Goal: Task Accomplishment & Management: Use online tool/utility

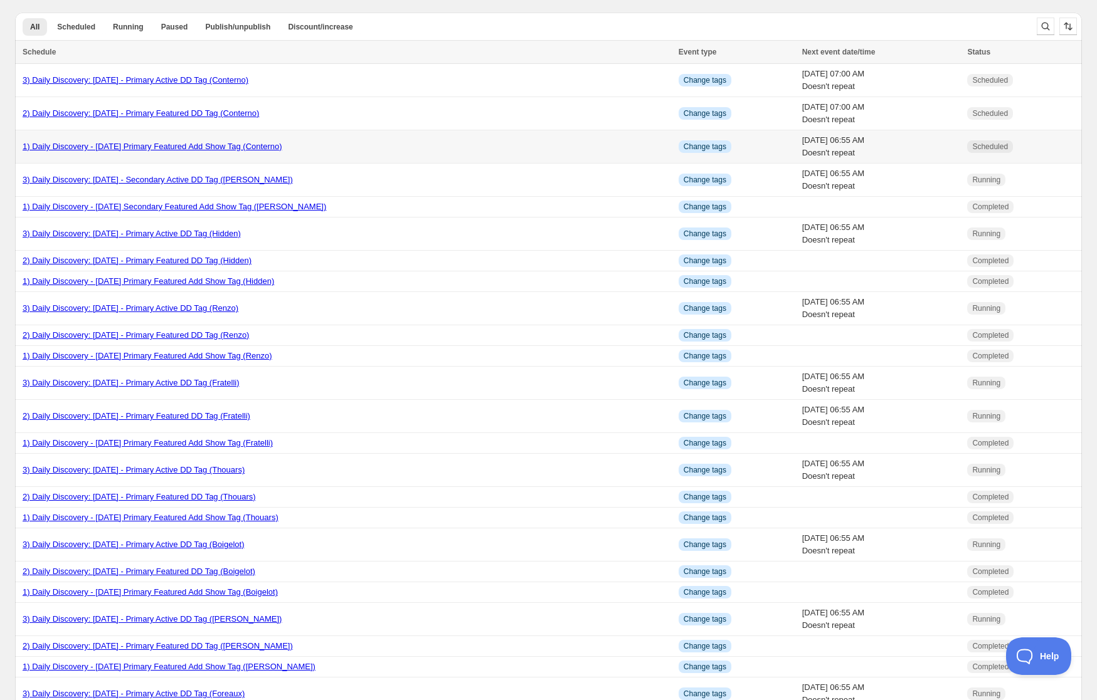
click at [132, 146] on link "1) Daily Discovery - [DATE] Primary Featured Add Show Tag (Conterno)" at bounding box center [153, 146] width 260 height 9
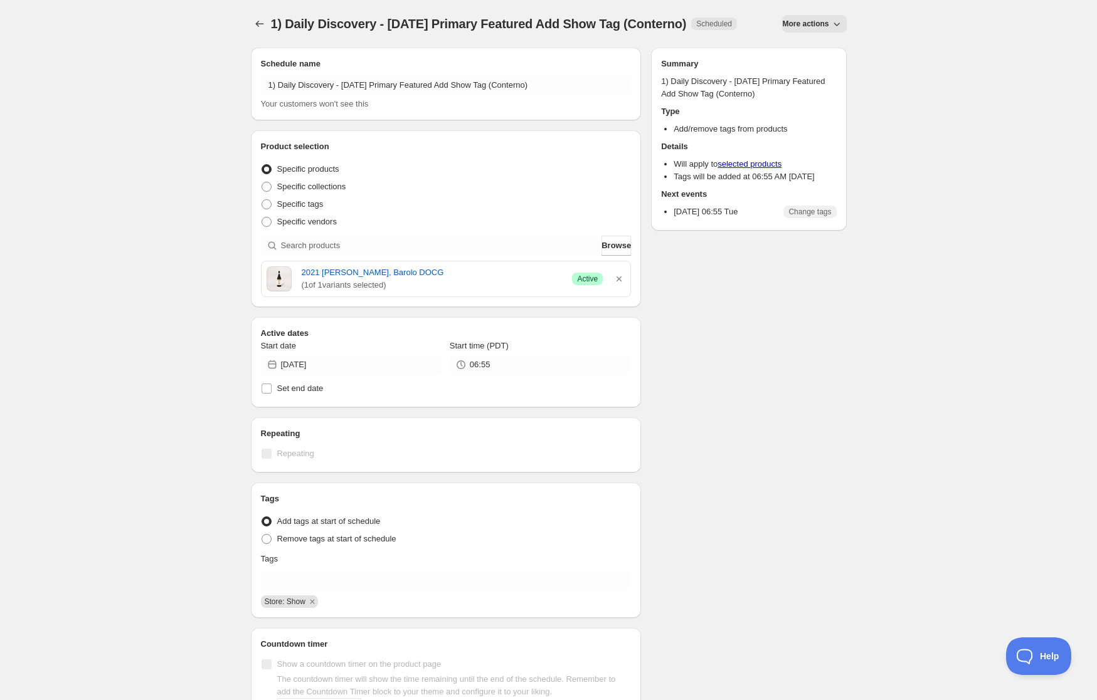
click at [830, 23] on icon "button" at bounding box center [836, 24] width 13 height 13
click at [823, 48] on span "Duplicate" at bounding box center [818, 49] width 34 height 9
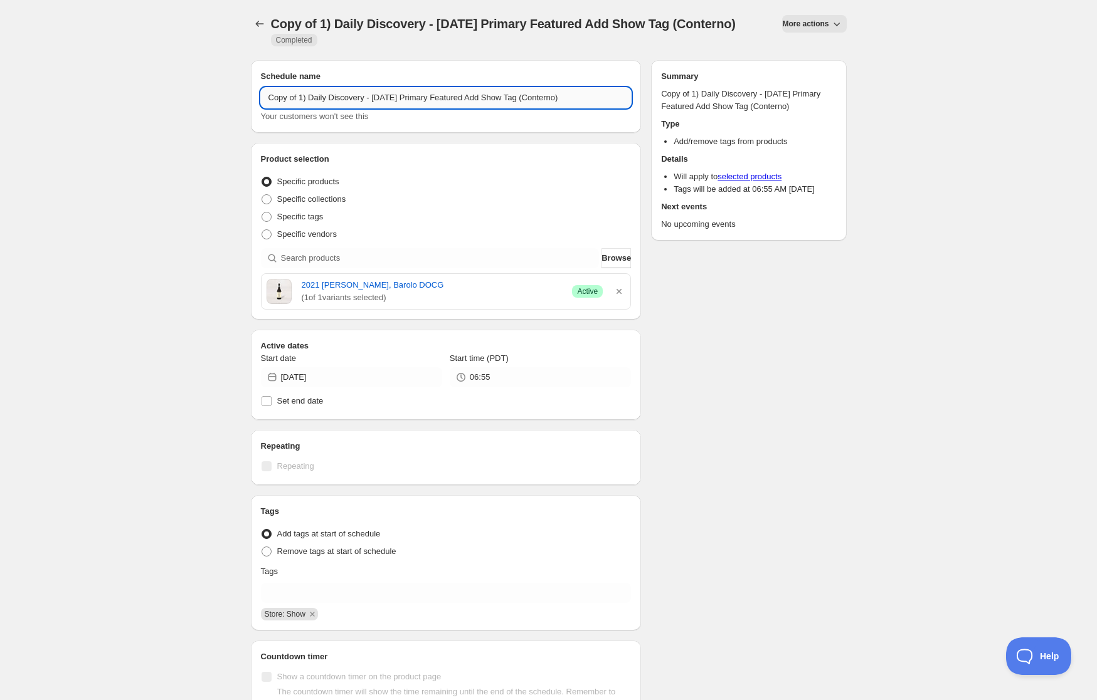
click at [298, 108] on input "Copy of 1) Daily Discovery - [DATE] Primary Featured Add Show Tag (Conterno)" at bounding box center [446, 98] width 371 height 20
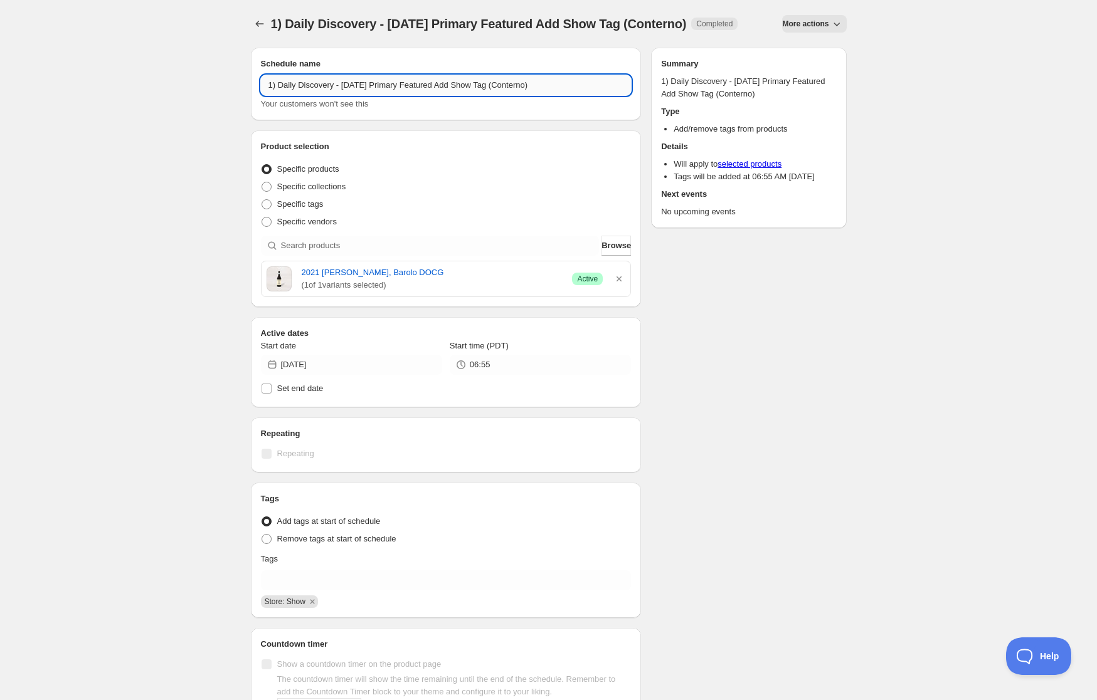
drag, startPoint x: 375, startPoint y: 93, endPoint x: 366, endPoint y: 133, distance: 40.6
click at [375, 94] on input "1) Daily Discovery - [DATE] Primary Featured Add Show Tag (Conterno)" at bounding box center [446, 85] width 371 height 20
drag, startPoint x: 549, startPoint y: 97, endPoint x: 524, endPoint y: 140, distance: 50.0
click at [549, 95] on input "1) Daily Discovery - [DATE] Primary Featured Add Show Tag (Conterno)" at bounding box center [446, 85] width 371 height 20
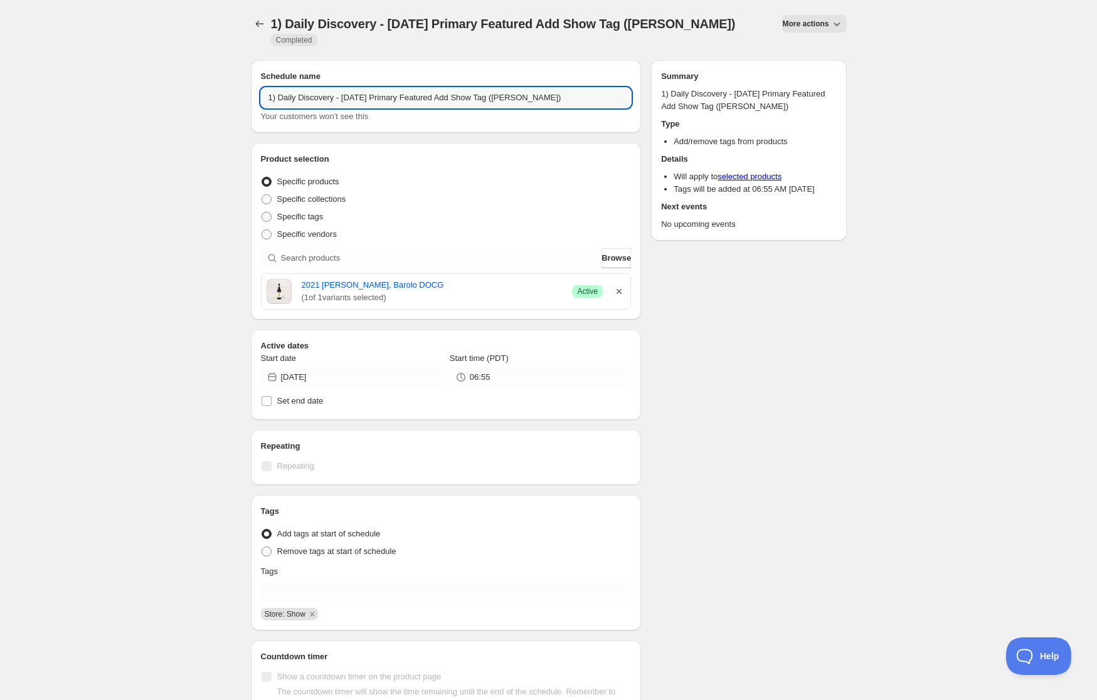
type input "1) Daily Discovery - [DATE] Primary Featured Add Show Tag ([PERSON_NAME])"
click at [616, 285] on icon "button" at bounding box center [619, 291] width 13 height 13
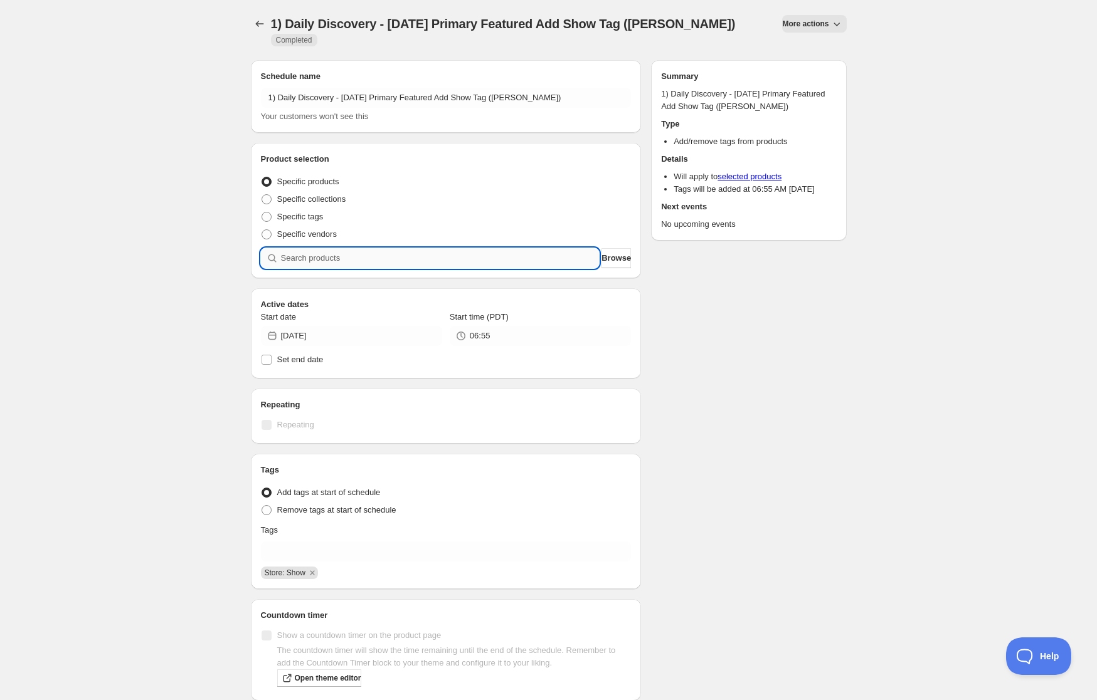
click at [447, 248] on input "search" at bounding box center [440, 258] width 319 height 20
paste input "SOMM2508-CDP10CDB-750"
type input "SOMM2508-CDP10CDB-750"
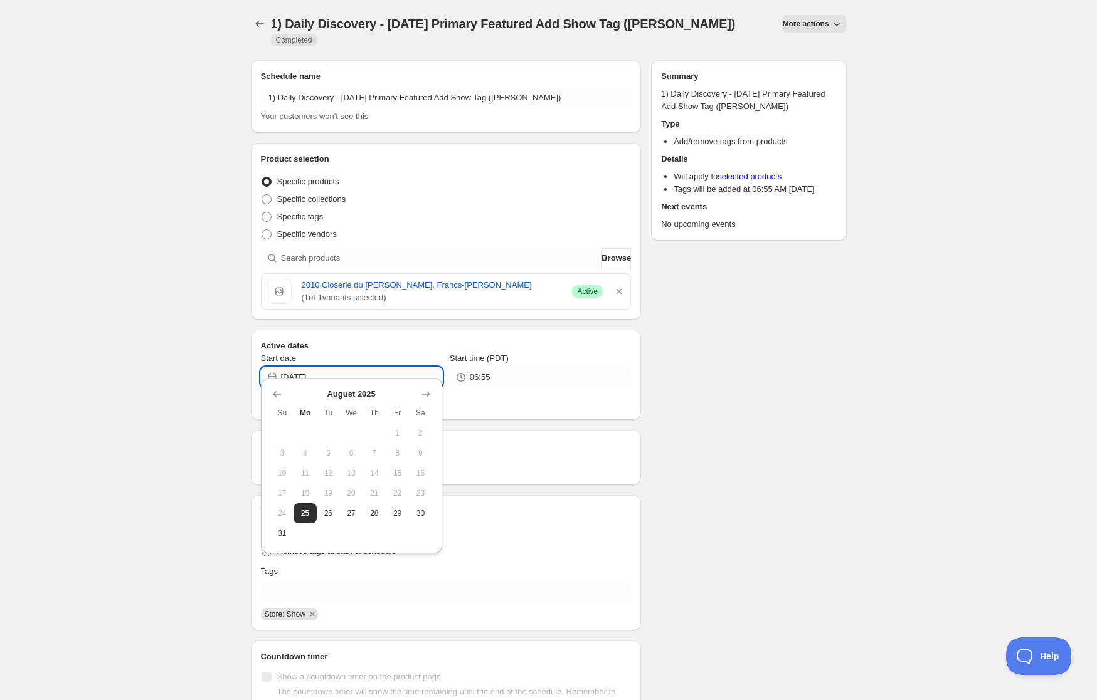
click at [403, 367] on input "[DATE]" at bounding box center [361, 377] width 161 height 20
click at [349, 513] on span "27" at bounding box center [351, 514] width 13 height 10
type input "[DATE]"
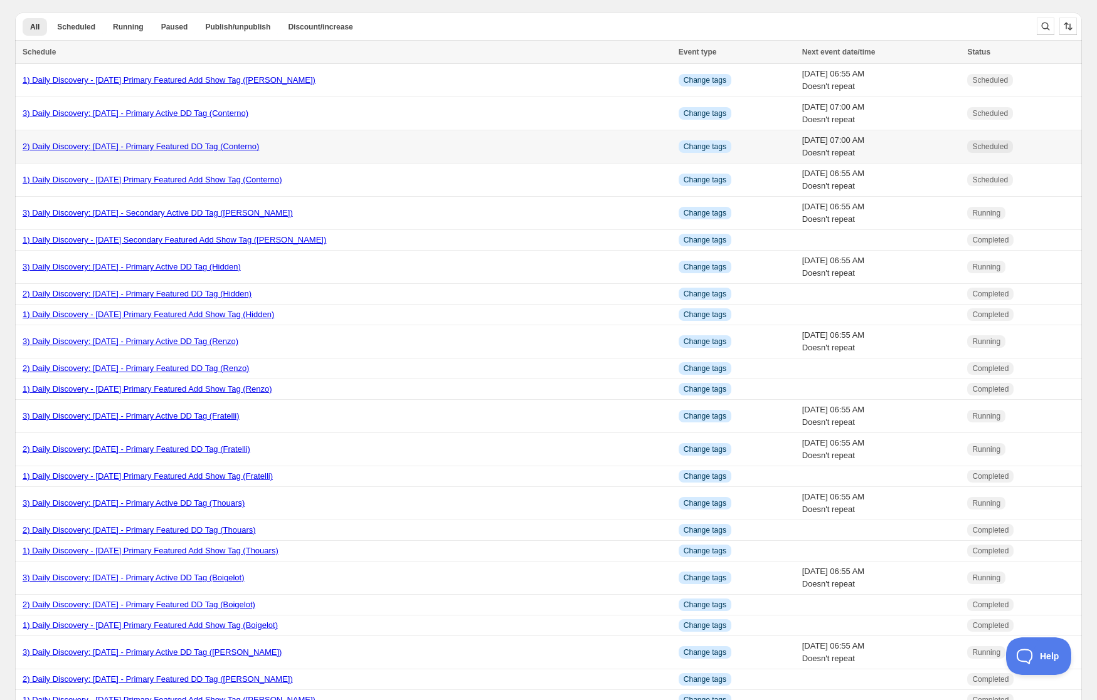
click at [184, 143] on link "2) Daily Discovery: [DATE] - Primary Featured DD Tag (Conterno)" at bounding box center [141, 146] width 236 height 9
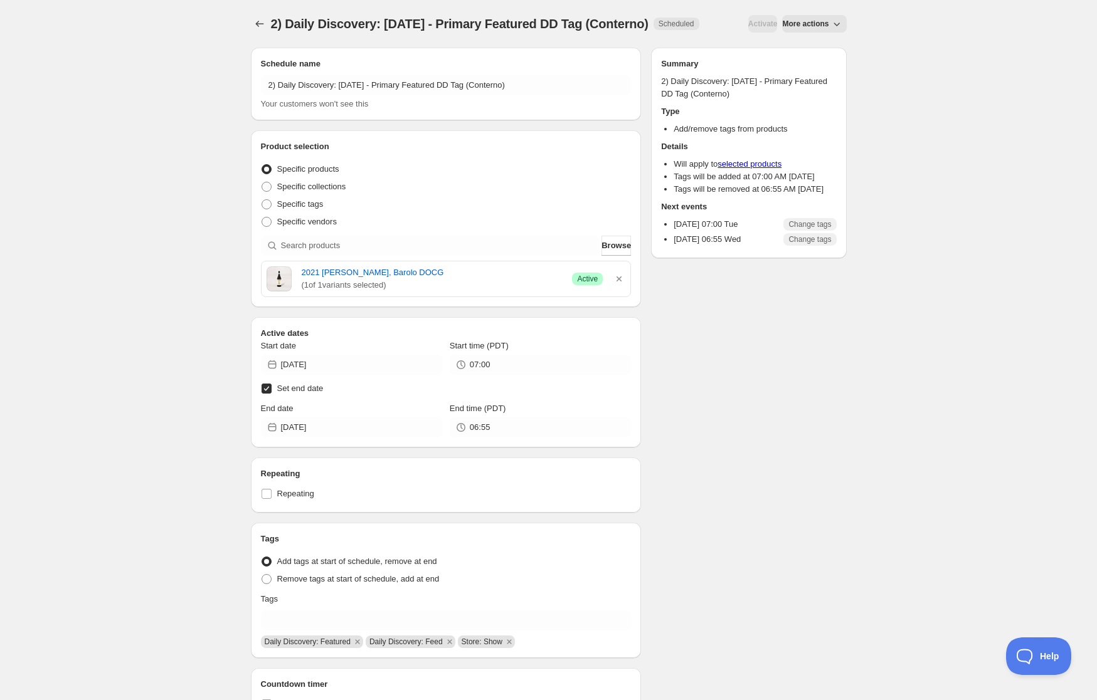
click at [813, 29] on span "More actions" at bounding box center [805, 24] width 46 height 10
click at [813, 72] on span "Duplicate" at bounding box center [818, 72] width 34 height 9
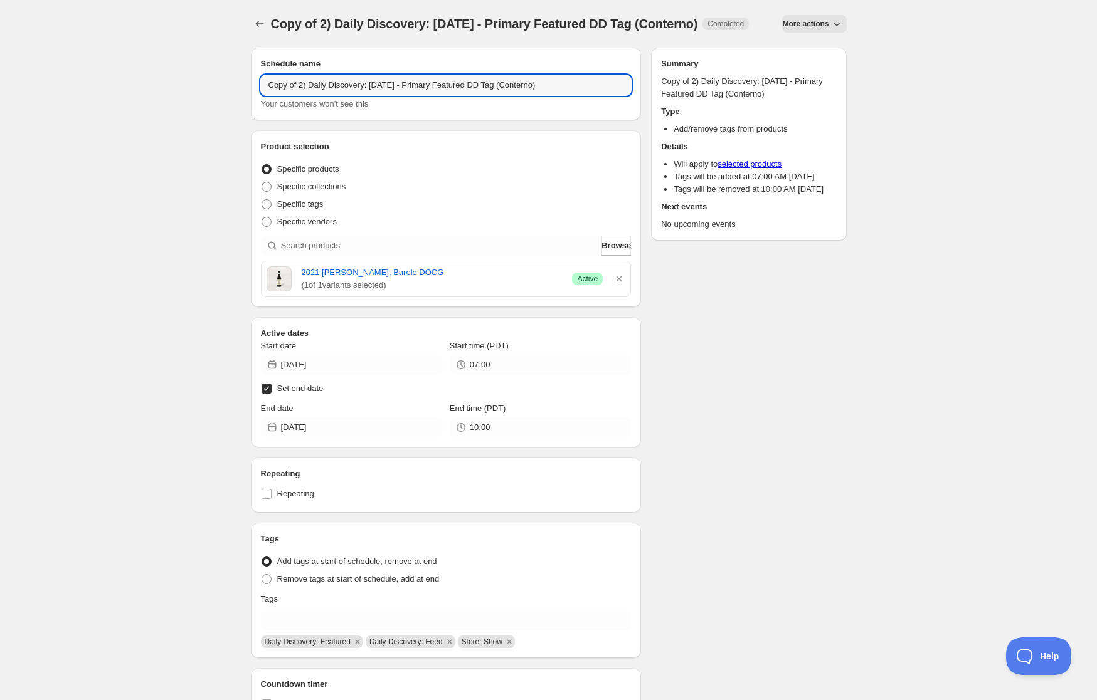
drag, startPoint x: 297, startPoint y: 99, endPoint x: 295, endPoint y: 123, distance: 23.9
click at [297, 95] on input "Copy of 2) Daily Discovery: [DATE] - Primary Featured DD Tag (Conterno)" at bounding box center [446, 85] width 371 height 20
drag, startPoint x: 371, startPoint y: 80, endPoint x: 369, endPoint y: 87, distance: 7.8
click at [370, 83] on input "2) Daily Discovery: [DATE] - Primary Featured DD Tag (Conterno)" at bounding box center [446, 85] width 371 height 20
click at [526, 87] on input "2) Daily Discovery: [DATE] - Primary Featured DD Tag (Conterno)" at bounding box center [446, 85] width 371 height 20
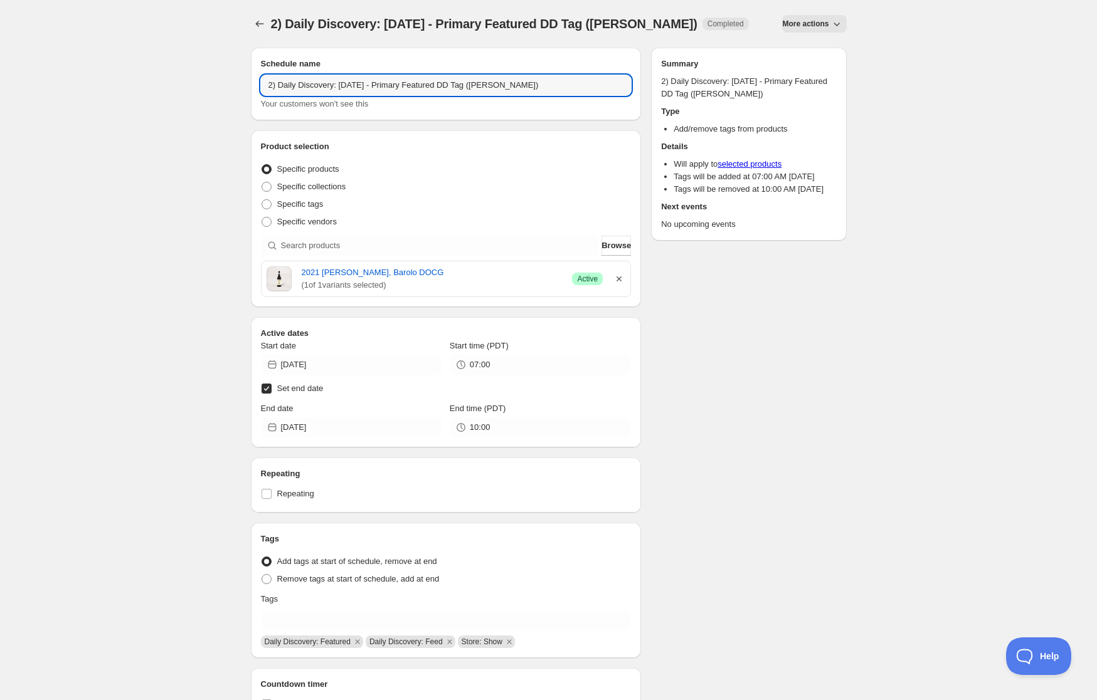
type input "2) Daily Discovery: [DATE] - Primary Featured DD Tag ([PERSON_NAME])"
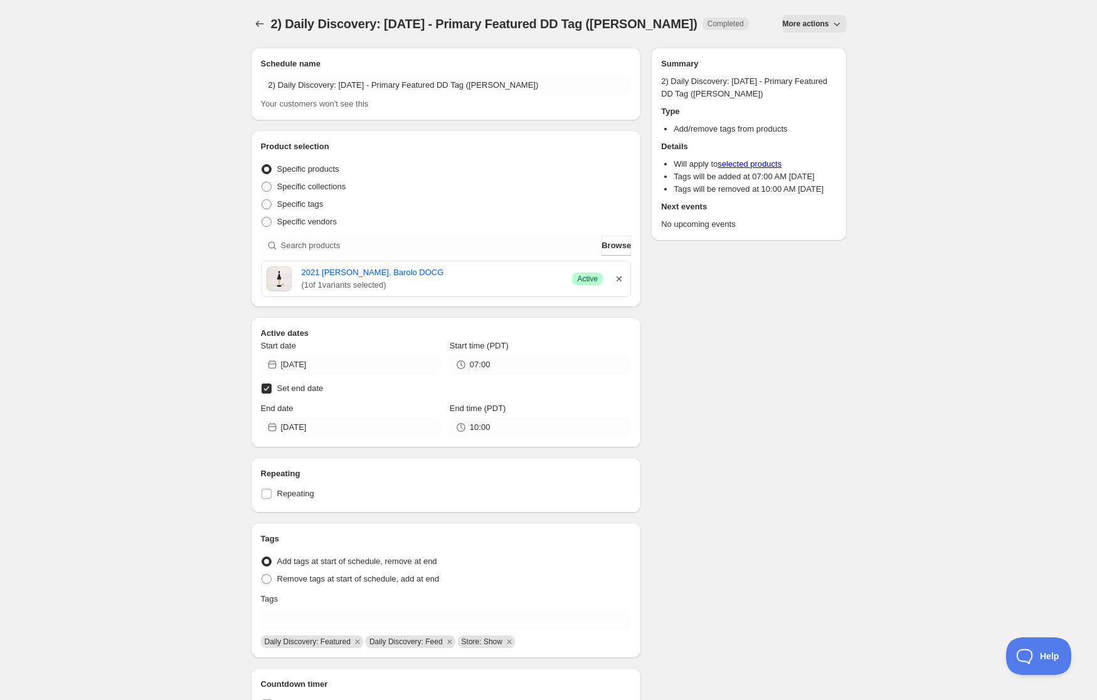
click at [616, 282] on icon "button" at bounding box center [619, 279] width 13 height 13
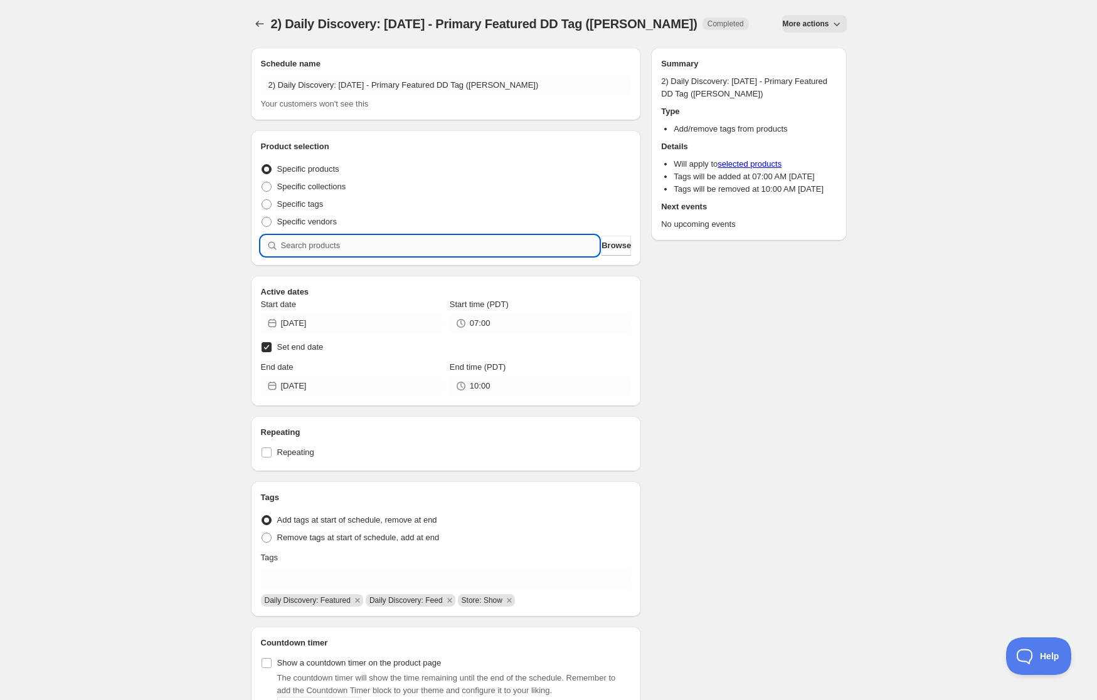
click at [524, 240] on input "search" at bounding box center [440, 246] width 319 height 20
paste input "SOMM2508-CDP10CDB-750"
type input "SOMM2508-CDP10CDB-750"
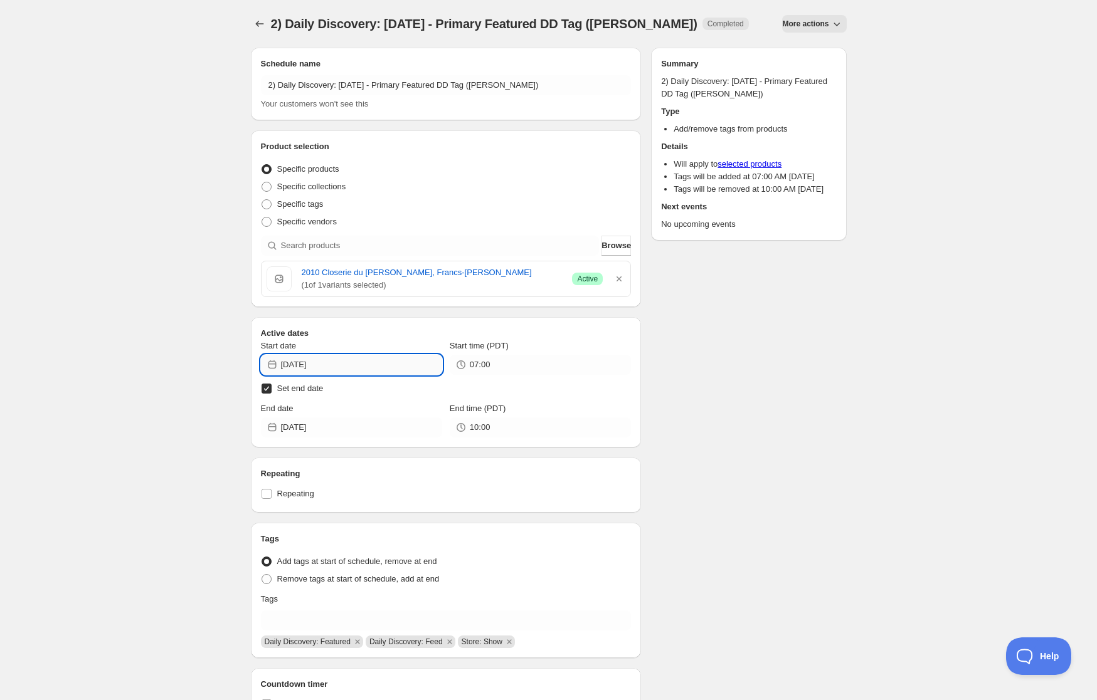
click at [385, 356] on input "[DATE]" at bounding box center [361, 365] width 161 height 20
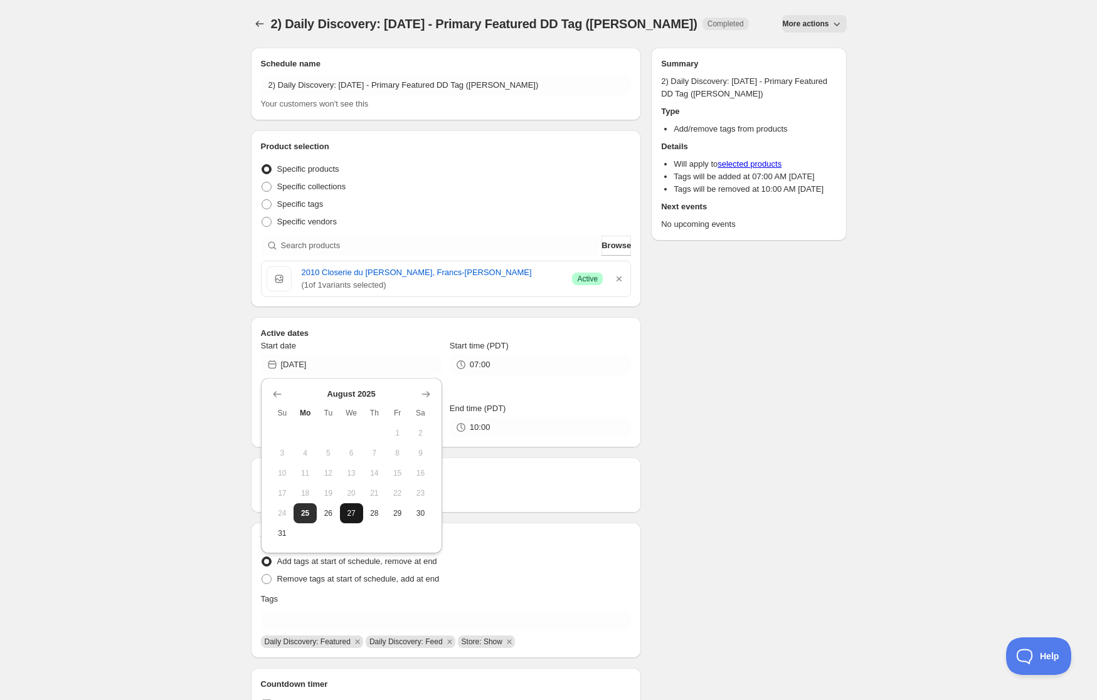
click at [354, 510] on span "27" at bounding box center [351, 514] width 13 height 10
type input "[DATE]"
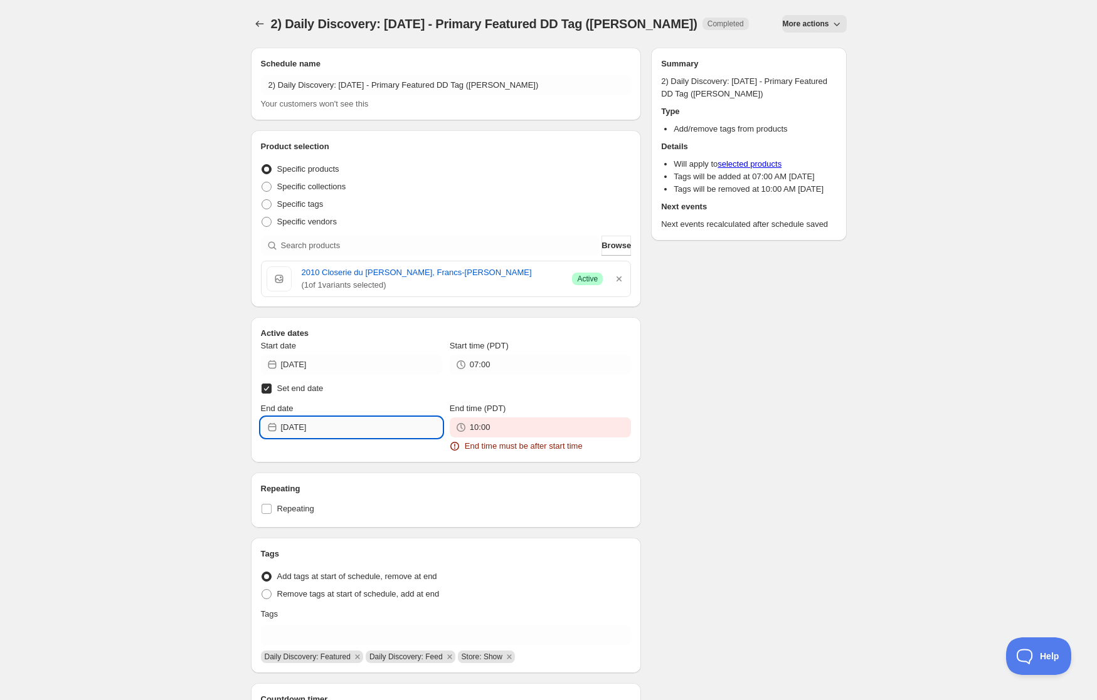
click at [369, 425] on input "[DATE]" at bounding box center [361, 428] width 161 height 20
click at [379, 578] on span "28" at bounding box center [374, 576] width 13 height 10
type input "[DATE]"
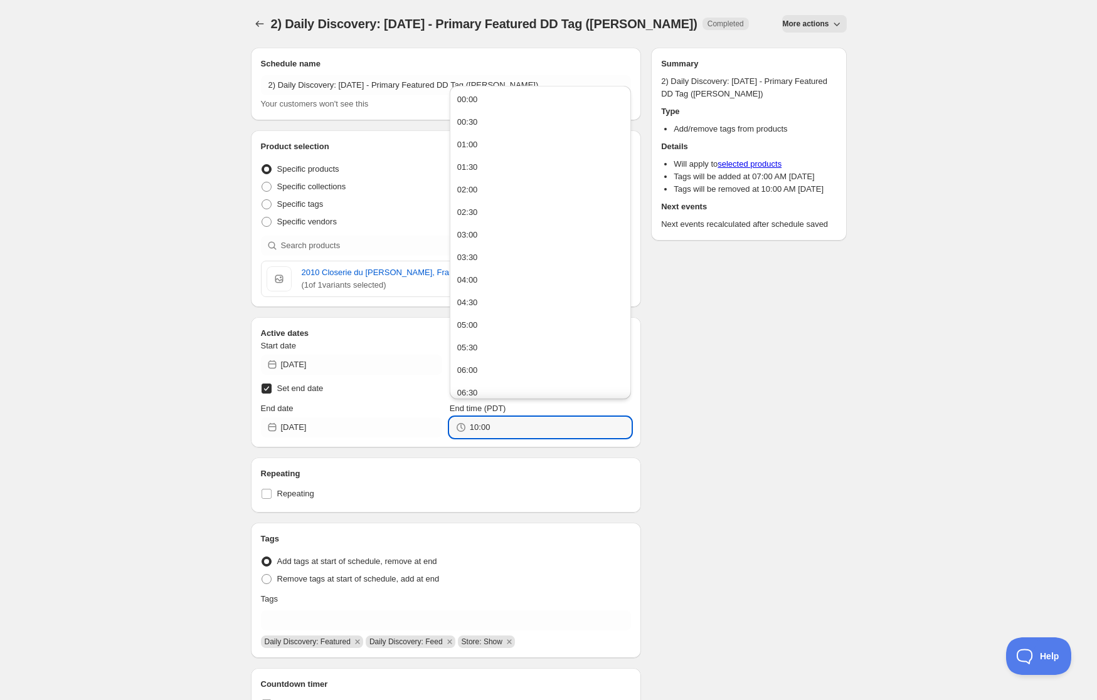
drag, startPoint x: 529, startPoint y: 424, endPoint x: 366, endPoint y: 409, distance: 163.7
click at [366, 409] on div "End date [DATE] End time (PDT) 10:00" at bounding box center [446, 420] width 371 height 35
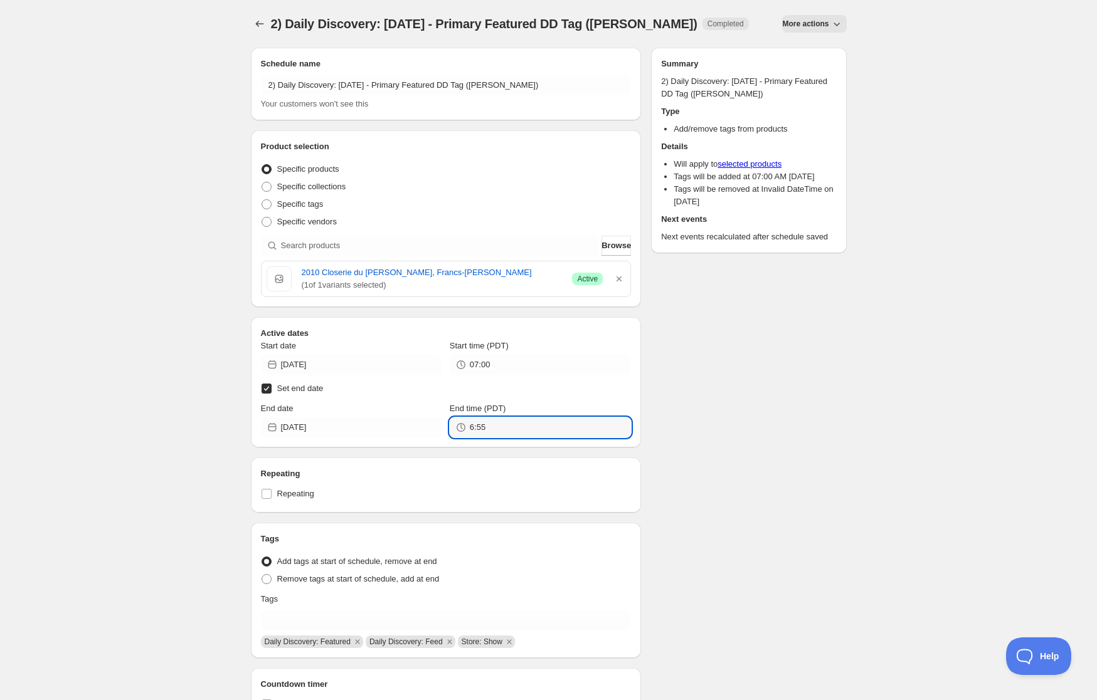
type input "06:55"
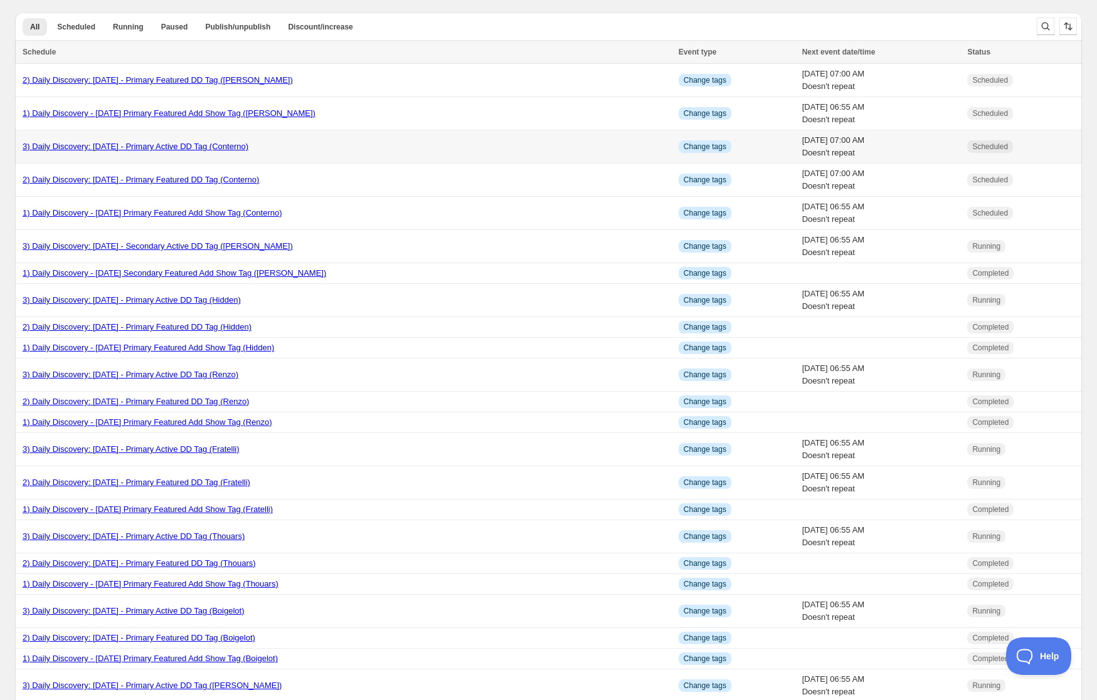
click at [129, 142] on link "3) Daily Discovery: [DATE] - Primary Active DD Tag (Conterno)" at bounding box center [136, 146] width 226 height 9
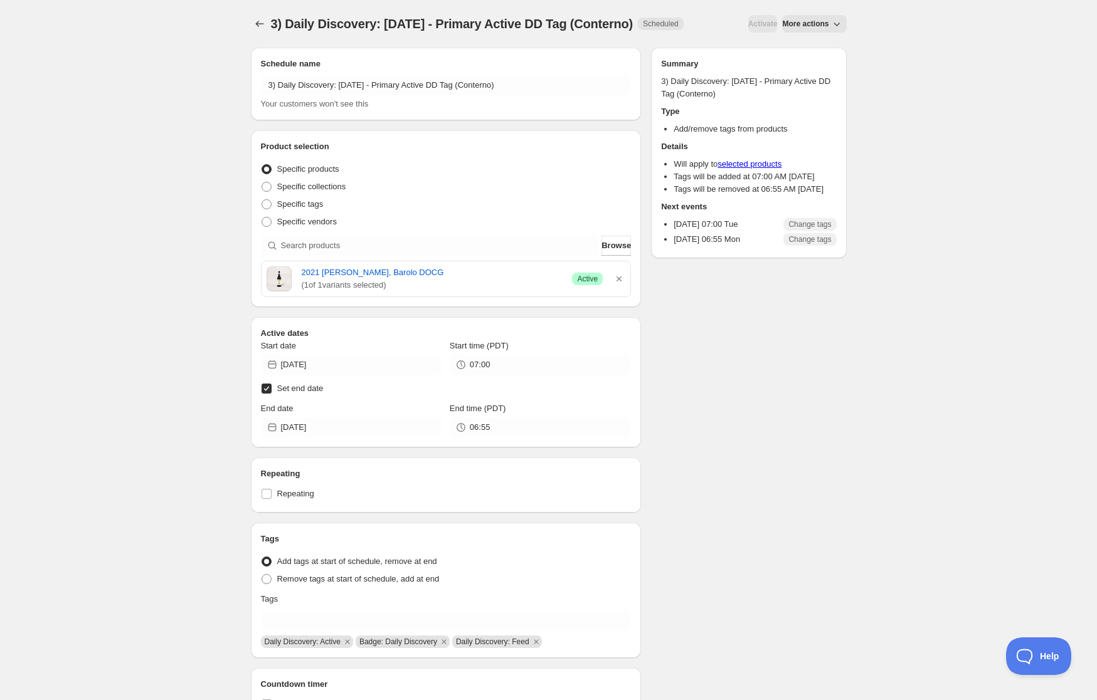
click at [817, 29] on span "More actions" at bounding box center [805, 24] width 46 height 10
click at [815, 65] on button "Duplicate" at bounding box center [810, 72] width 58 height 20
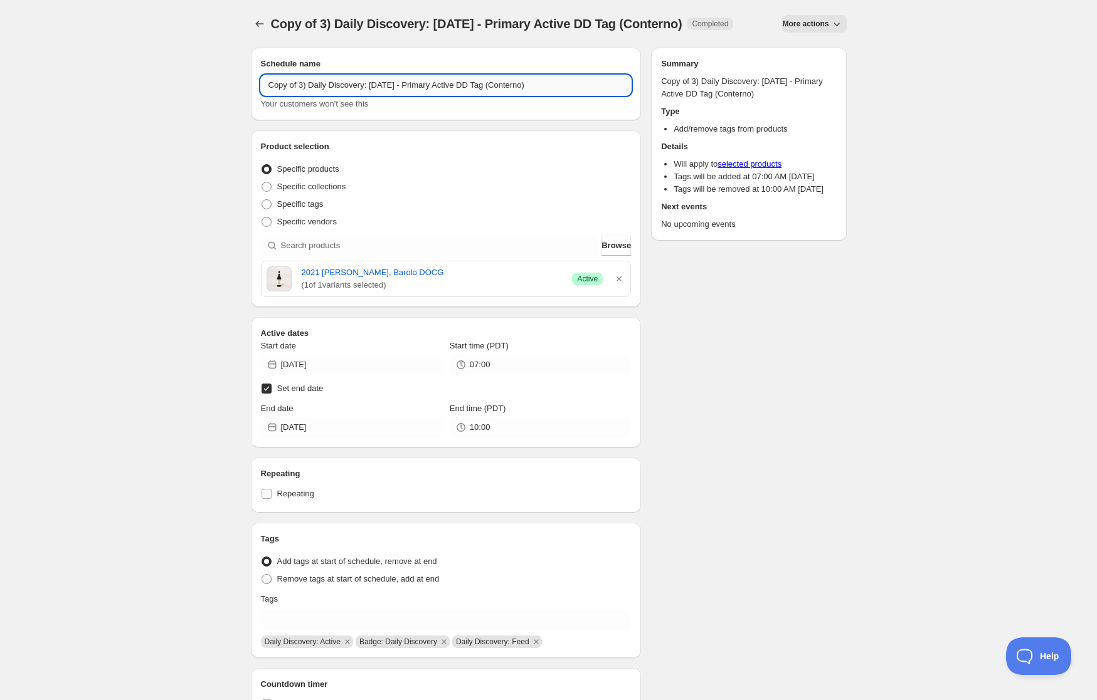
click at [298, 95] on input "Copy of 3) Daily Discovery: [DATE] - Primary Active DD Tag (Conterno)" at bounding box center [446, 85] width 371 height 20
drag, startPoint x: 370, startPoint y: 87, endPoint x: 362, endPoint y: 115, distance: 29.4
click at [370, 88] on input "3) Daily Discovery: [DATE] - Primary Active DD Tag (Conterno)" at bounding box center [446, 85] width 371 height 20
drag, startPoint x: 513, startPoint y: 88, endPoint x: 507, endPoint y: 107, distance: 19.6
click at [513, 89] on input "3) Daily Discovery: [DATE] - Primary Active DD Tag (Conterno)" at bounding box center [446, 85] width 371 height 20
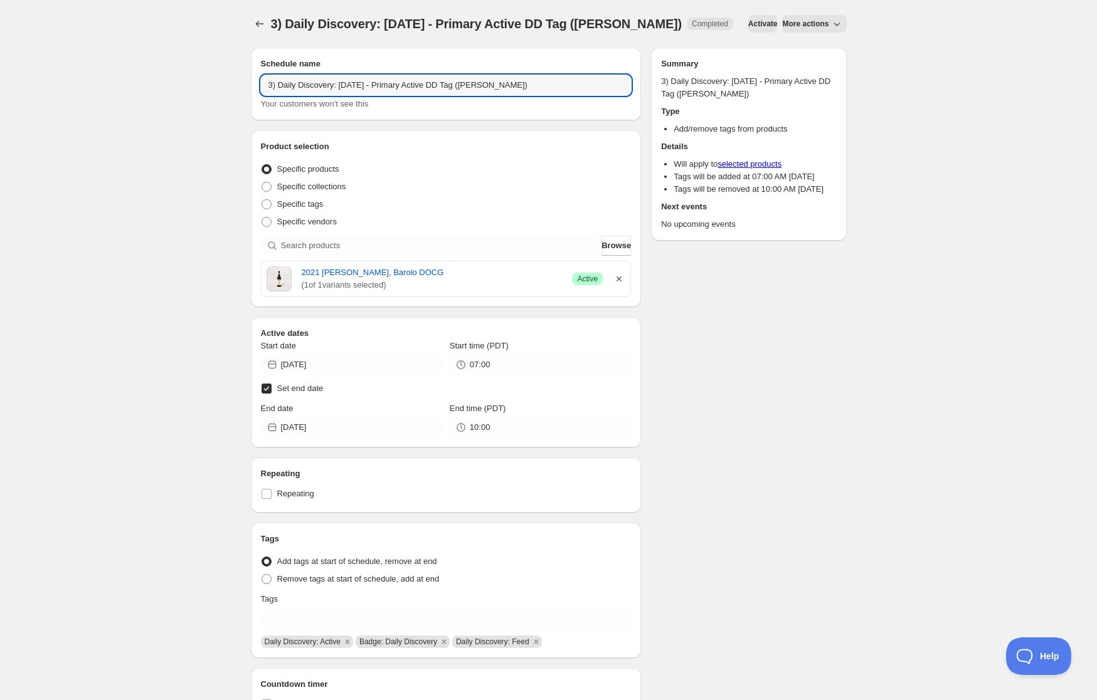
type input "3) Daily Discovery: [DATE] - Primary Active DD Tag ([PERSON_NAME])"
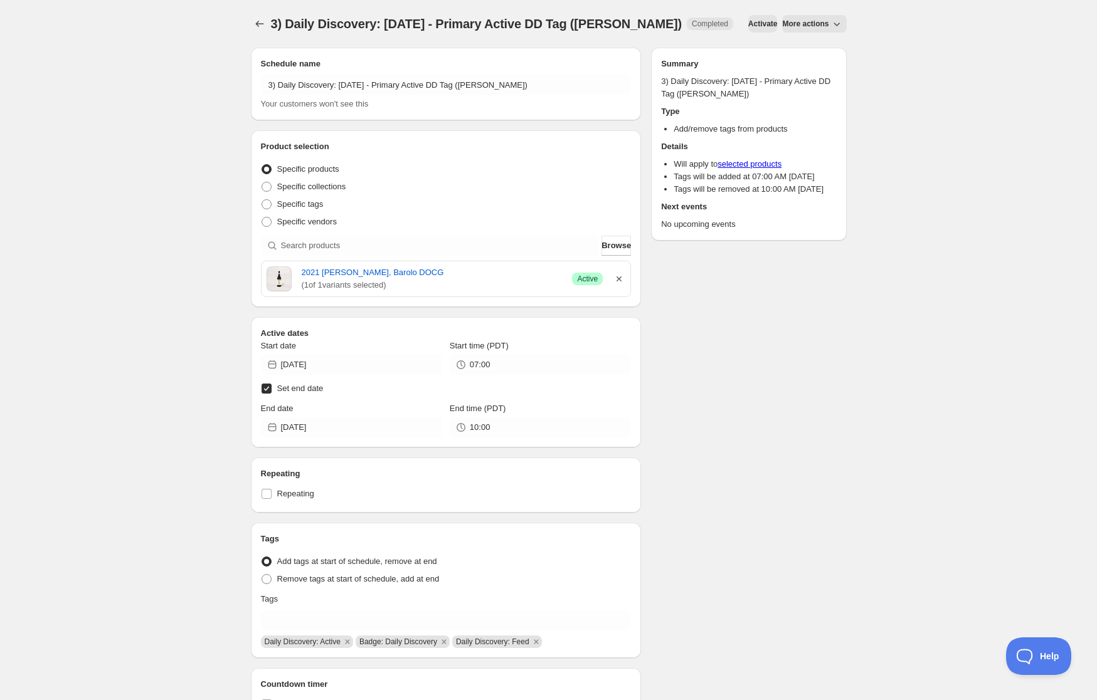
click at [623, 279] on icon "button" at bounding box center [619, 279] width 13 height 13
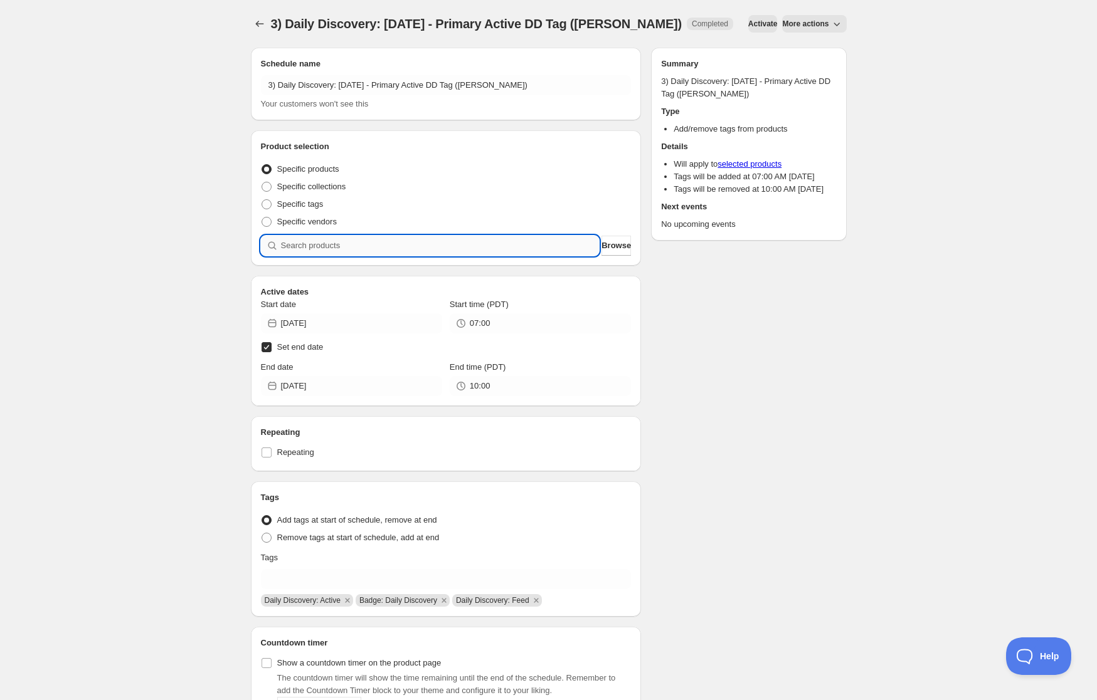
click at [532, 248] on input "search" at bounding box center [440, 246] width 319 height 20
paste input "SOMM2508-CDP10CDB-750"
type input "SOMM2508-CDP10CDB-750"
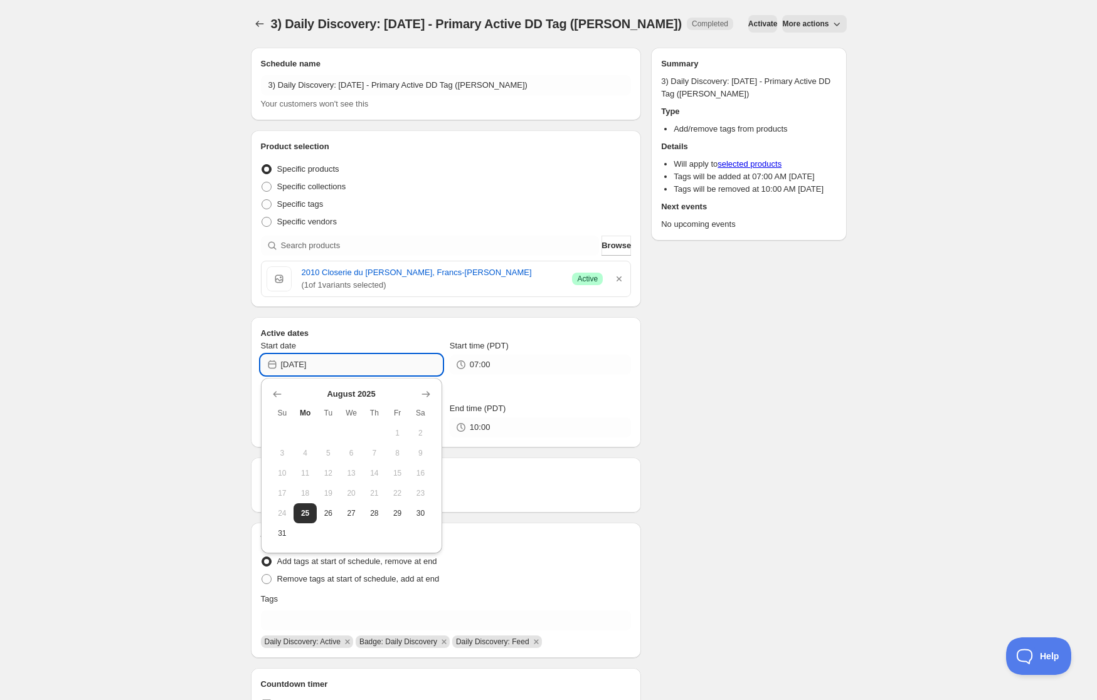
click at [359, 359] on input "[DATE]" at bounding box center [361, 365] width 161 height 20
click at [347, 515] on span "27" at bounding box center [351, 514] width 13 height 10
type input "[DATE]"
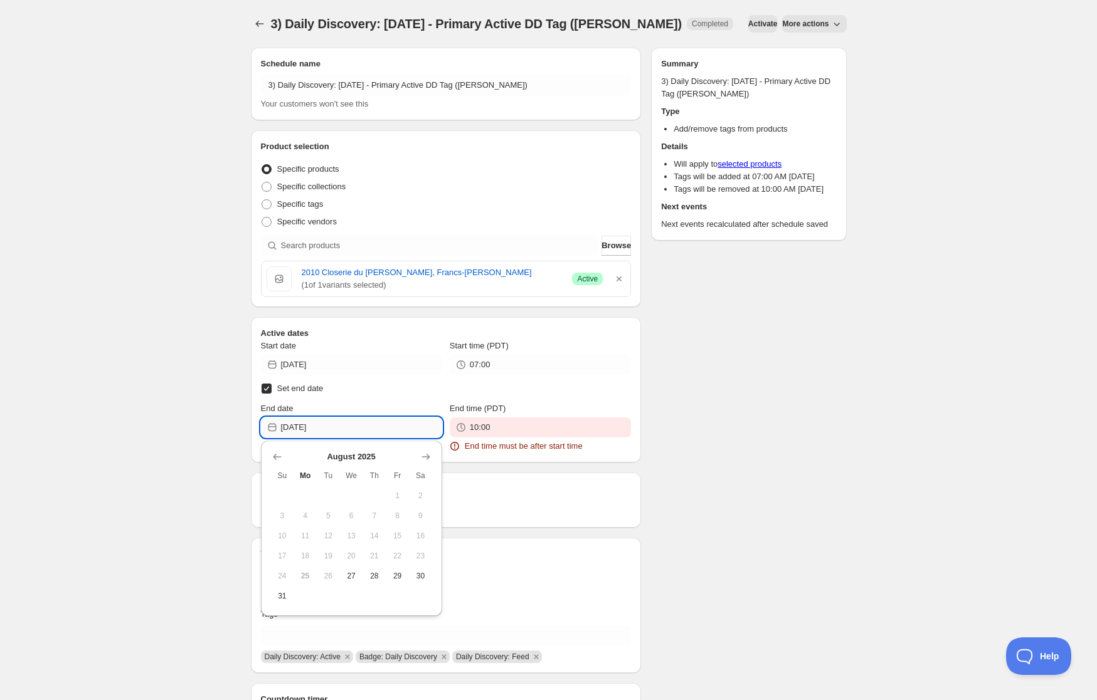
click at [342, 426] on input "[DATE]" at bounding box center [361, 428] width 161 height 20
click at [428, 462] on icon "Show next month, September 2025" at bounding box center [426, 457] width 13 height 13
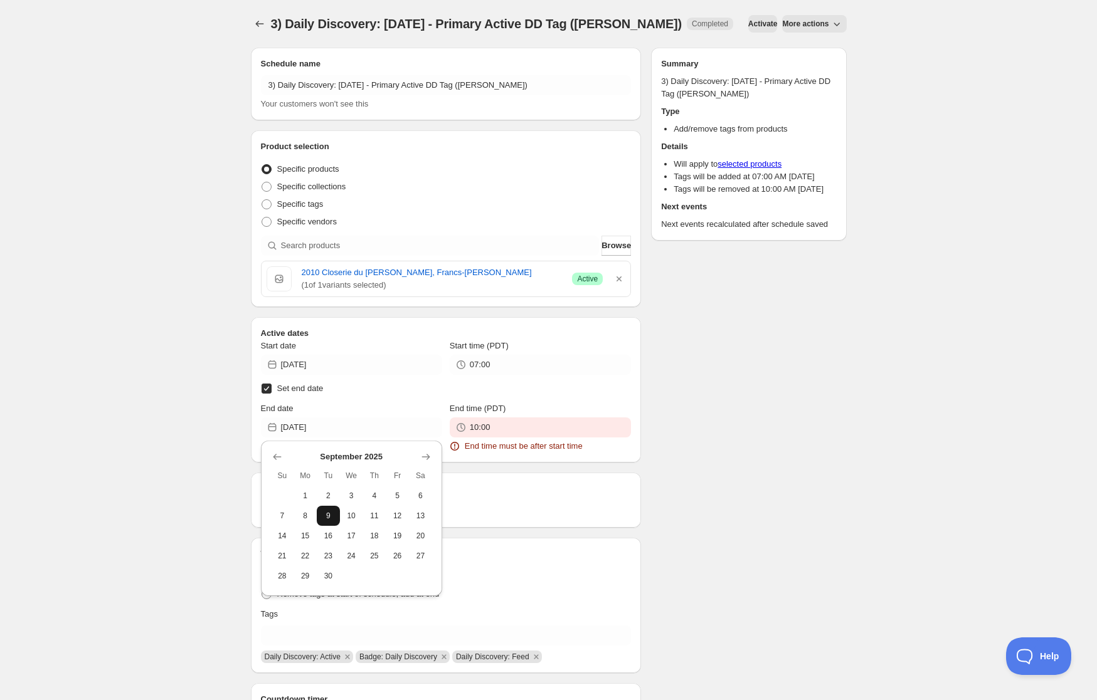
click at [324, 509] on button "9" at bounding box center [328, 516] width 23 height 20
type input "[DATE]"
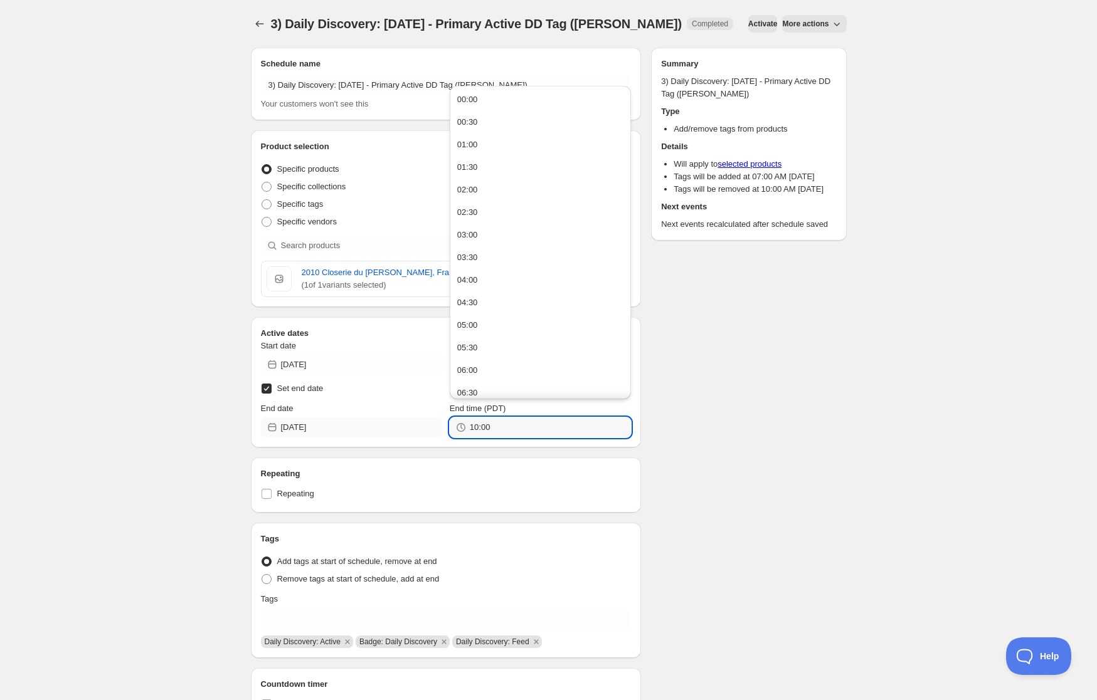
drag, startPoint x: 502, startPoint y: 431, endPoint x: 344, endPoint y: 428, distance: 158.1
click at [344, 428] on div "End date [DATE] End time (PDT) 10:00" at bounding box center [446, 420] width 371 height 35
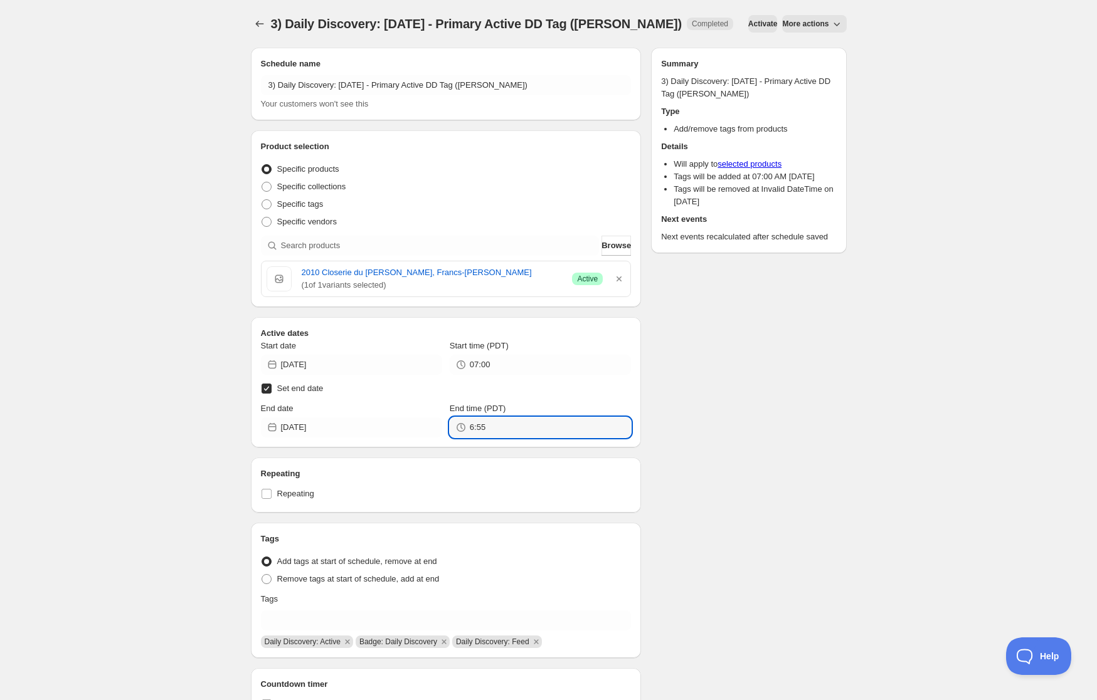
type input "06:55"
click at [763, 386] on div "Schedule name 3) Daily Discovery: [DATE] - Primary Active DD Tag ([PERSON_NAME]…" at bounding box center [544, 418] width 606 height 761
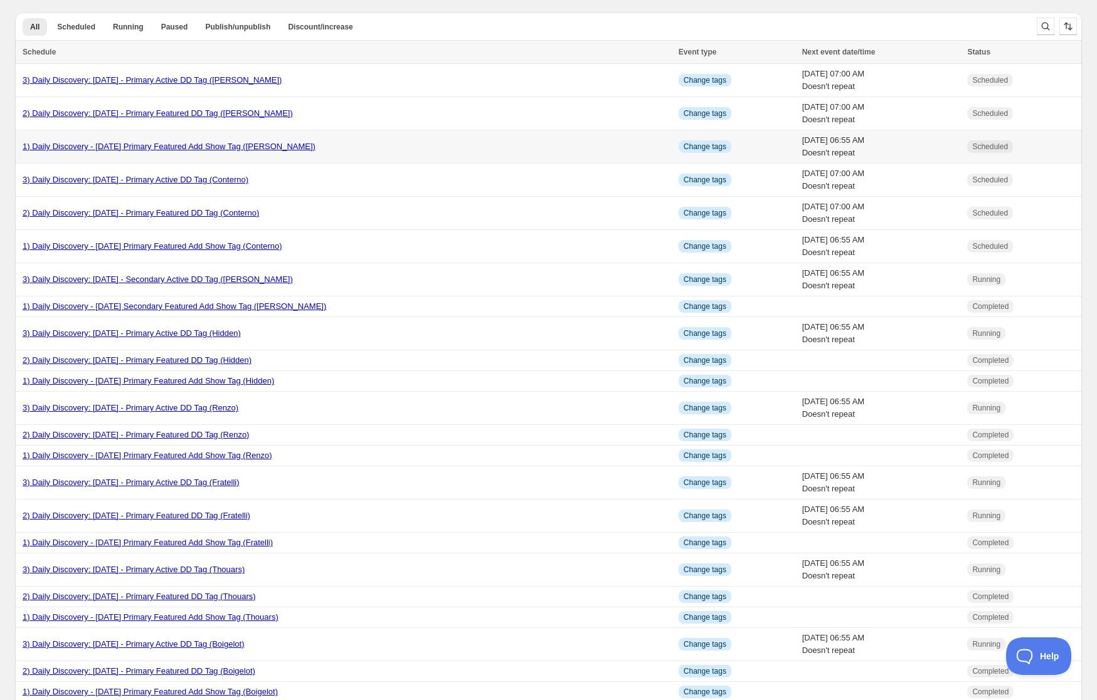
click at [203, 145] on link "1) Daily Discovery - [DATE] Primary Featured Add Show Tag ([PERSON_NAME])" at bounding box center [169, 146] width 293 height 9
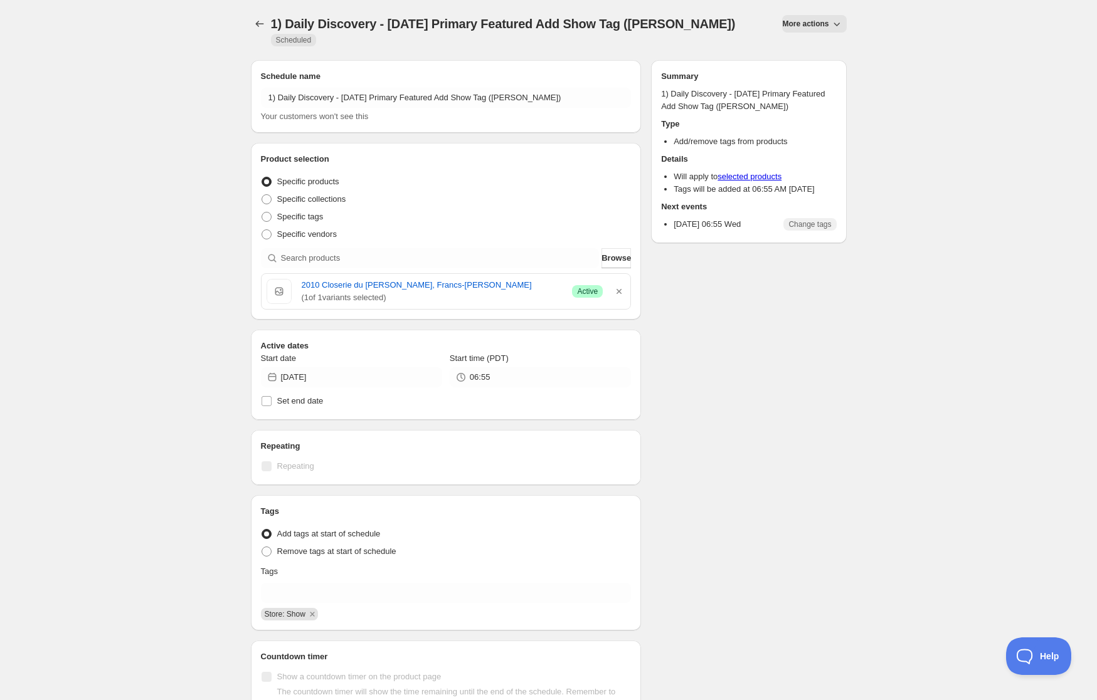
click at [815, 18] on button "More actions" at bounding box center [814, 24] width 64 height 18
click at [817, 47] on span "Duplicate" at bounding box center [818, 49] width 34 height 9
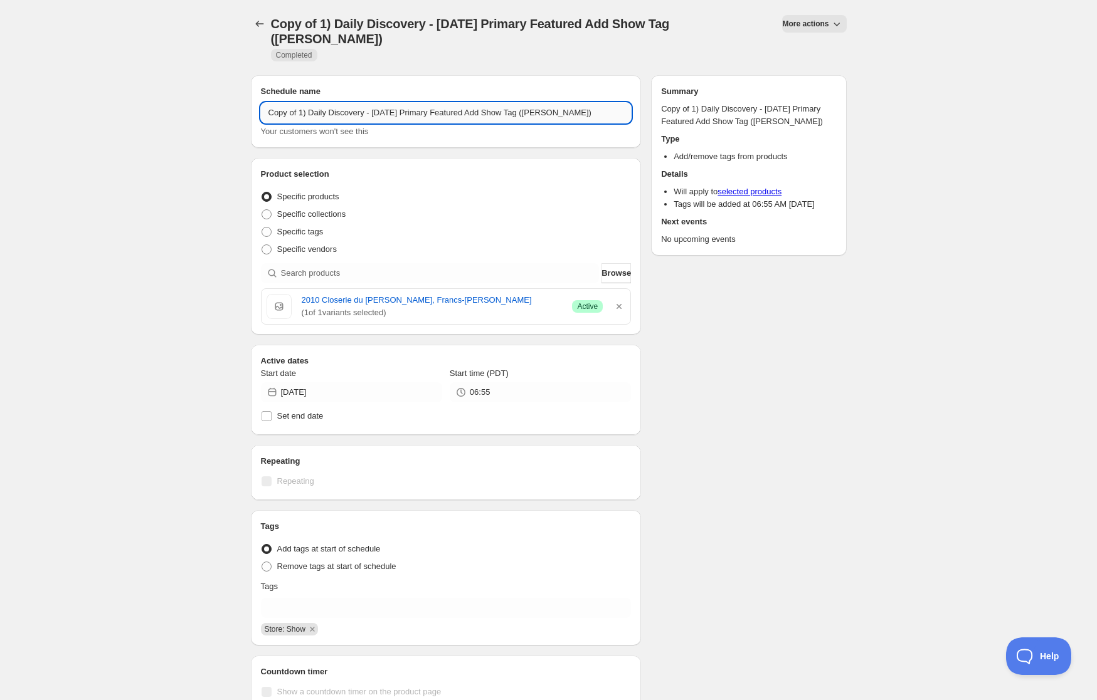
click at [297, 103] on input "Copy of 1) Daily Discovery - [DATE] Primary Featured Add Show Tag ([PERSON_NAME…" at bounding box center [446, 113] width 371 height 20
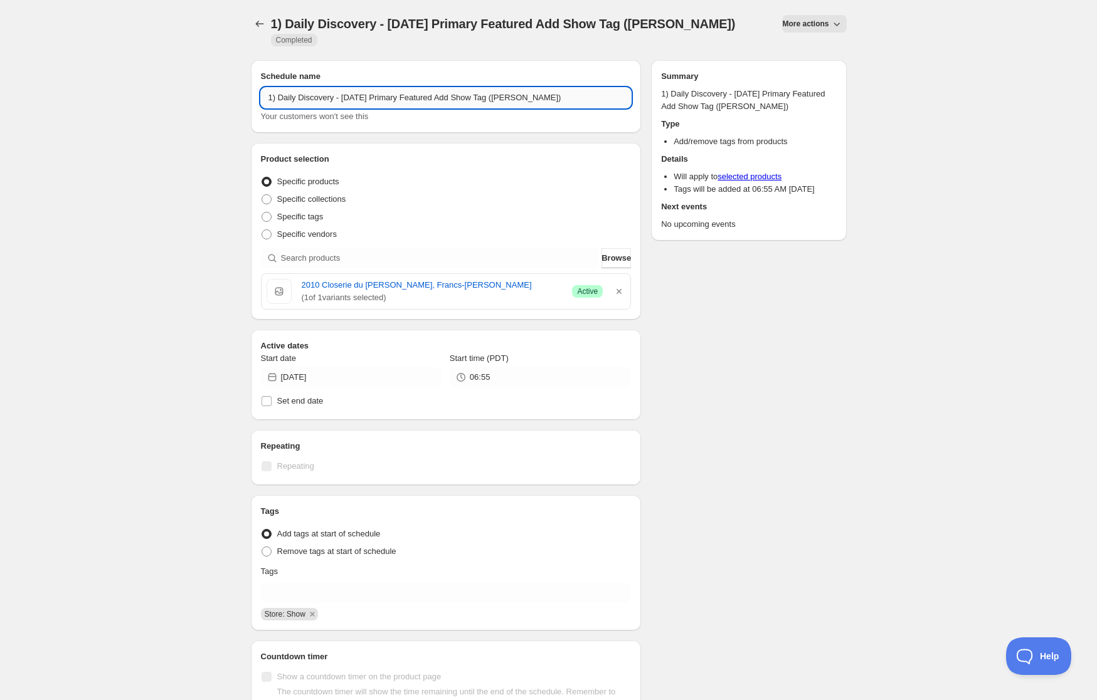
click at [373, 88] on input "1) Daily Discovery - [DATE] Primary Featured Add Show Tag ([PERSON_NAME])" at bounding box center [446, 98] width 371 height 20
click at [376, 88] on input "1) Daily Discovery - [DATE] Primary Featured Add Show Tag ([PERSON_NAME])" at bounding box center [446, 98] width 371 height 20
click at [536, 88] on input "1) Daily Discovery - [DATE] Primary Featured Add Show Tag ([PERSON_NAME])" at bounding box center [446, 98] width 371 height 20
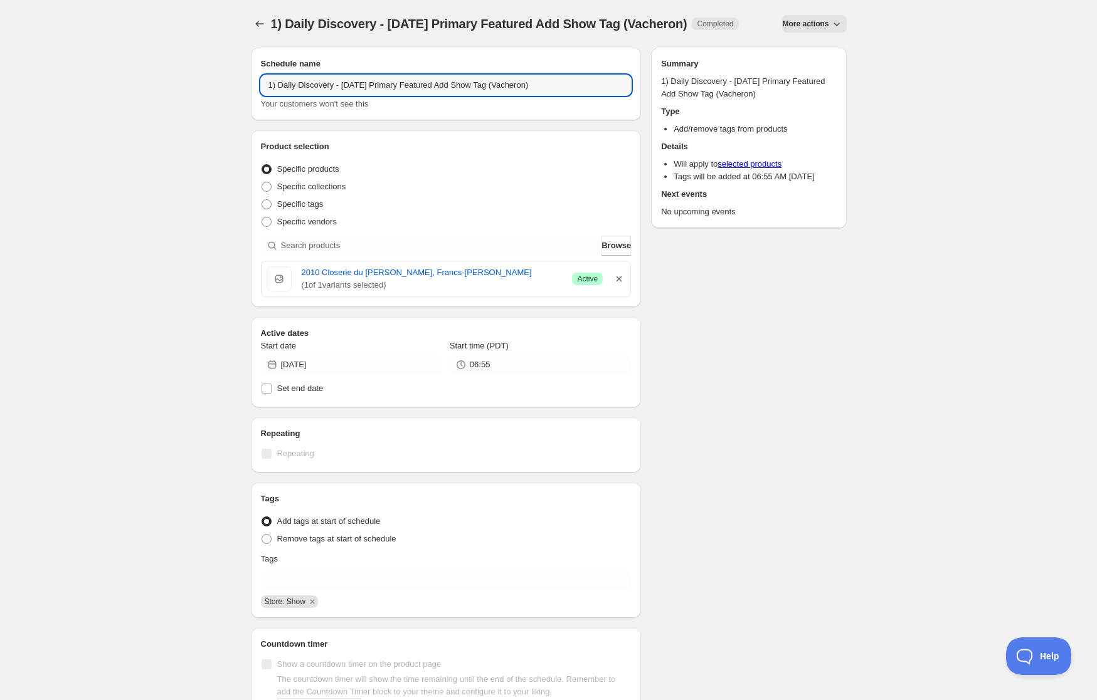
type input "1) Daily Discovery - [DATE] Primary Featured Add Show Tag (Vacheron)"
click at [618, 282] on icon "button" at bounding box center [618, 279] width 5 height 5
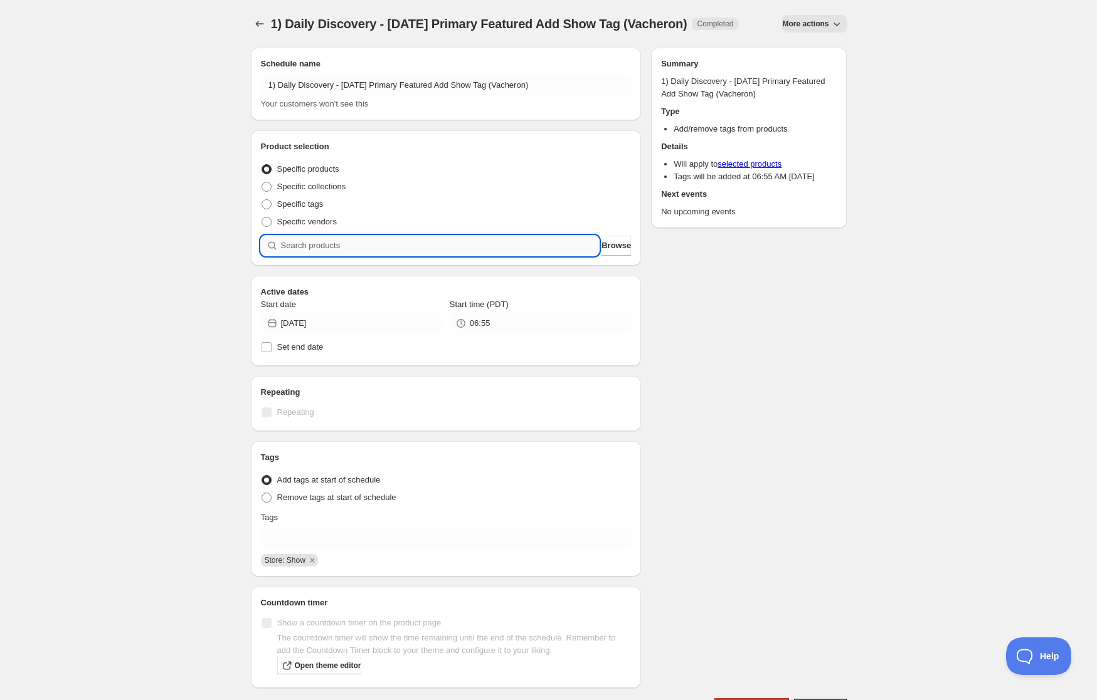
click at [456, 256] on input "search" at bounding box center [440, 246] width 319 height 20
paste input "SOMM2508-DVC24SBC-750"
type input "SOMM2508-DVC24SBC-750"
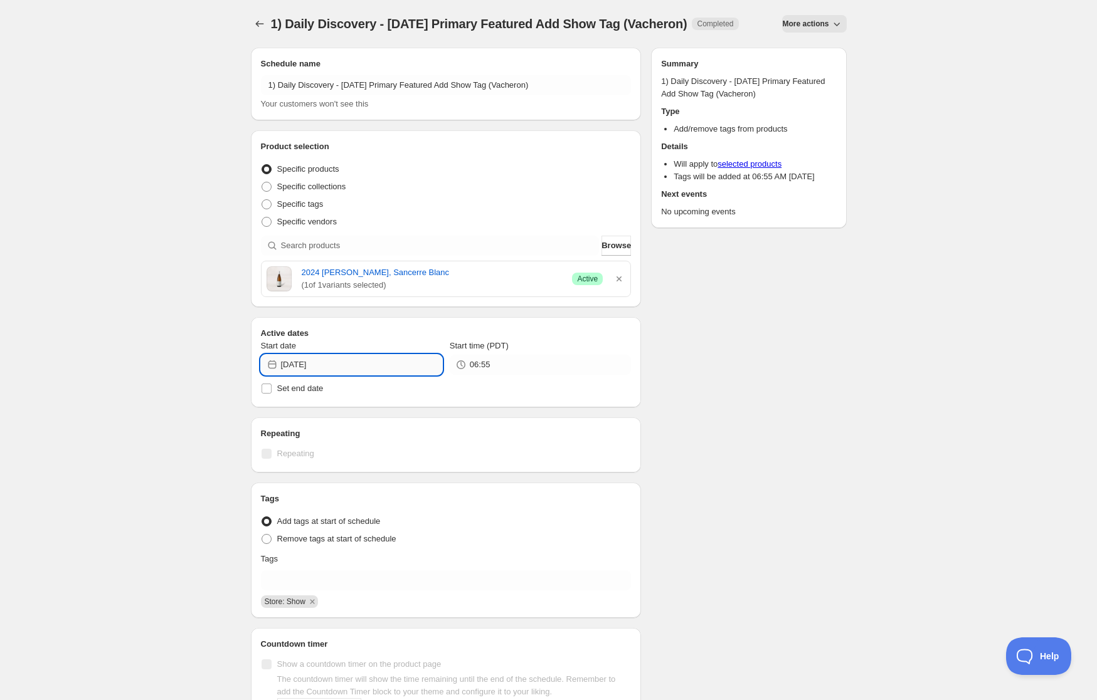
click at [382, 374] on input "[DATE]" at bounding box center [361, 365] width 161 height 20
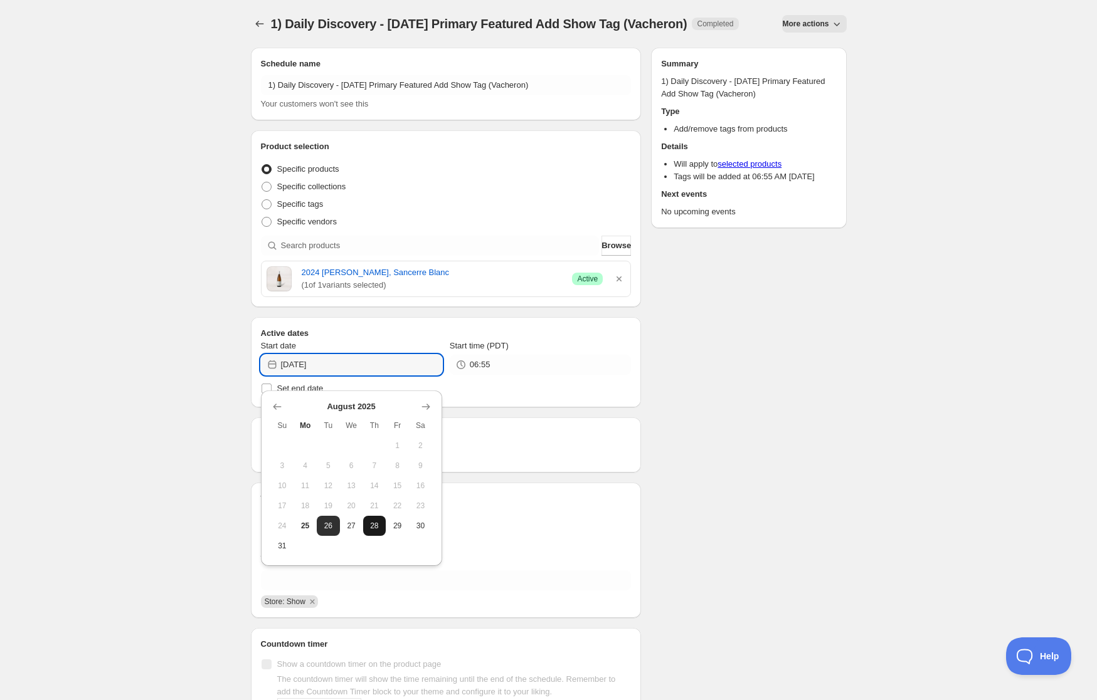
click at [373, 528] on span "28" at bounding box center [374, 526] width 13 height 10
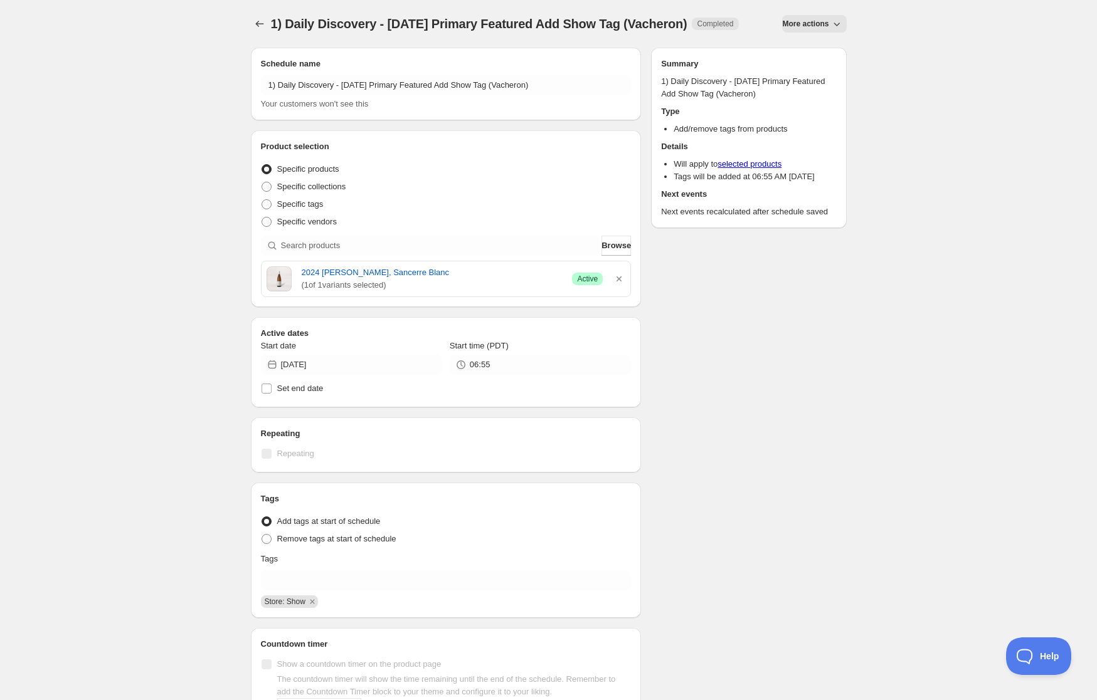
type input "[DATE]"
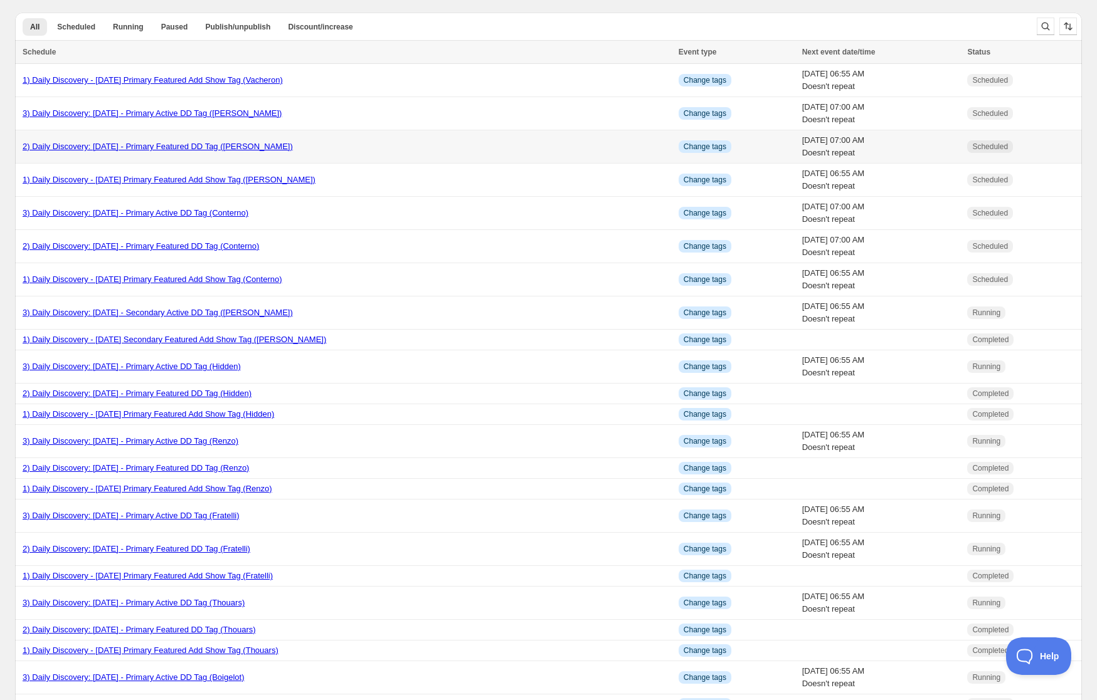
click at [154, 144] on link "2) Daily Discovery: [DATE] - Primary Featured DD Tag ([PERSON_NAME])" at bounding box center [158, 146] width 270 height 9
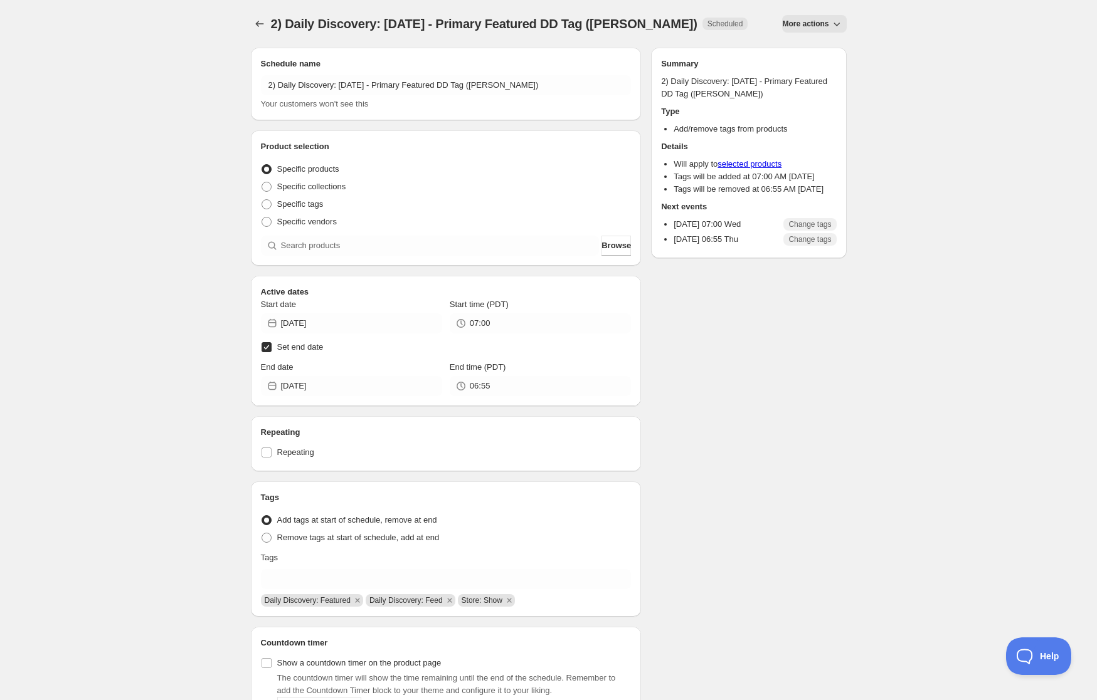
click at [821, 28] on span "More actions" at bounding box center [805, 24] width 46 height 10
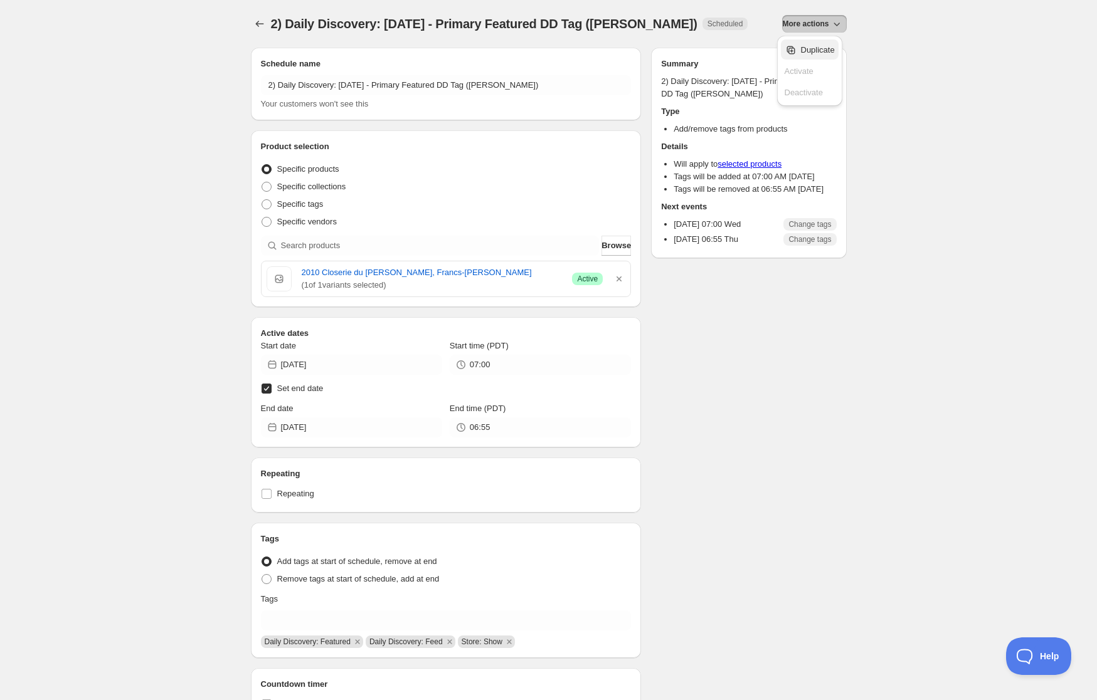
click at [819, 50] on span "Duplicate" at bounding box center [818, 49] width 34 height 9
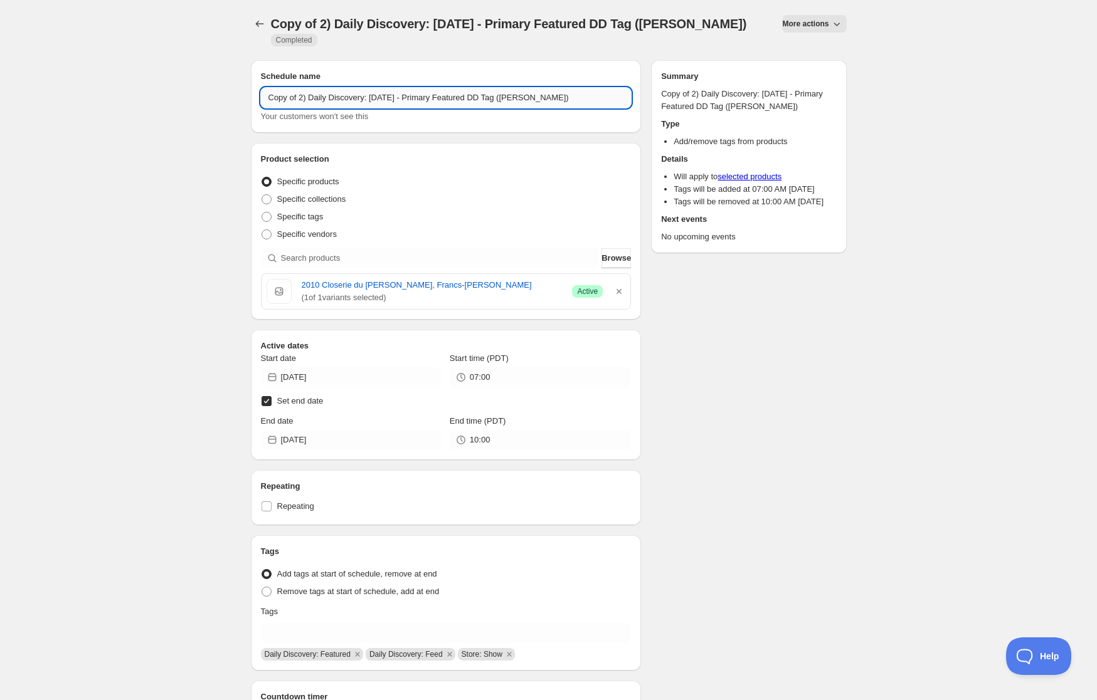
click at [298, 98] on input "Copy of 2) Daily Discovery: [DATE] - Primary Featured DD Tag ([PERSON_NAME])" at bounding box center [446, 98] width 371 height 20
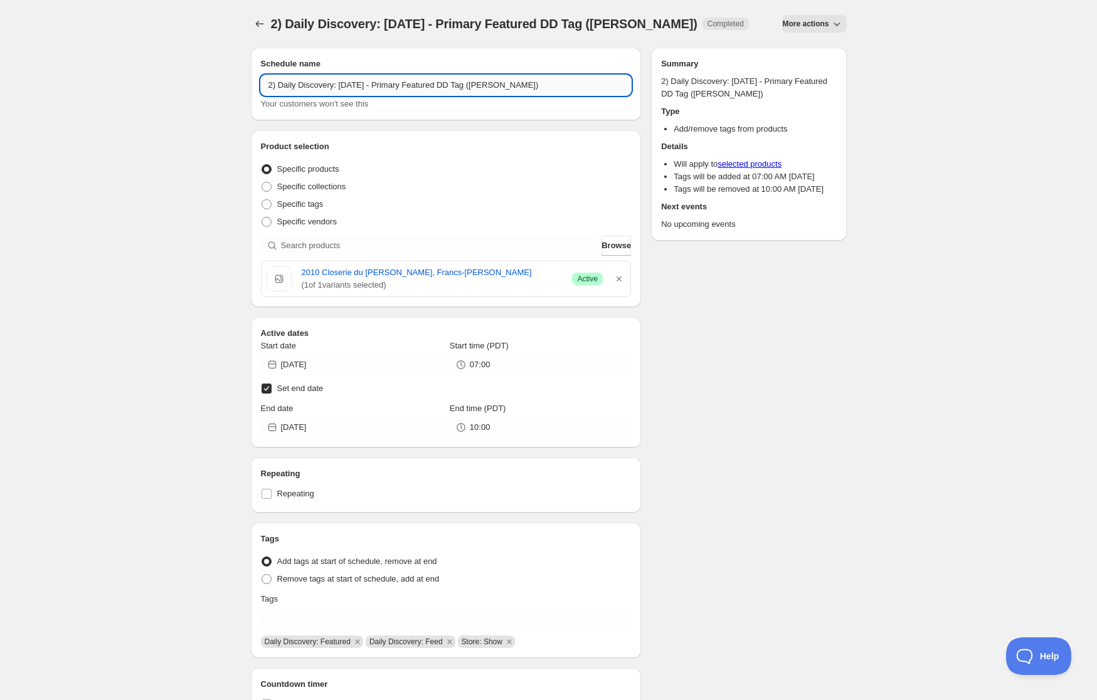
click at [371, 85] on input "2) Daily Discovery: [DATE] - Primary Featured DD Tag ([PERSON_NAME])" at bounding box center [446, 85] width 371 height 20
drag, startPoint x: 510, startPoint y: 84, endPoint x: 505, endPoint y: 121, distance: 37.3
click at [510, 87] on input "2) Daily Discovery: [DATE] - Primary Featured DD Tag ([PERSON_NAME])" at bounding box center [446, 85] width 371 height 20
type input "2) Daily Discovery: [DATE] - Primary Featured DD Tag (Vacheron)"
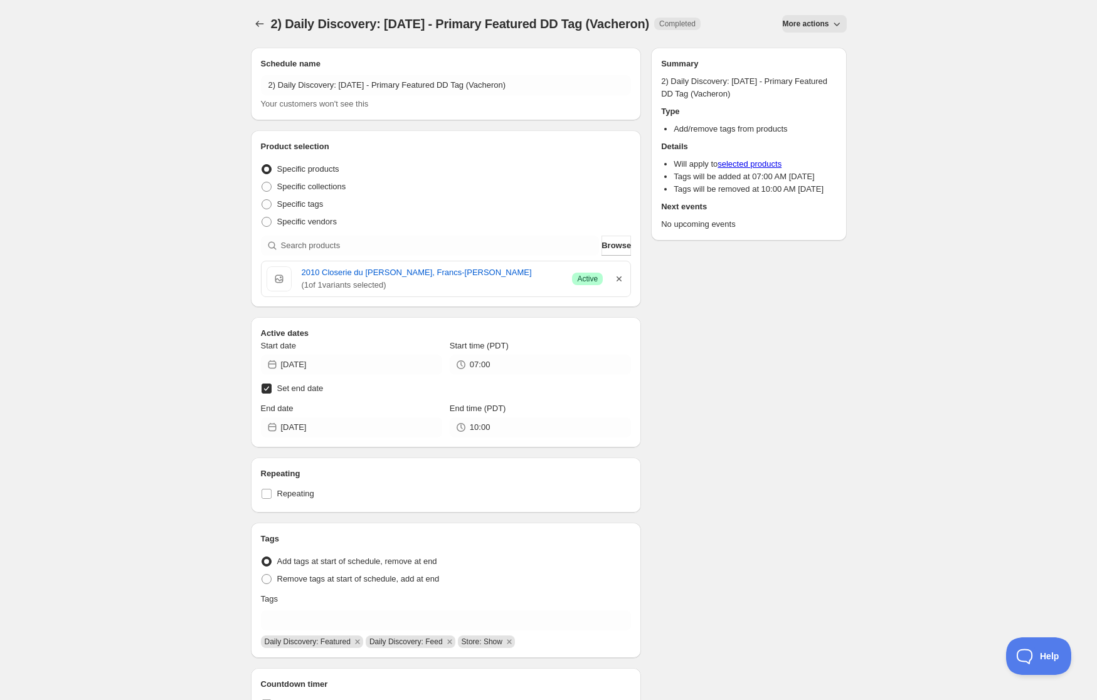
click at [615, 280] on icon "button" at bounding box center [619, 279] width 13 height 13
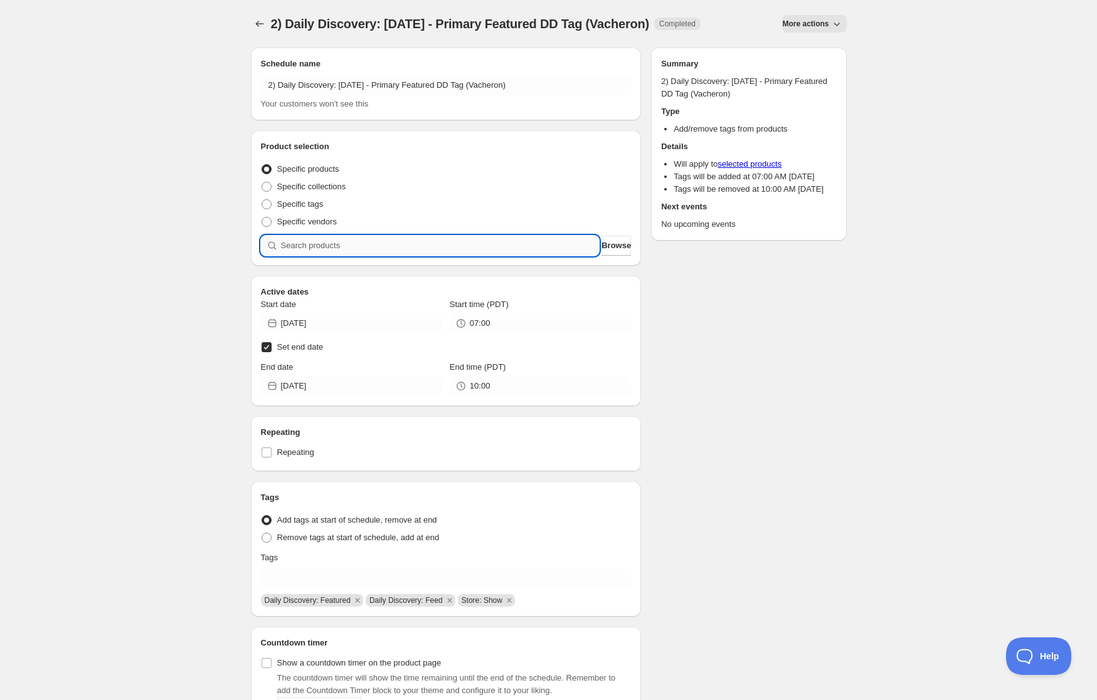
click at [515, 248] on input "search" at bounding box center [440, 246] width 319 height 20
paste input "SOMM2508-DVC24SBC-750"
type input "SOMM2508-DVC24SBC-750"
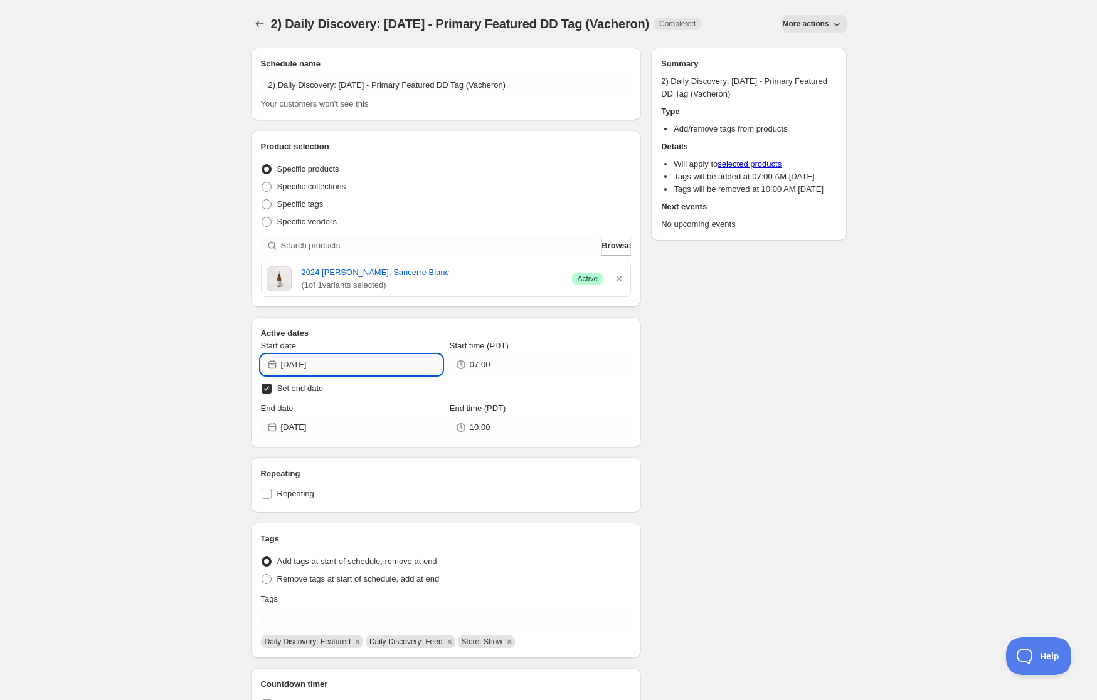
click at [371, 370] on input "[DATE]" at bounding box center [361, 365] width 161 height 20
click at [379, 507] on button "28" at bounding box center [374, 514] width 23 height 20
type input "[DATE]"
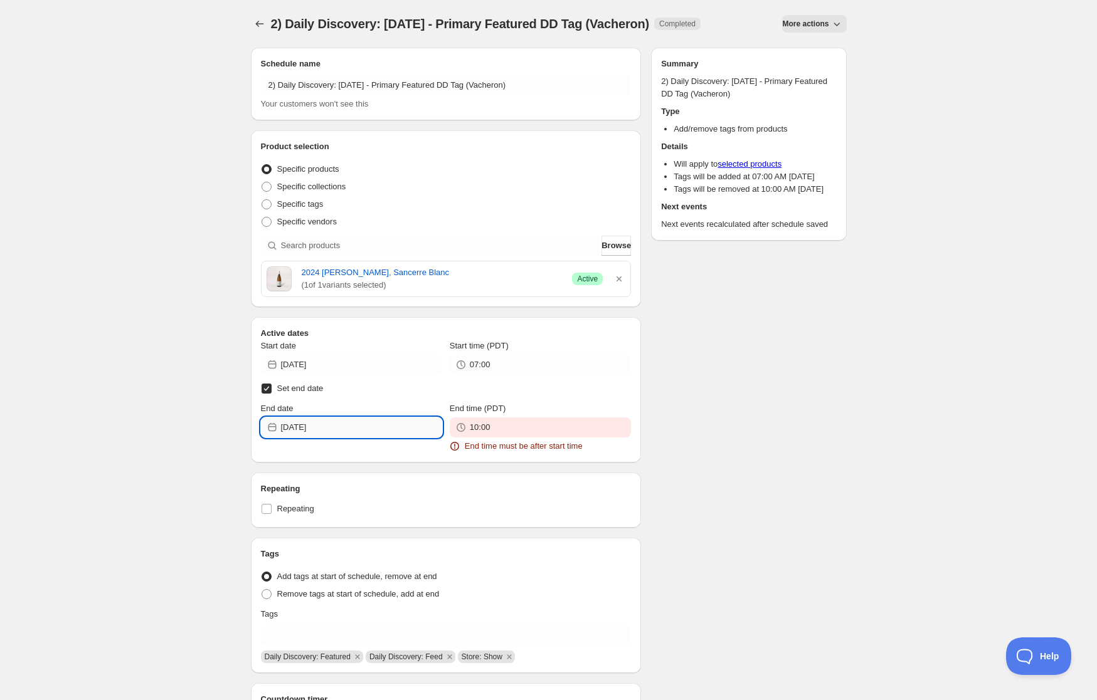
click at [367, 429] on input "[DATE]" at bounding box center [361, 428] width 161 height 20
click at [398, 569] on button "29" at bounding box center [397, 576] width 23 height 20
type input "[DATE]"
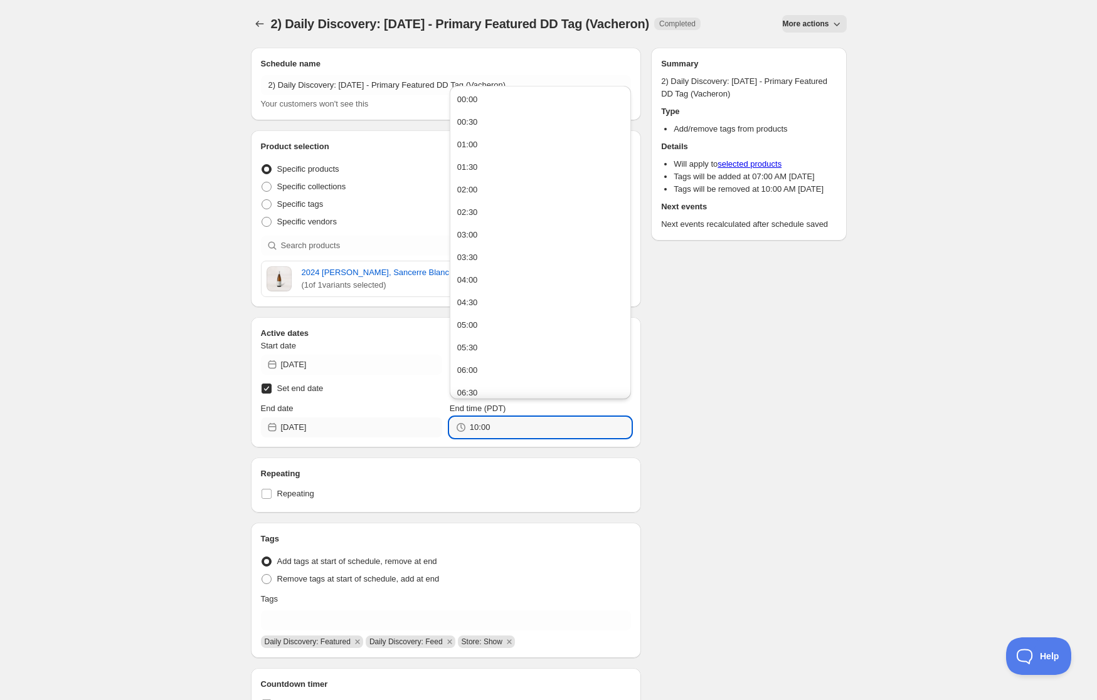
drag, startPoint x: 499, startPoint y: 428, endPoint x: 328, endPoint y: 430, distance: 171.2
click at [328, 430] on div "End date [DATE] End time (PDT) 10:00" at bounding box center [446, 420] width 371 height 35
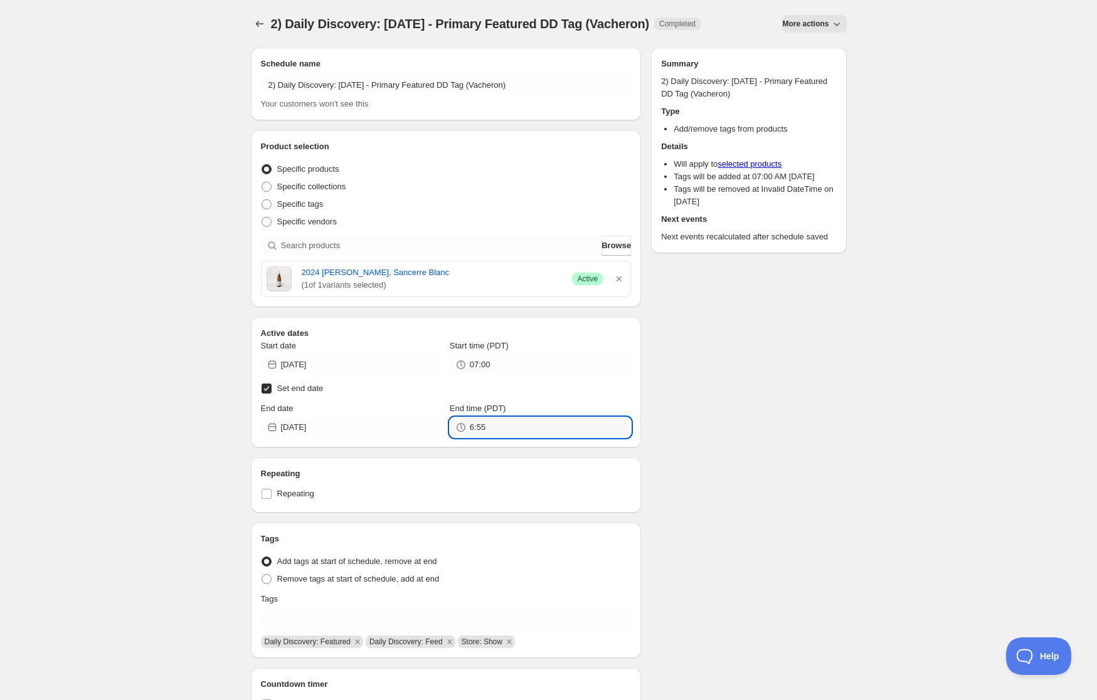
type input "06:55"
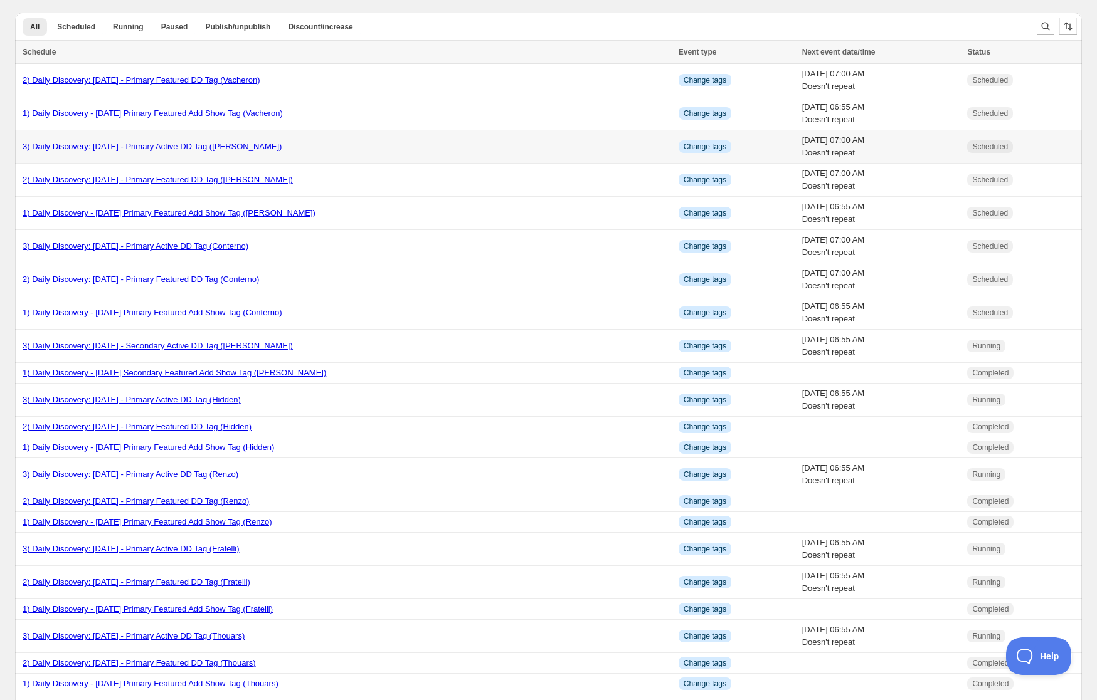
click at [128, 146] on link "3) Daily Discovery: [DATE] - Primary Active DD Tag ([PERSON_NAME])" at bounding box center [152, 146] width 259 height 9
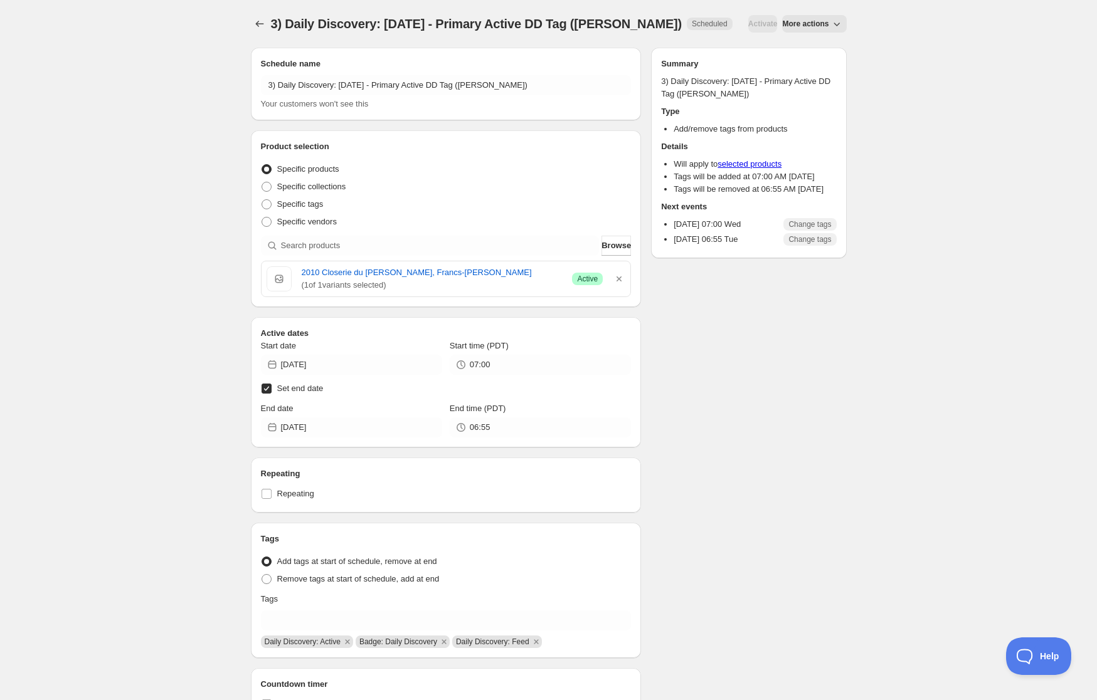
click at [811, 21] on span "More actions" at bounding box center [805, 24] width 46 height 10
click at [815, 44] on span "Duplicate" at bounding box center [818, 50] width 34 height 13
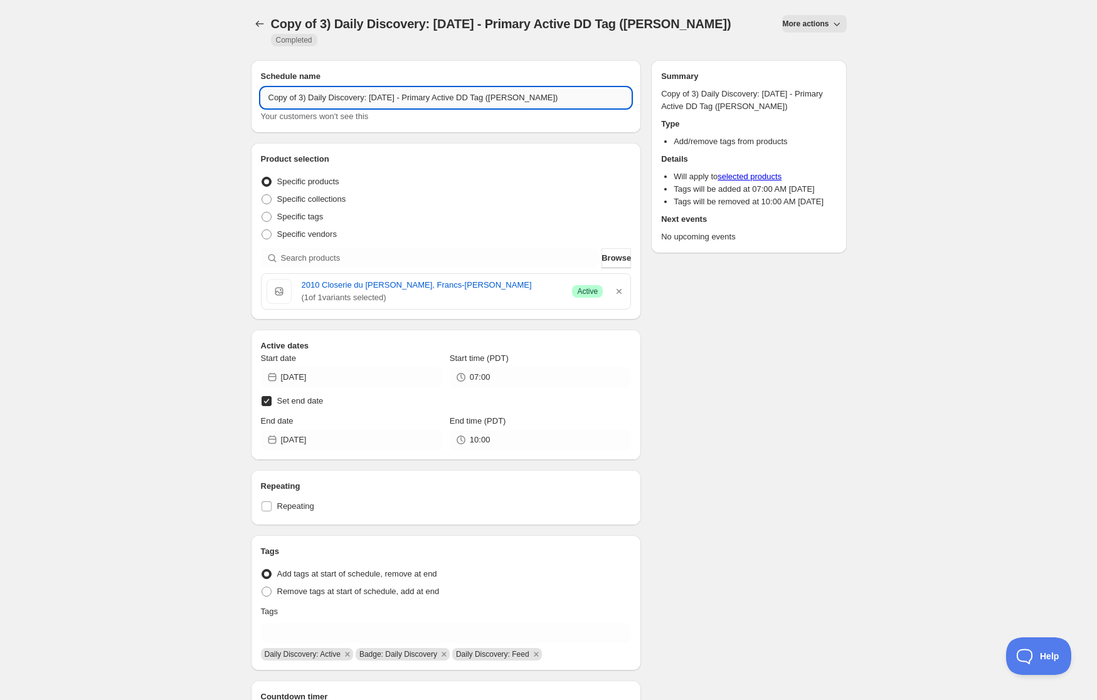
click at [300, 88] on input "Copy of 3) Daily Discovery: [DATE] - Primary Active DD Tag ([PERSON_NAME])" at bounding box center [446, 98] width 371 height 20
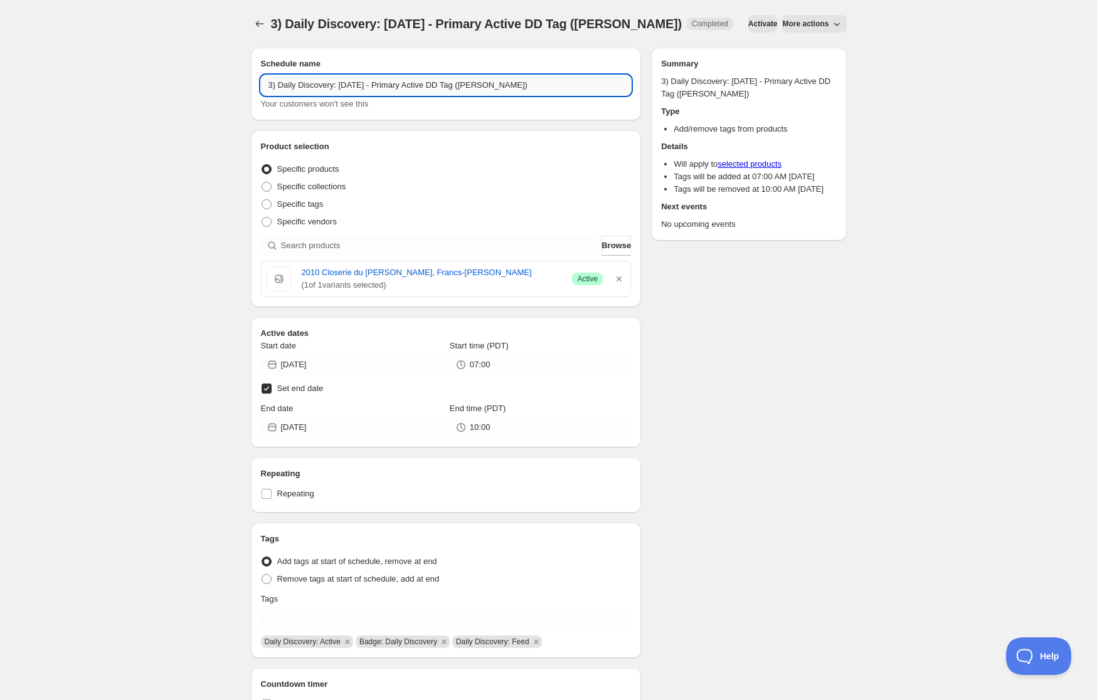
click at [371, 85] on input "3) Daily Discovery: [DATE] - Primary Active DD Tag ([PERSON_NAME])" at bounding box center [446, 85] width 371 height 20
click at [503, 88] on input "3) Daily Discovery: [DATE] - Primary Active DD Tag ([PERSON_NAME])" at bounding box center [446, 85] width 371 height 20
type input "3) Daily Discovery: [DATE] - Primary Active DD Tag (Vacheron)"
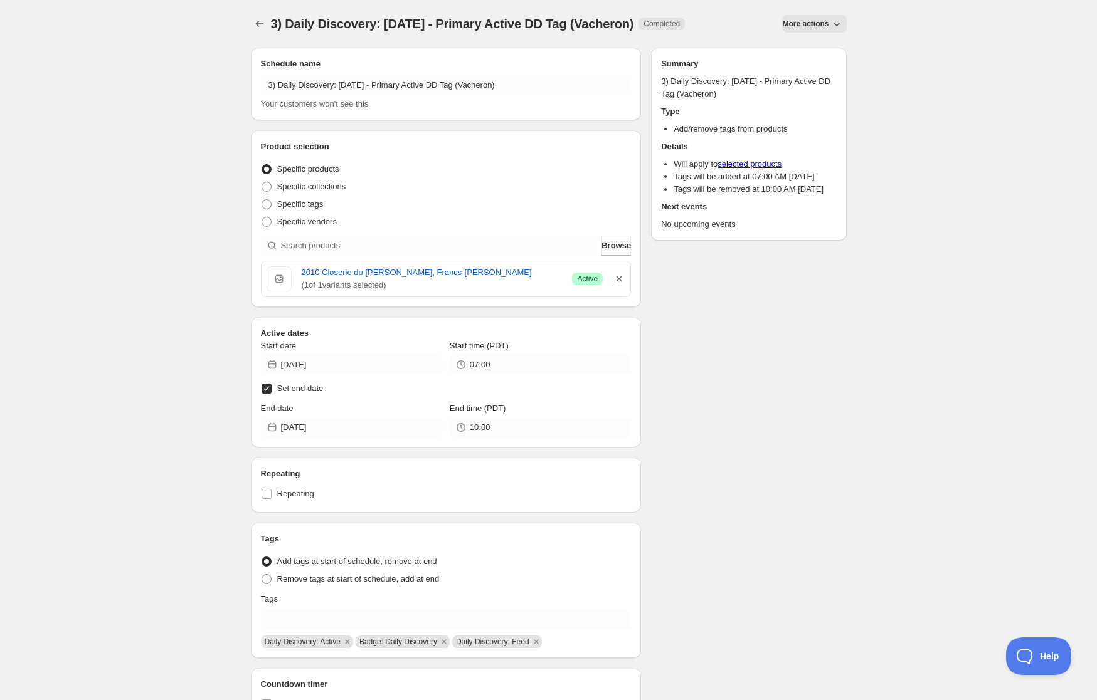
click at [617, 280] on icon "button" at bounding box center [619, 279] width 13 height 13
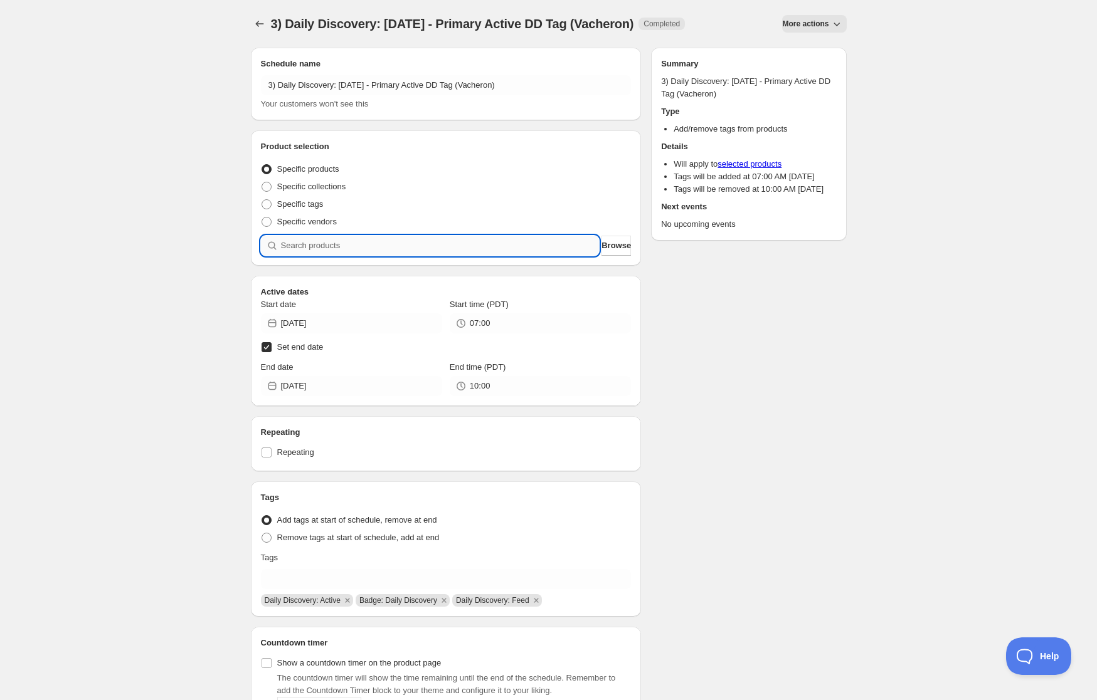
click at [546, 247] on input "search" at bounding box center [440, 246] width 319 height 20
paste input "SOMM2508-DVC24SBC-750"
type input "SOMM2508-DVC24SBC-750"
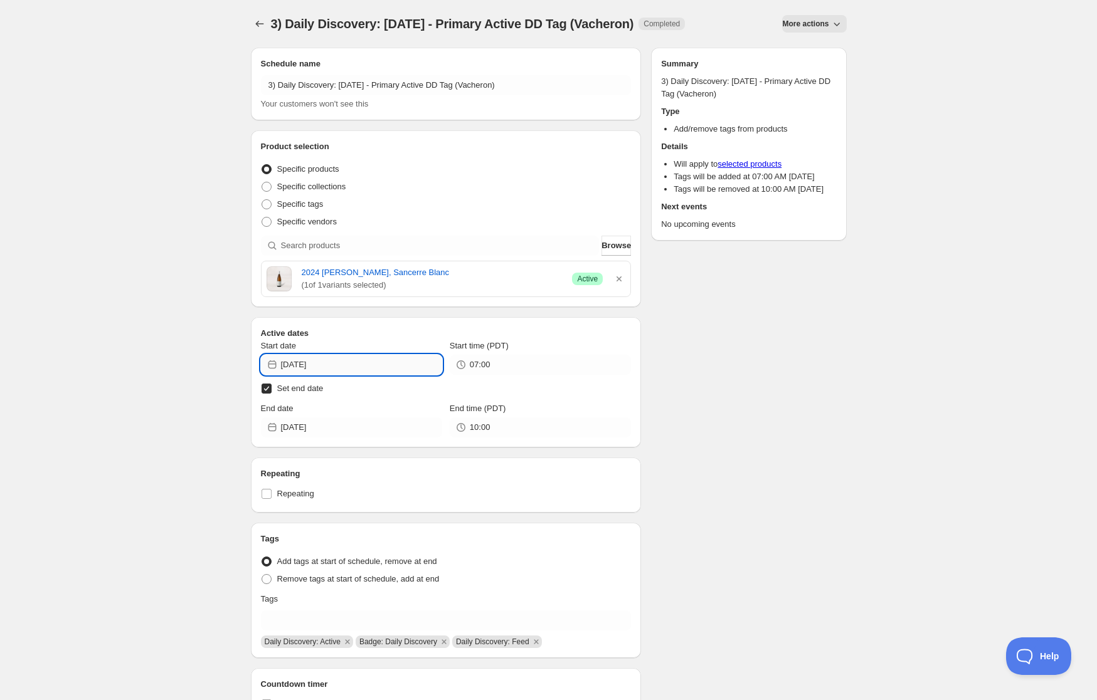
click at [401, 357] on input "[DATE]" at bounding box center [361, 365] width 161 height 20
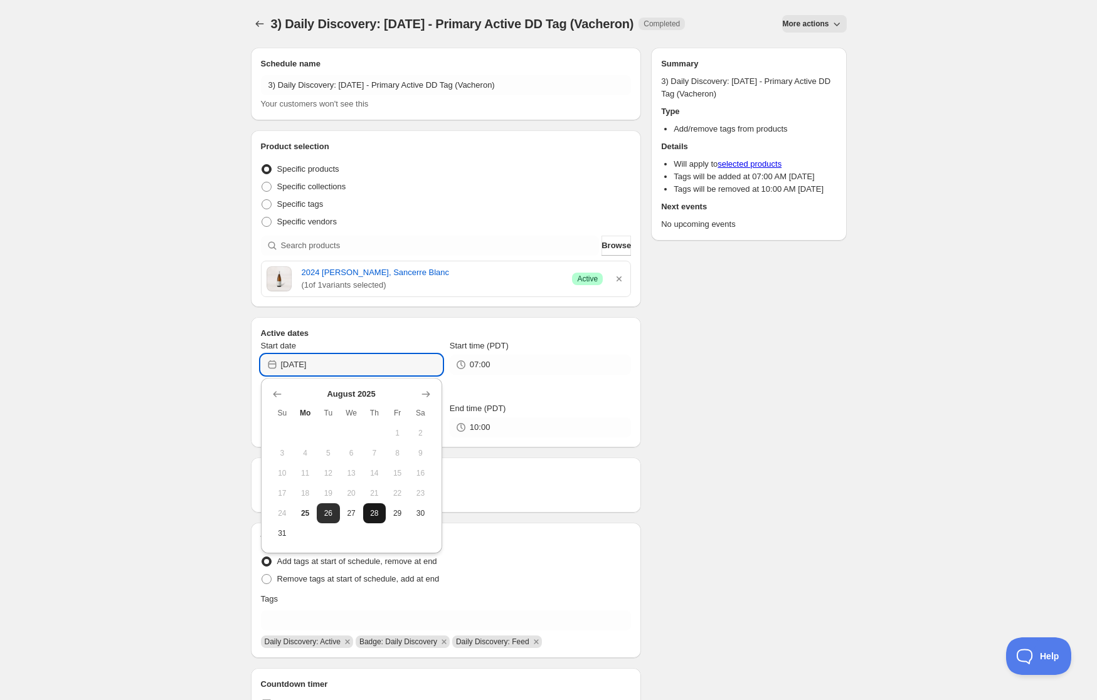
click at [370, 510] on span "28" at bounding box center [374, 514] width 13 height 10
type input "[DATE]"
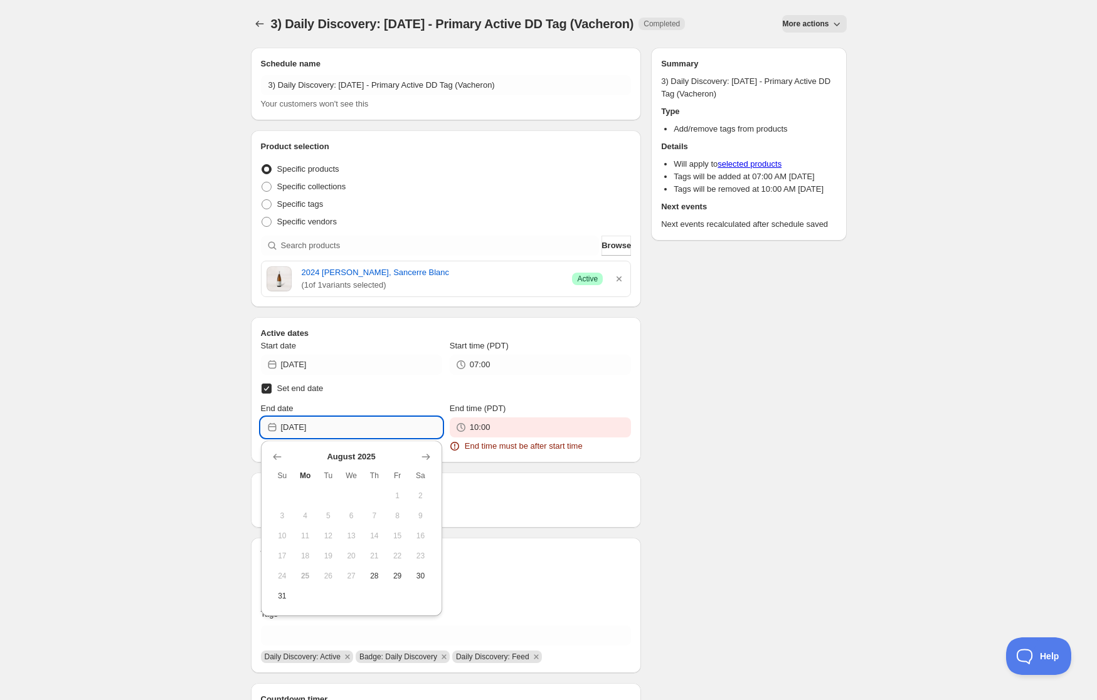
click at [357, 422] on input "[DATE]" at bounding box center [361, 428] width 161 height 20
click at [424, 456] on icon "Show next month, September 2025" at bounding box center [426, 457] width 13 height 13
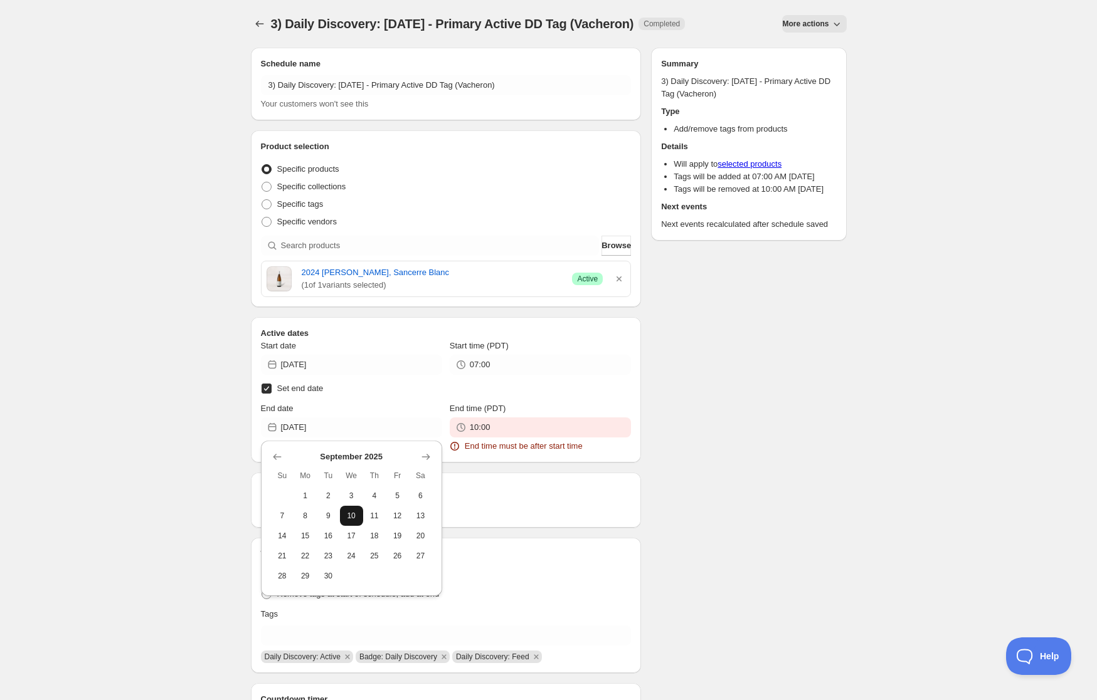
click at [348, 510] on button "10" at bounding box center [351, 516] width 23 height 20
type input "[DATE]"
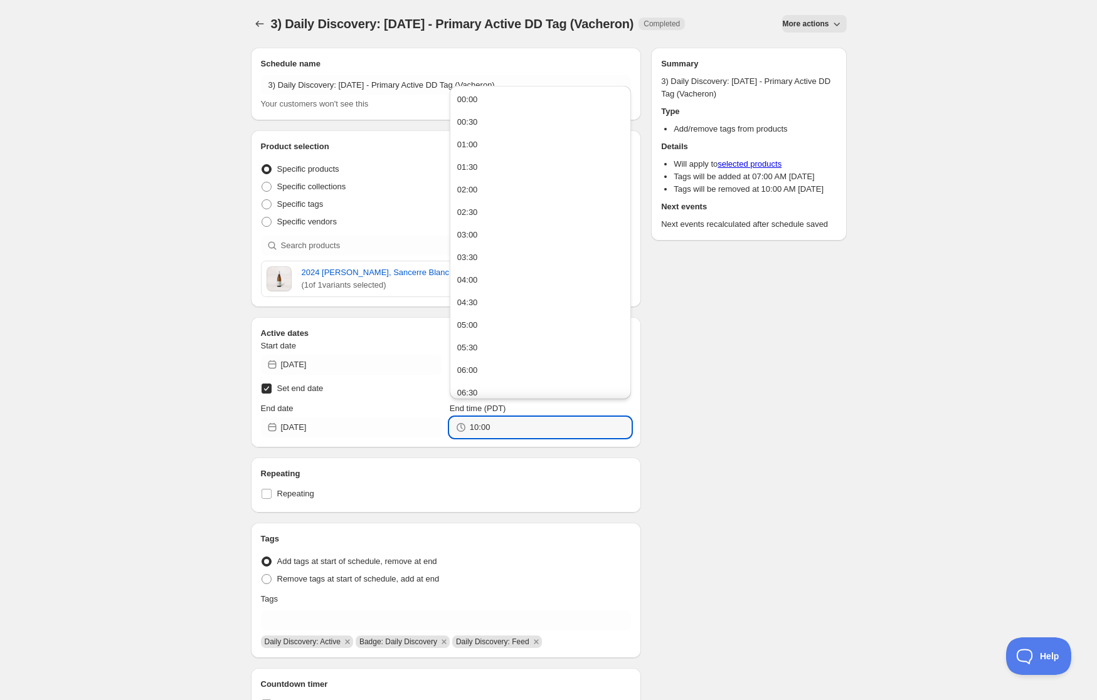
drag, startPoint x: 488, startPoint y: 428, endPoint x: 370, endPoint y: 413, distance: 119.4
click at [370, 413] on div "End date [DATE] End time (PDT) 10:00" at bounding box center [446, 420] width 371 height 35
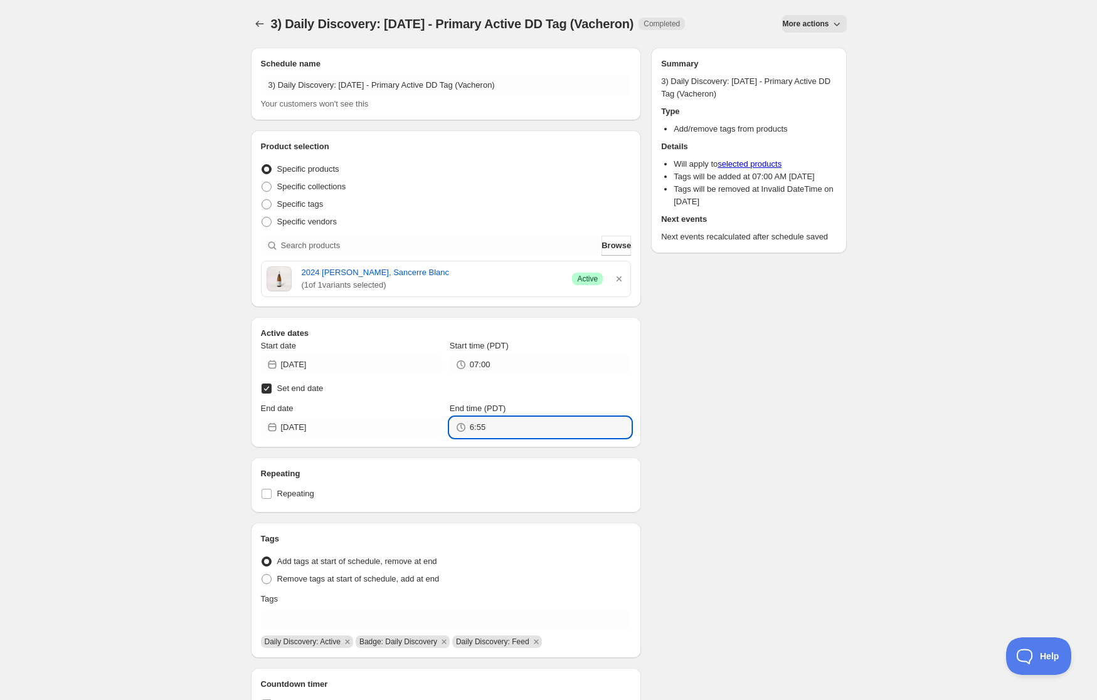
type input "06:55"
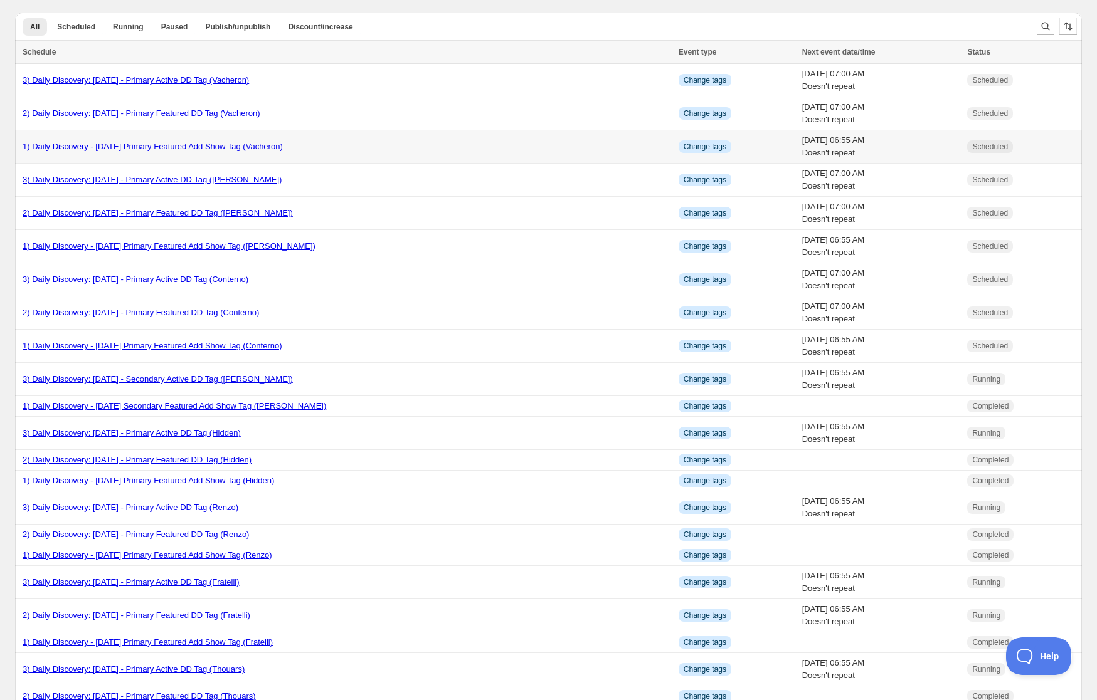
click at [128, 146] on link "1) Daily Discovery - [DATE] Primary Featured Add Show Tag (Vacheron)" at bounding box center [153, 146] width 260 height 9
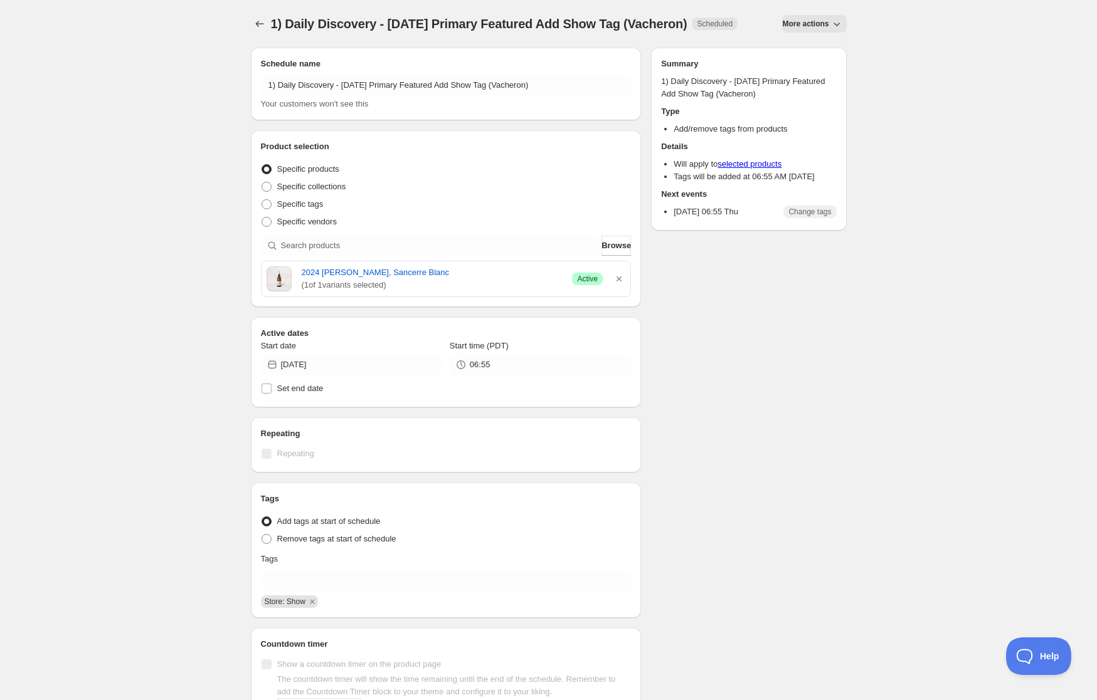
click at [829, 22] on button "More actions" at bounding box center [814, 24] width 64 height 18
click at [822, 45] on span "Duplicate" at bounding box center [818, 49] width 34 height 9
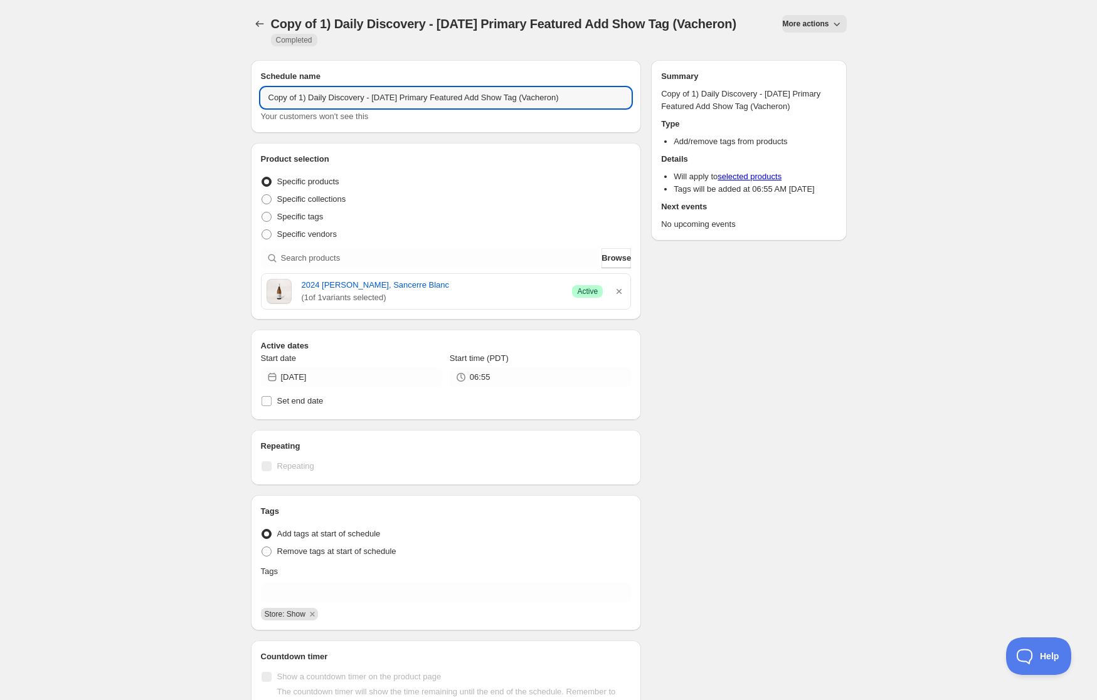
drag, startPoint x: 297, startPoint y: 113, endPoint x: 299, endPoint y: 174, distance: 60.9
click at [297, 108] on input "Copy of 1) Daily Discovery - [DATE] Primary Featured Add Show Tag (Vacheron)" at bounding box center [446, 98] width 371 height 20
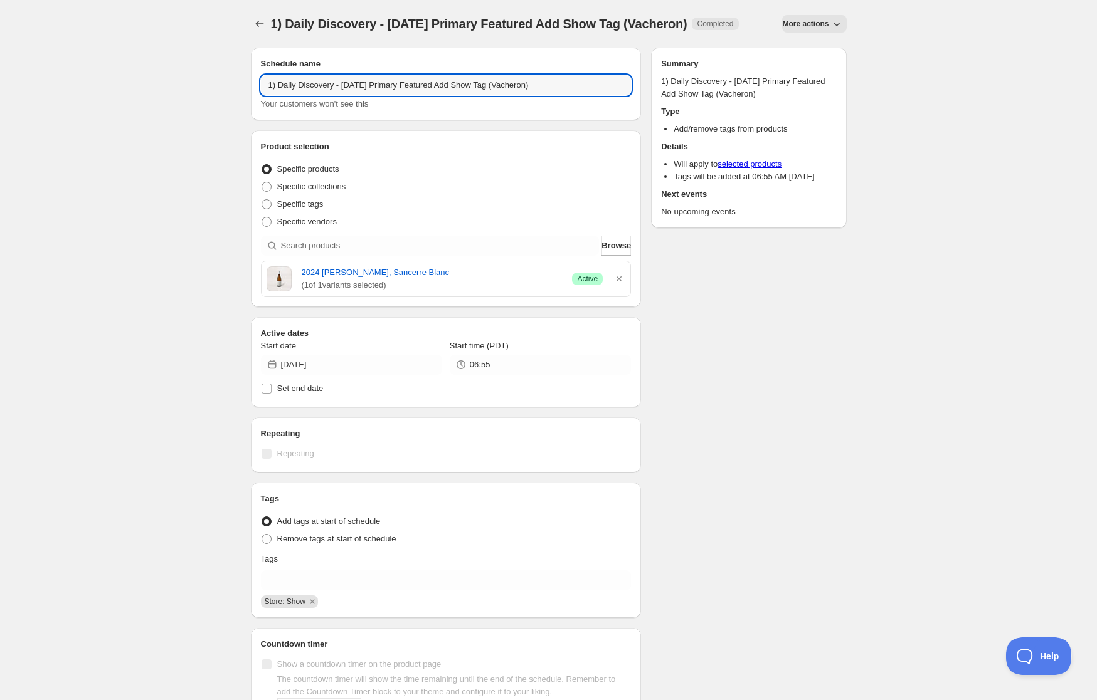
drag, startPoint x: 374, startPoint y: 93, endPoint x: 359, endPoint y: 138, distance: 47.2
click at [373, 95] on input "1) Daily Discovery - [DATE] Primary Featured Add Show Tag (Vacheron)" at bounding box center [446, 85] width 371 height 20
click at [550, 95] on input "1) Daily Discovery - [DATE] Primary Featured Add Show Tag (Vacheron)" at bounding box center [446, 85] width 371 height 20
type input "1) Daily Discovery - [DATE] Primary Featured Add Show Tag (Gouye)"
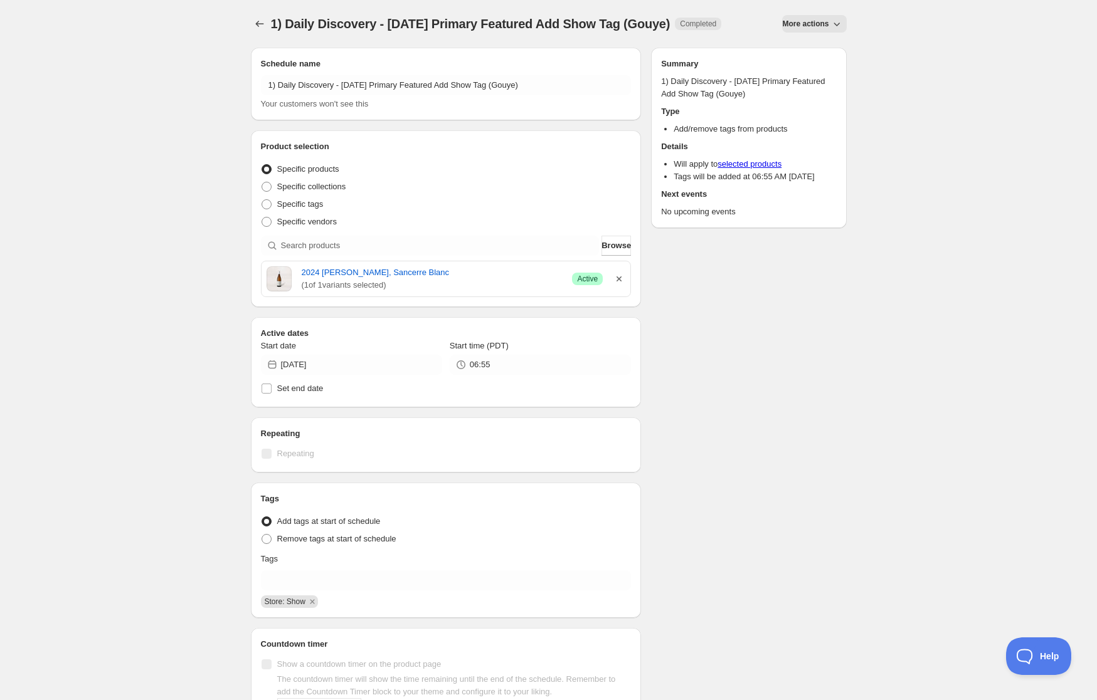
click at [622, 285] on icon "button" at bounding box center [619, 279] width 13 height 13
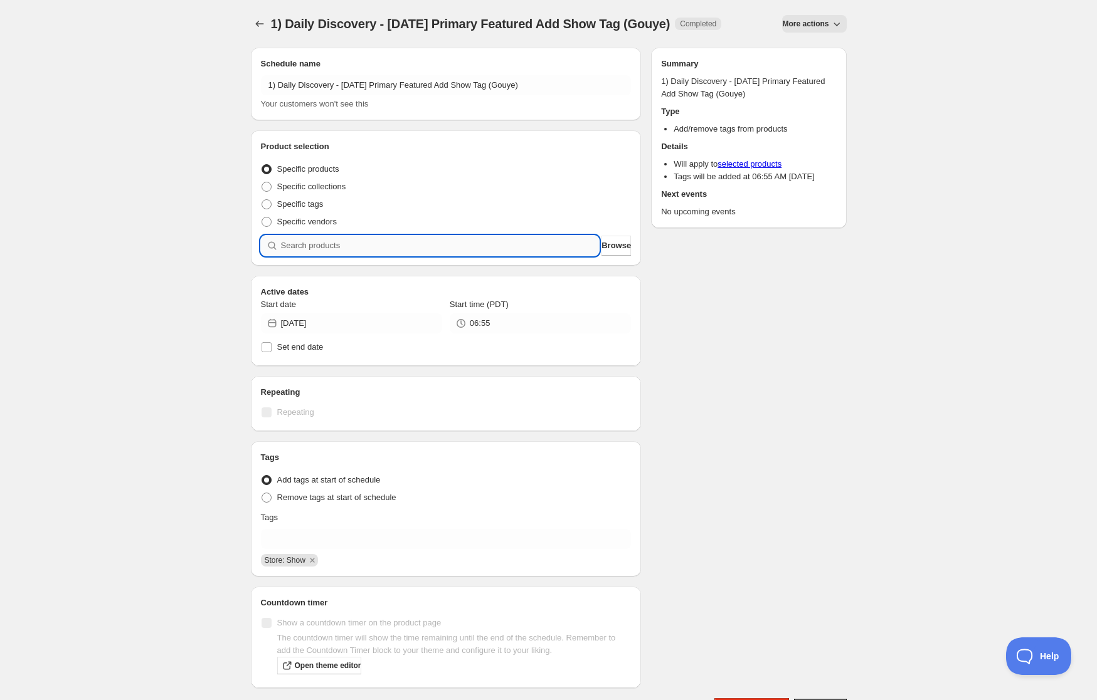
click at [536, 256] on input "search" at bounding box center [440, 246] width 319 height 20
paste input "SOMM2508-DGO23SJV-750"
type input "SOMM2508-DGO23SJV-750"
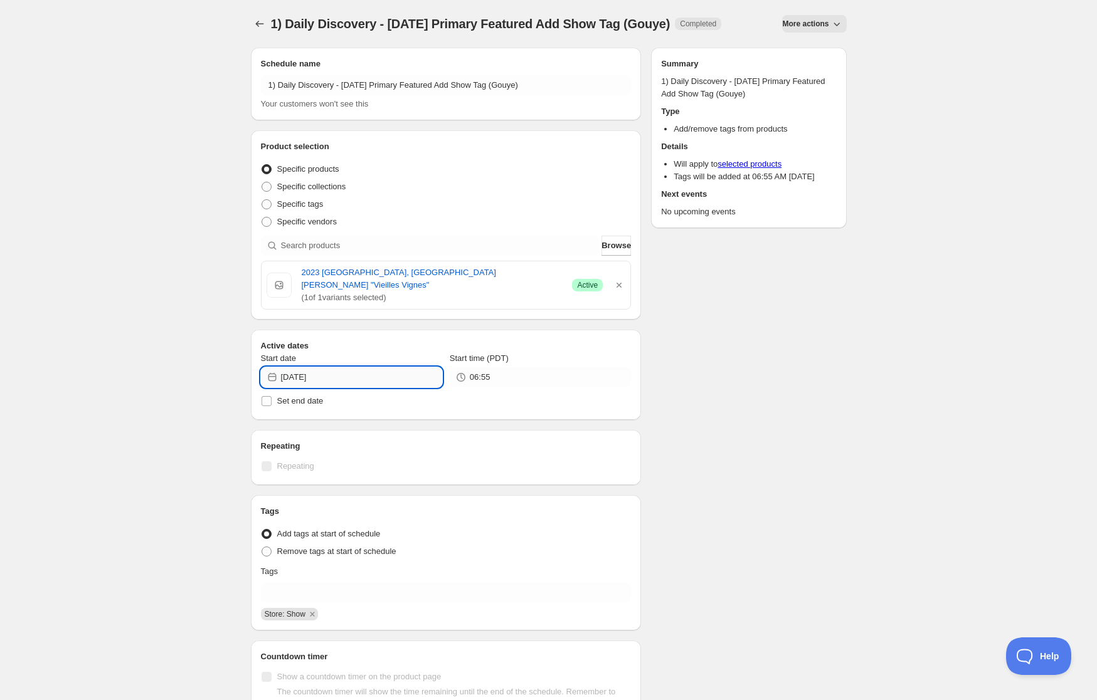
click at [383, 376] on input "[DATE]" at bounding box center [361, 377] width 161 height 20
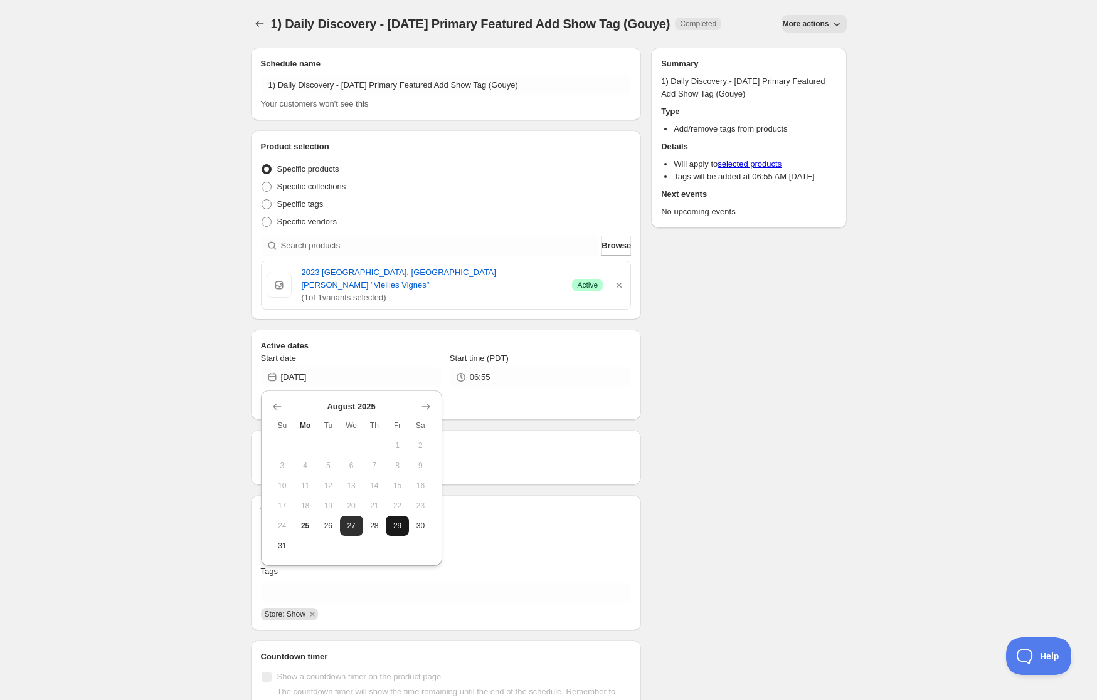
click at [404, 526] on button "29" at bounding box center [397, 526] width 23 height 20
type input "[DATE]"
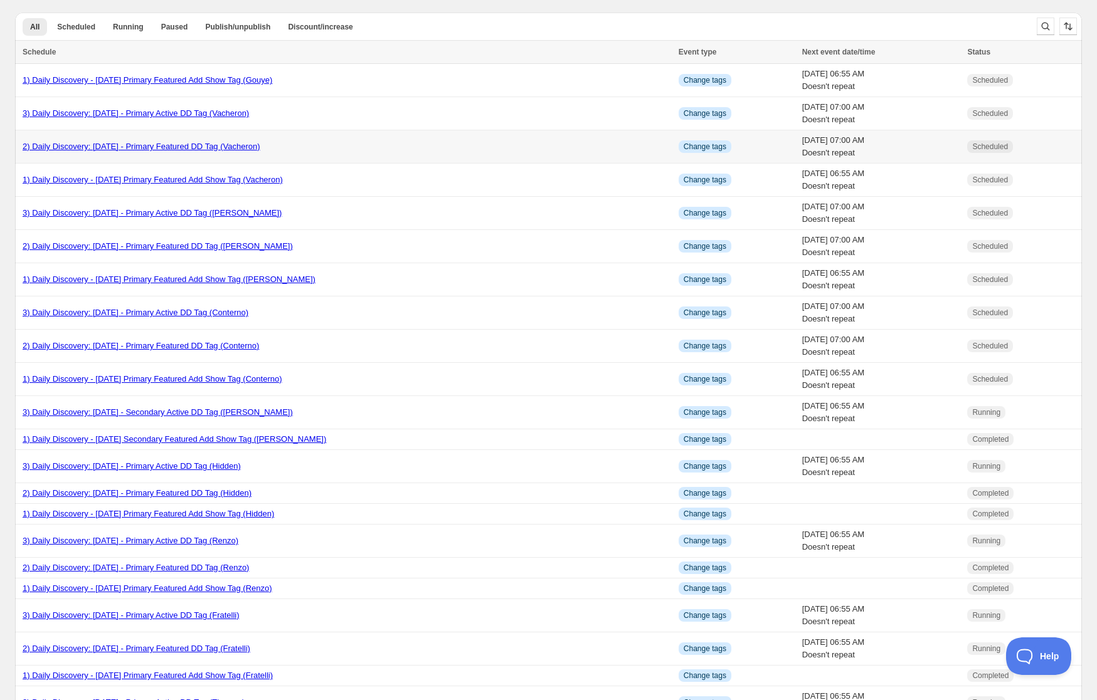
click at [91, 145] on link "2) Daily Discovery: [DATE] - Primary Featured DD Tag (Vacheron)" at bounding box center [142, 146] width 238 height 9
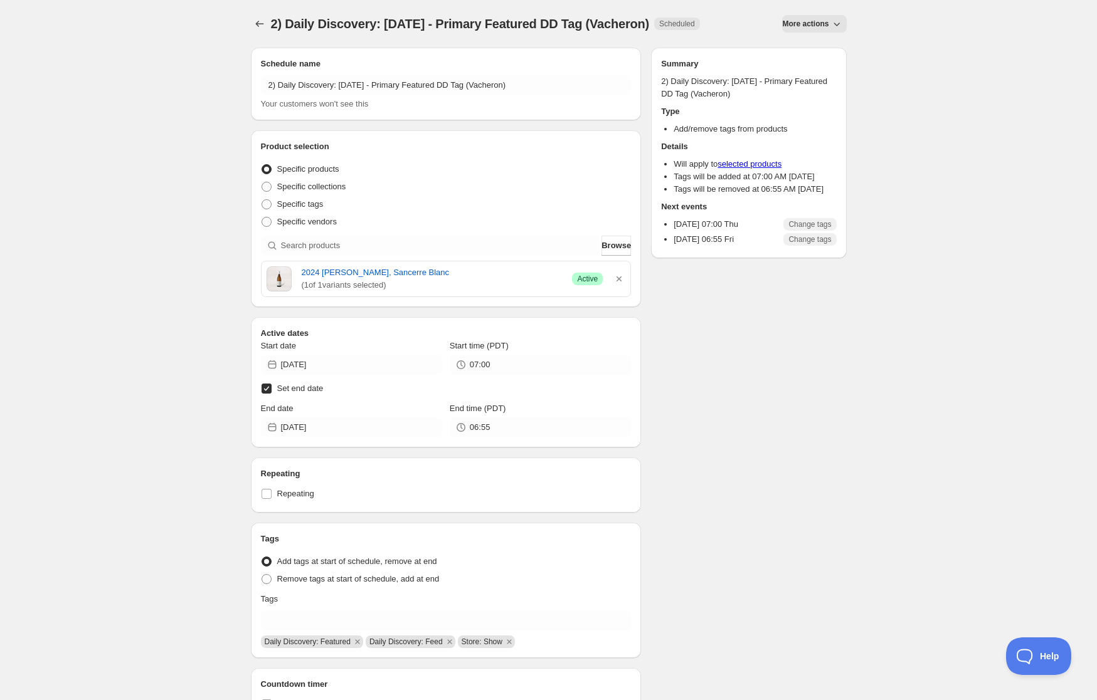
click at [808, 16] on button "More actions" at bounding box center [814, 24] width 64 height 18
click at [811, 52] on span "Duplicate" at bounding box center [818, 49] width 34 height 9
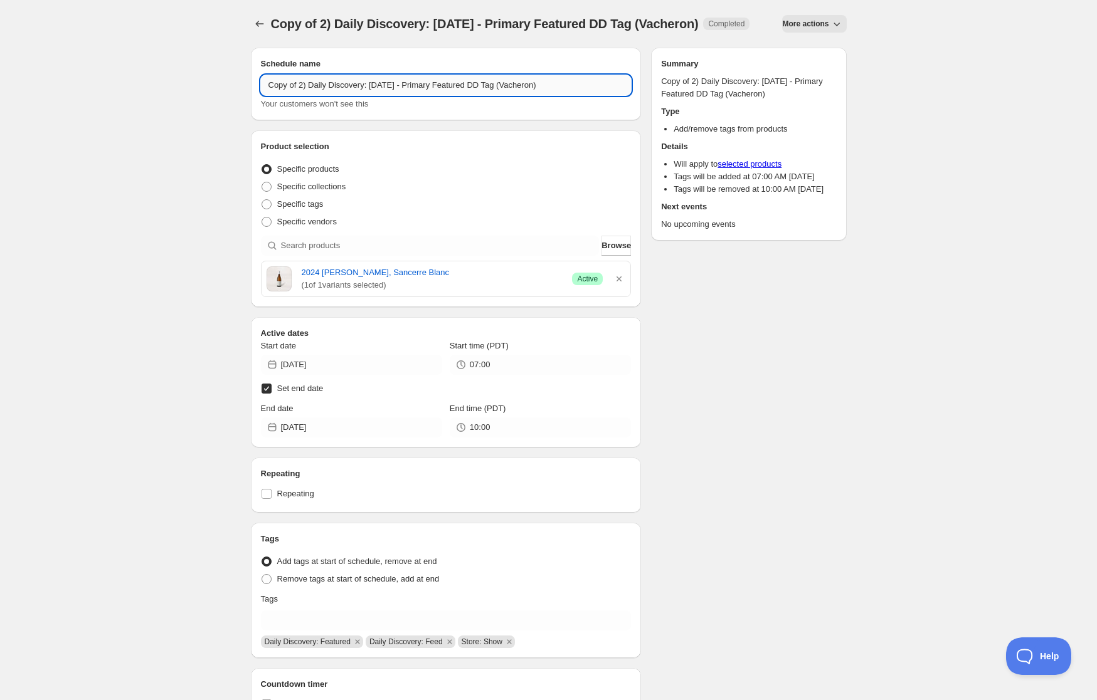
click at [299, 95] on input "Copy of 2) Daily Discovery: [DATE] - Primary Featured DD Tag (Vacheron)" at bounding box center [446, 85] width 371 height 20
click at [372, 82] on input "2) Daily Discovery: [DATE] - Primary Featured DD Tag (Vacheron)" at bounding box center [446, 85] width 371 height 20
click at [525, 88] on input "2) Daily Discovery: [DATE] - Primary Featured DD Tag (Vacheron)" at bounding box center [446, 85] width 371 height 20
type input "2) Daily Discovery: [DATE] - Primary Featured DD Tag (Gouye)"
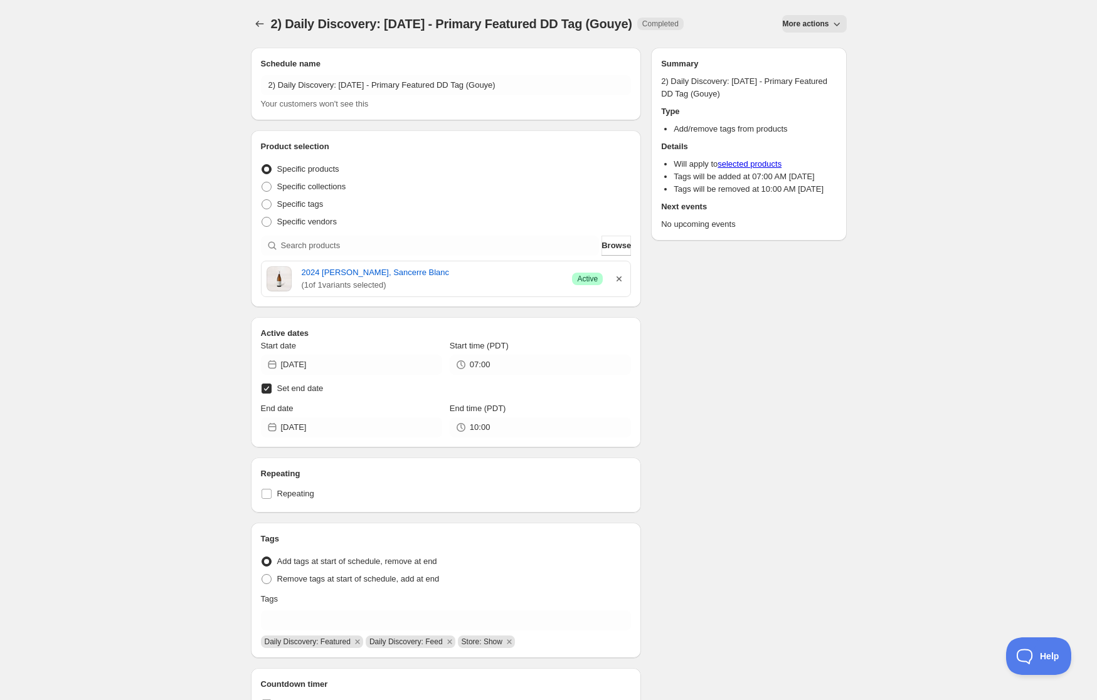
click at [621, 278] on icon "button" at bounding box center [619, 279] width 13 height 13
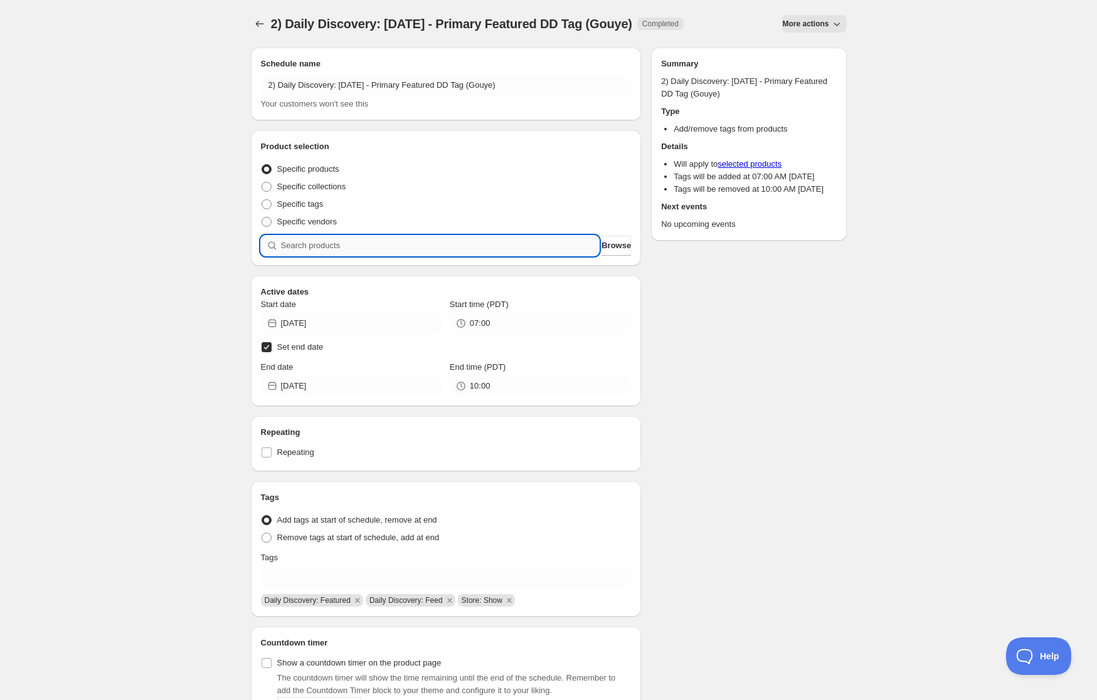
click at [473, 242] on input "search" at bounding box center [440, 246] width 319 height 20
paste input "SOMM2508-DGO23SJV-750"
type input "SOMM2508-DGO23SJV-750"
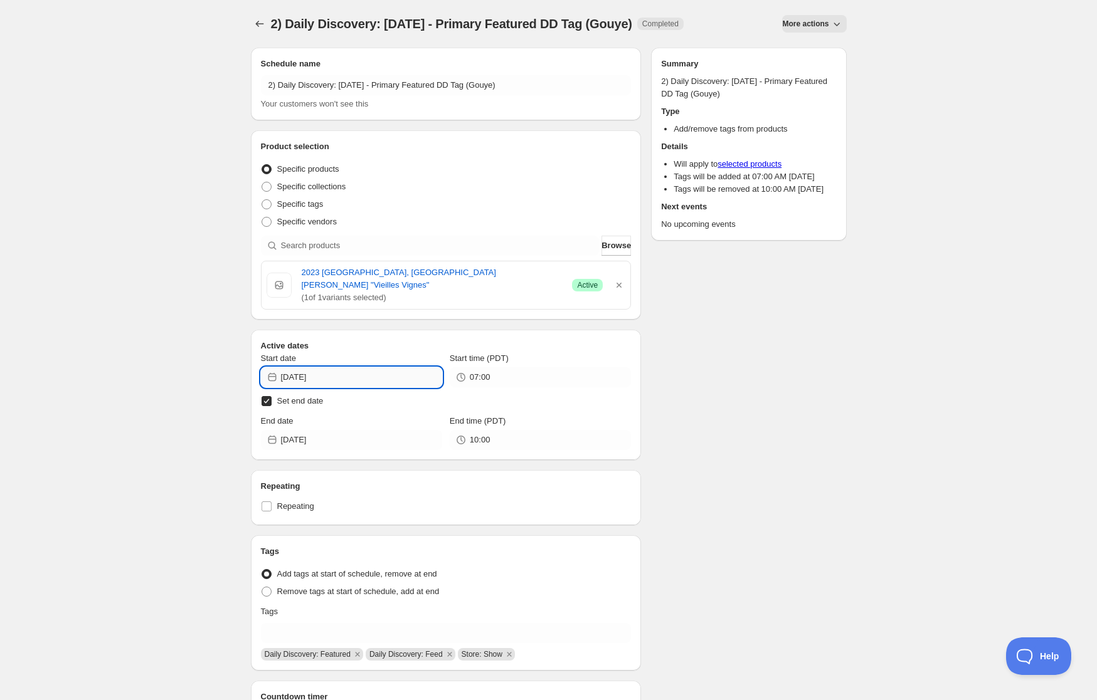
click at [411, 367] on input "[DATE]" at bounding box center [361, 377] width 161 height 20
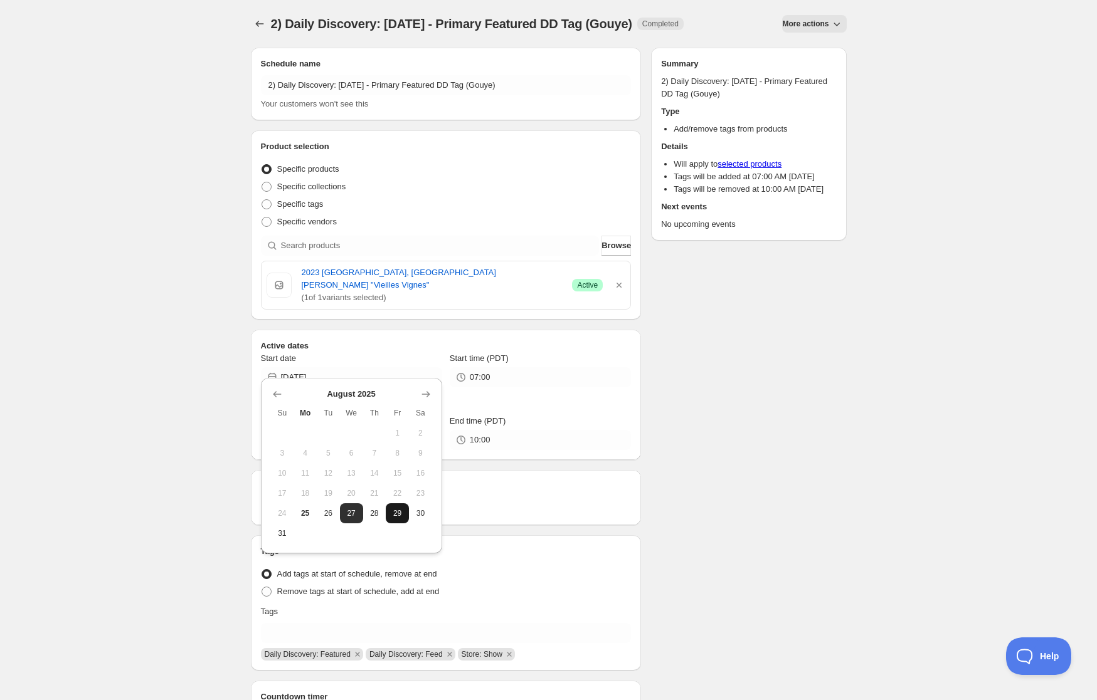
click at [392, 507] on button "29" at bounding box center [397, 514] width 23 height 20
type input "[DATE]"
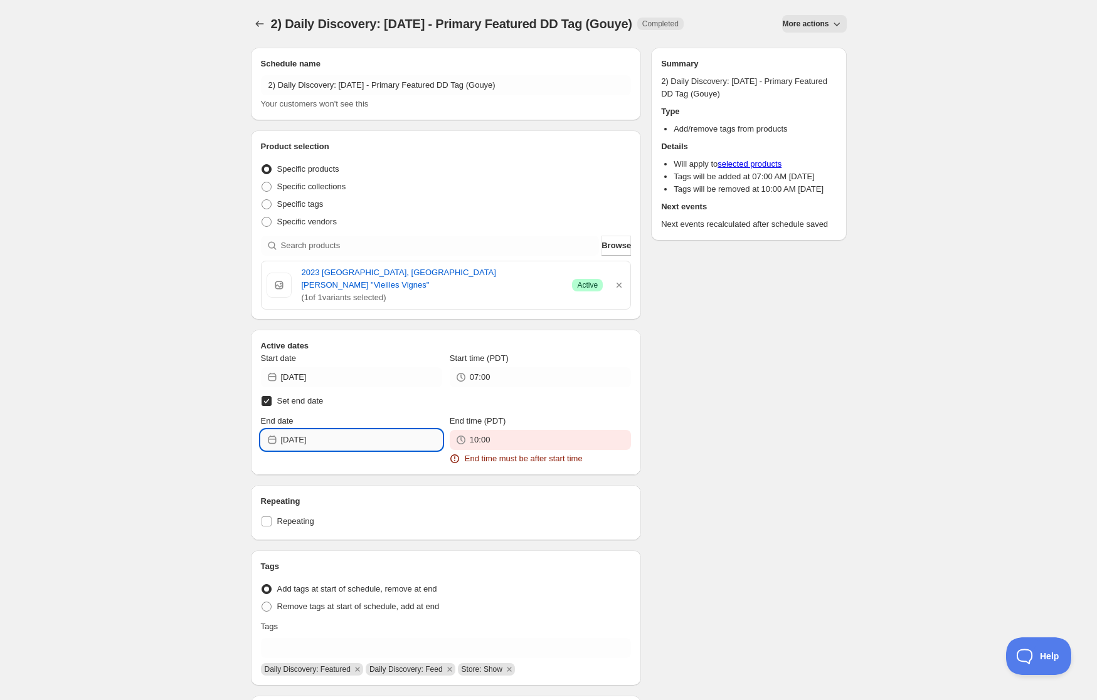
click at [358, 430] on input "[DATE]" at bounding box center [361, 440] width 161 height 20
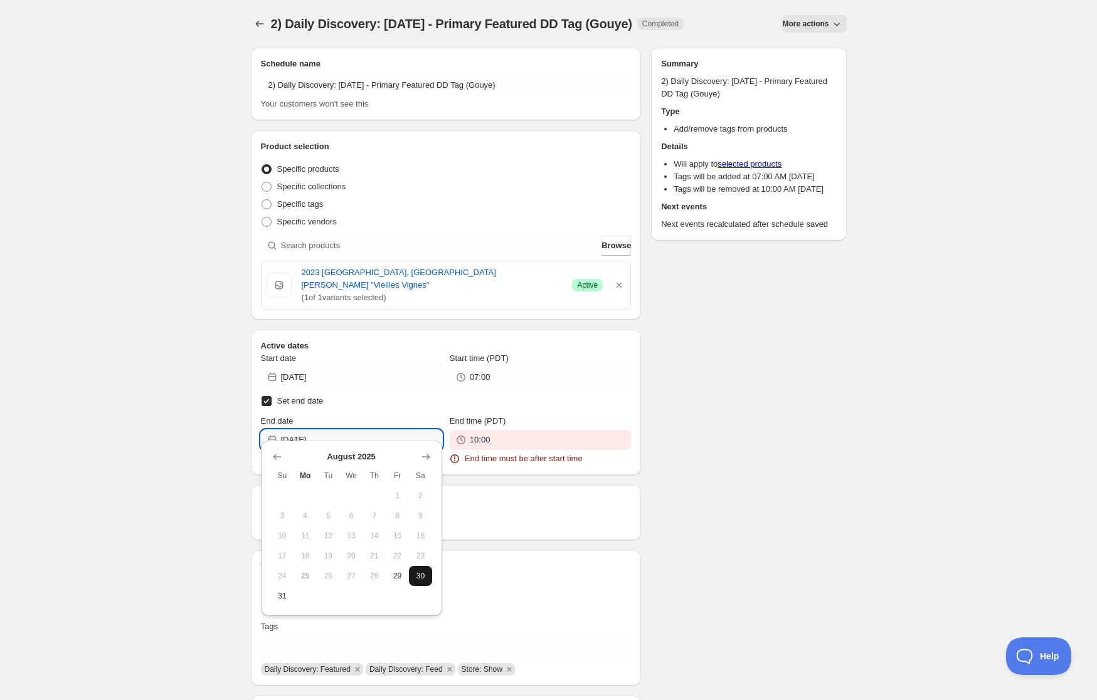
click at [421, 572] on span "30" at bounding box center [420, 576] width 13 height 10
type input "[DATE]"
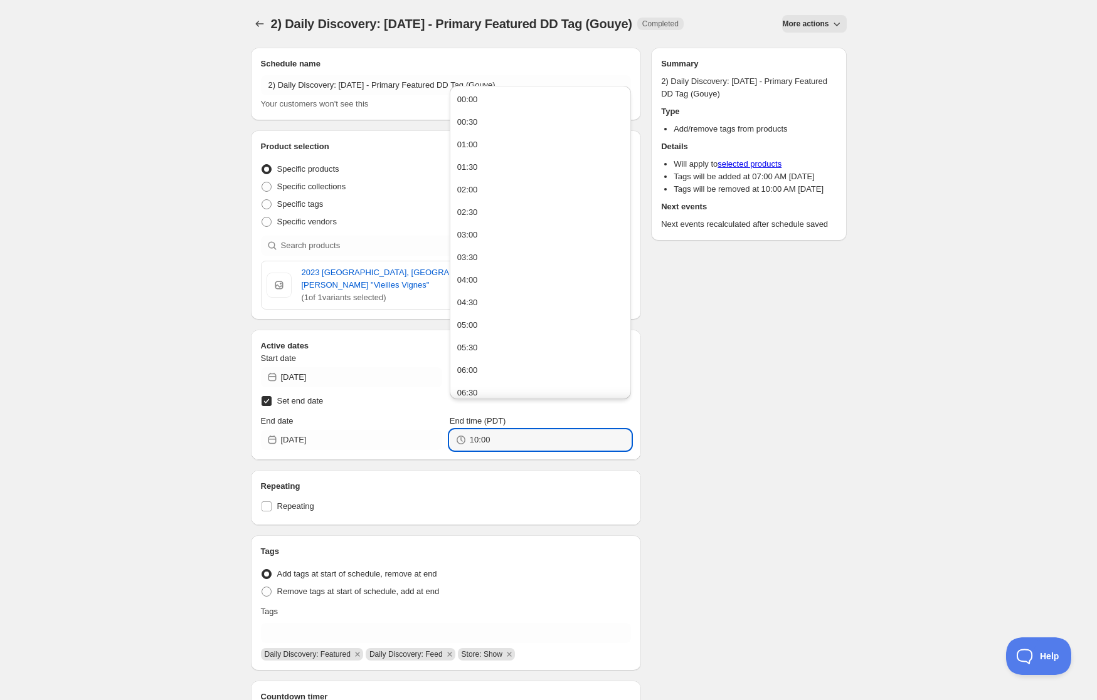
drag, startPoint x: 512, startPoint y: 429, endPoint x: 282, endPoint y: 415, distance: 230.5
click at [282, 415] on div "End date [DATE] End time (PDT) 10:00" at bounding box center [446, 432] width 371 height 35
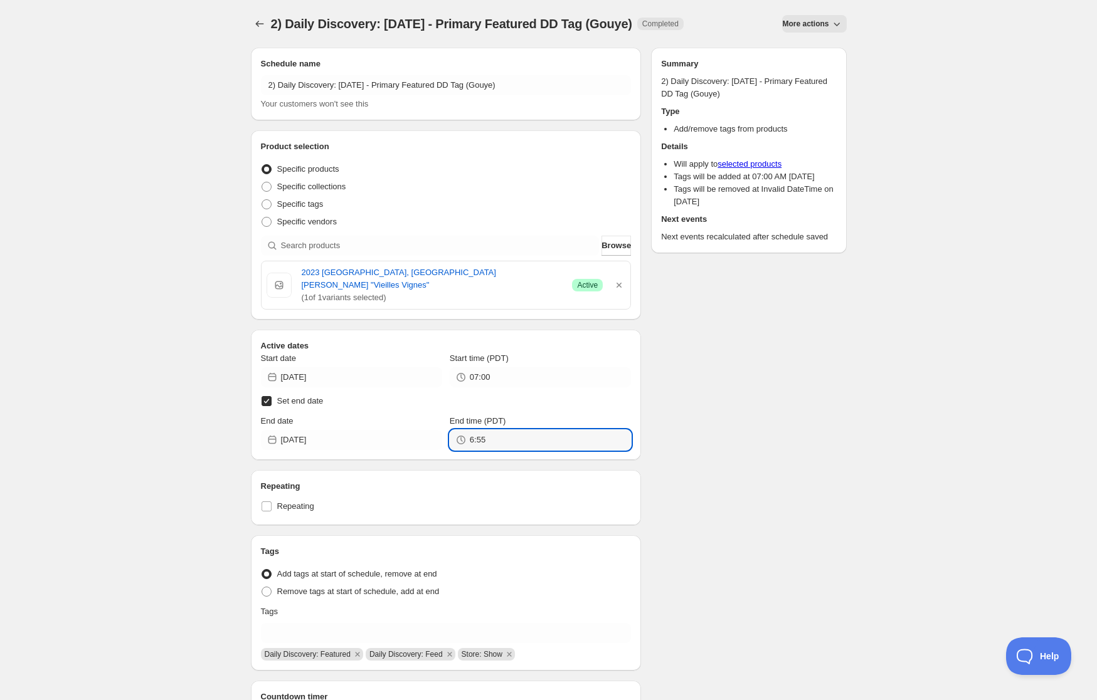
type input "06:55"
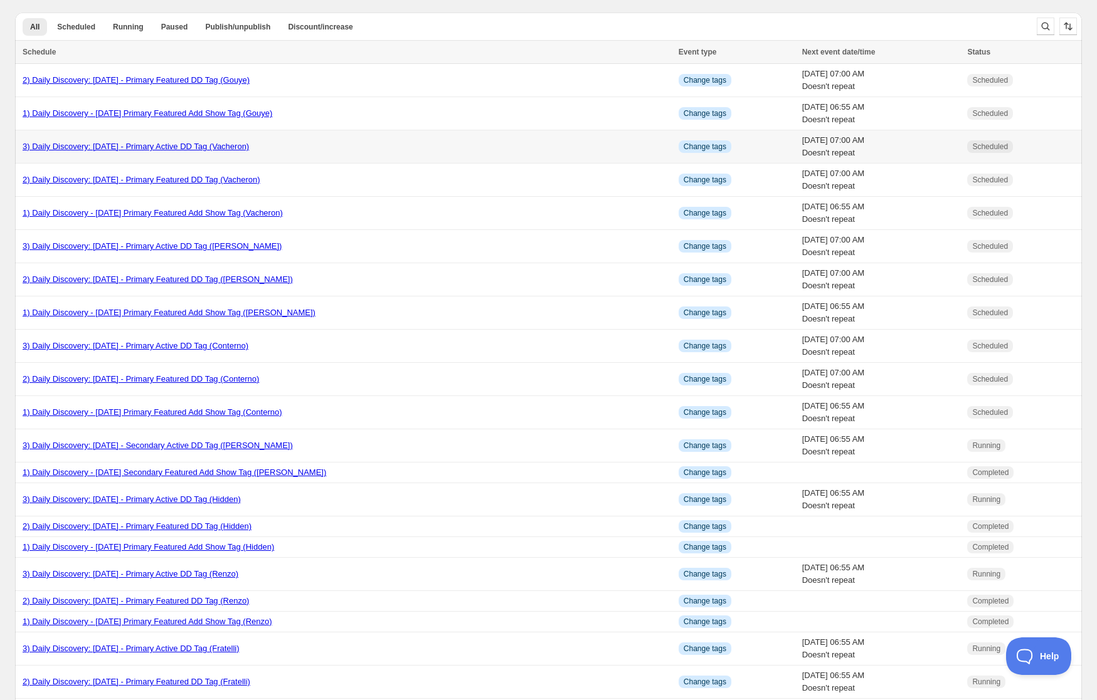
click at [85, 142] on link "3) Daily Discovery: [DATE] - Primary Active DD Tag (Vacheron)" at bounding box center [136, 146] width 226 height 9
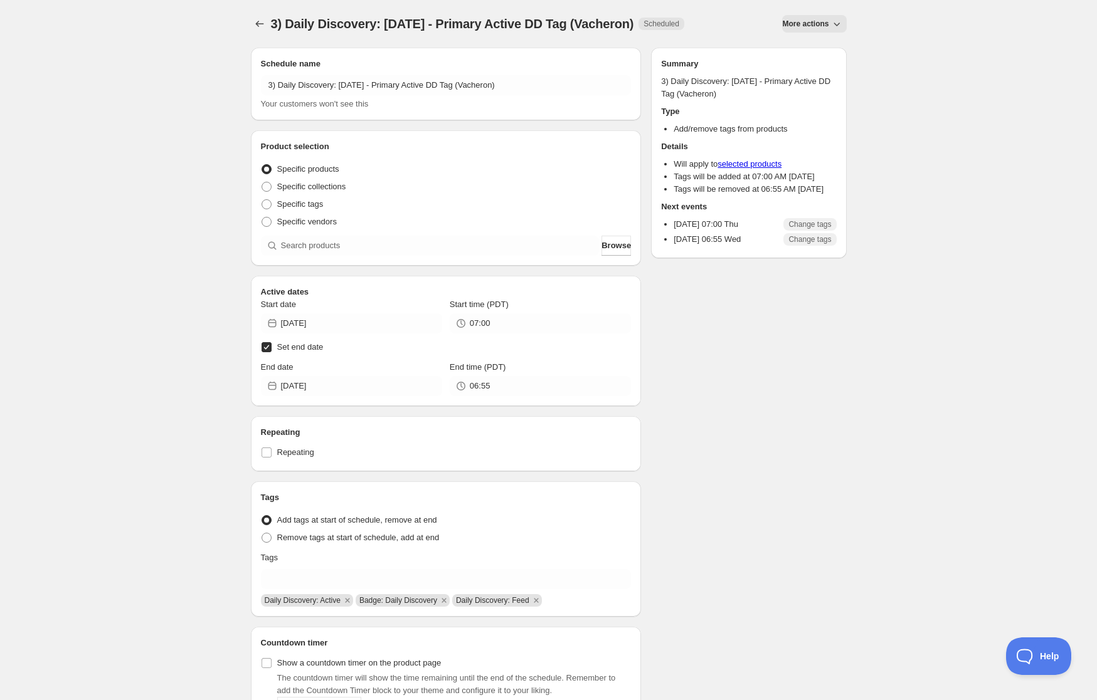
click at [813, 22] on span "More actions" at bounding box center [805, 24] width 46 height 10
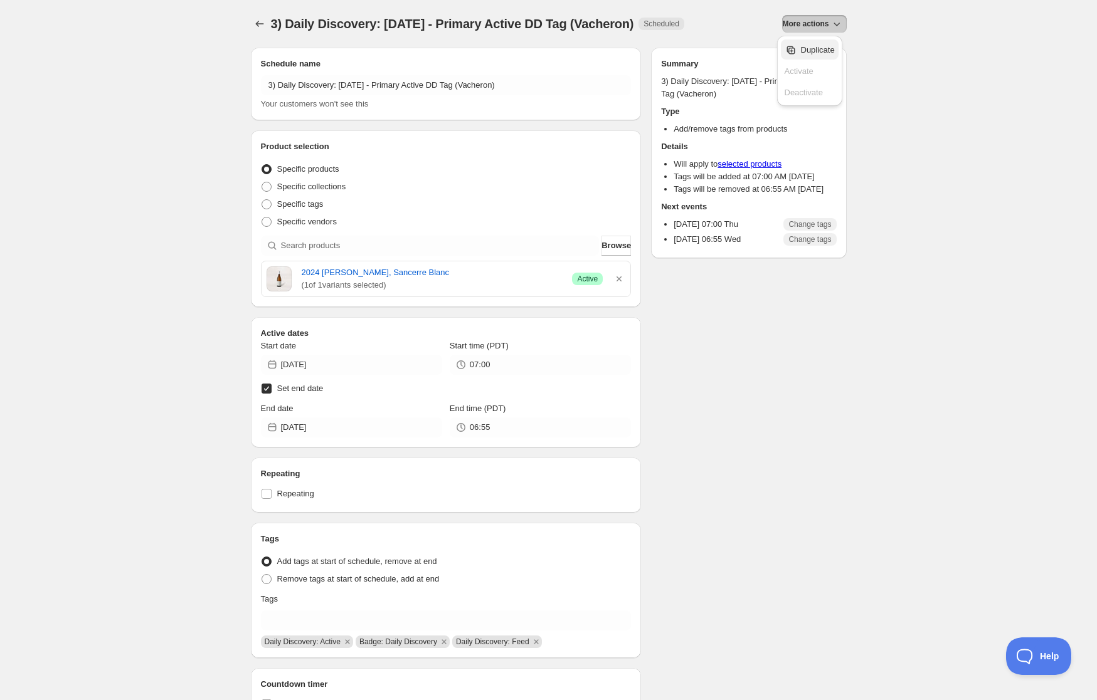
click at [805, 52] on span "Duplicate" at bounding box center [818, 49] width 34 height 9
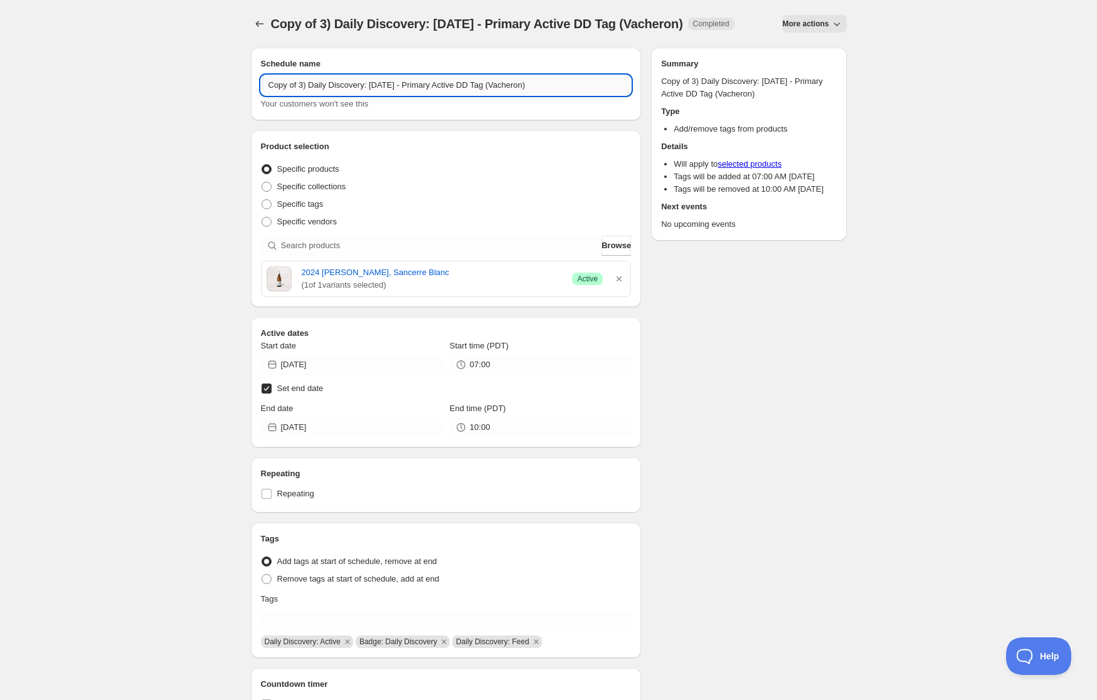
click at [297, 95] on input "Copy of 3) Daily Discovery: [DATE] - Primary Active DD Tag (Vacheron)" at bounding box center [446, 85] width 371 height 20
drag, startPoint x: 372, startPoint y: 84, endPoint x: 359, endPoint y: 117, distance: 35.7
click at [372, 85] on input "3) Daily Discovery: [DATE] - Primary Active DD Tag (Vacheron)" at bounding box center [446, 85] width 371 height 20
click at [515, 88] on input "3) Daily Discovery: [DATE] - Primary Active DD Tag (Vacheron)" at bounding box center [446, 85] width 371 height 20
type input "3) Daily Discovery: [DATE] - Primary Active DD Tag (Gouye)"
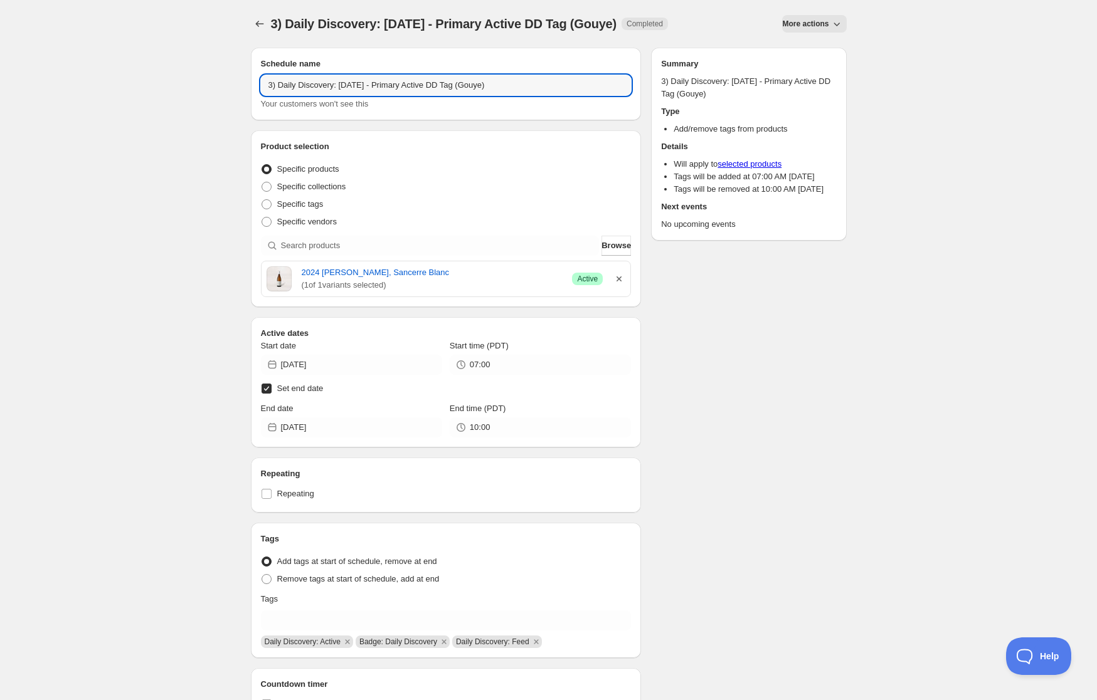
click at [621, 278] on icon "button" at bounding box center [619, 279] width 13 height 13
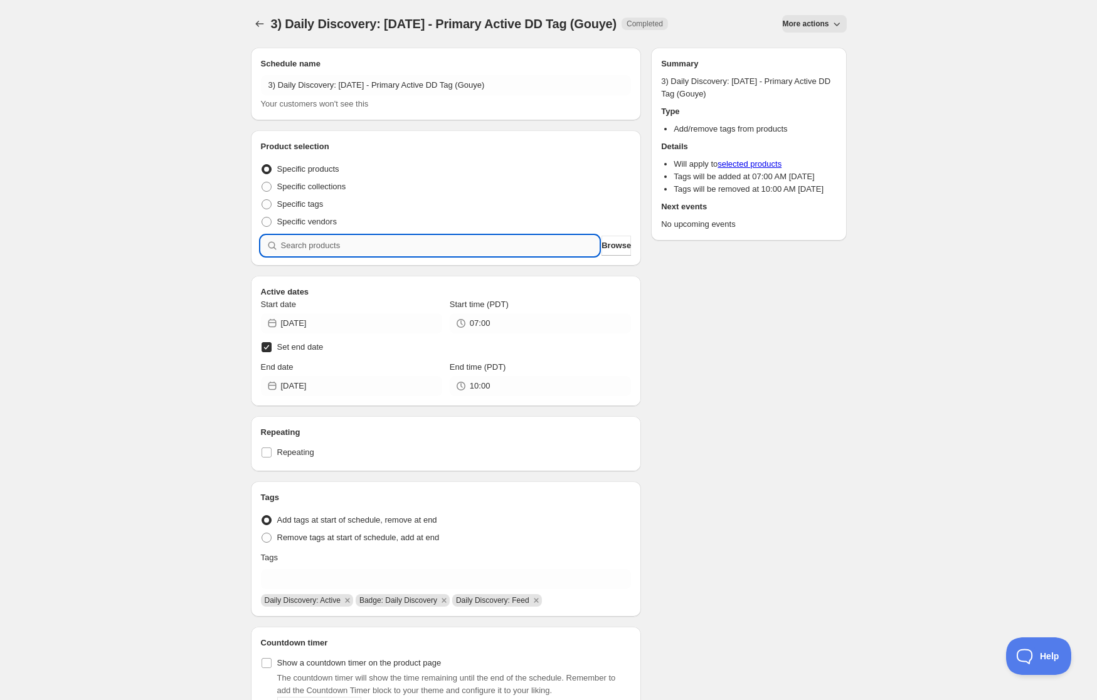
click at [562, 244] on input "search" at bounding box center [440, 246] width 319 height 20
paste input "SOMM2508-DGO23SJV-750"
type input "SOMM2508-DGO23SJV-750"
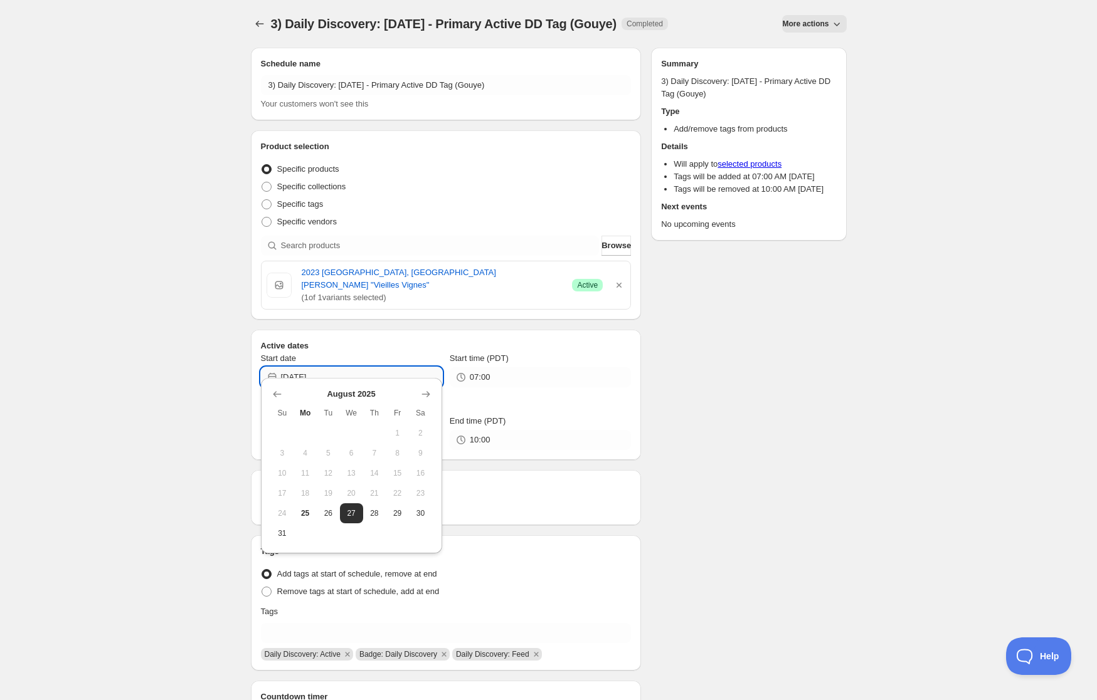
click at [372, 367] on input "[DATE]" at bounding box center [361, 377] width 161 height 20
click at [404, 519] on button "29" at bounding box center [397, 514] width 23 height 20
type input "[DATE]"
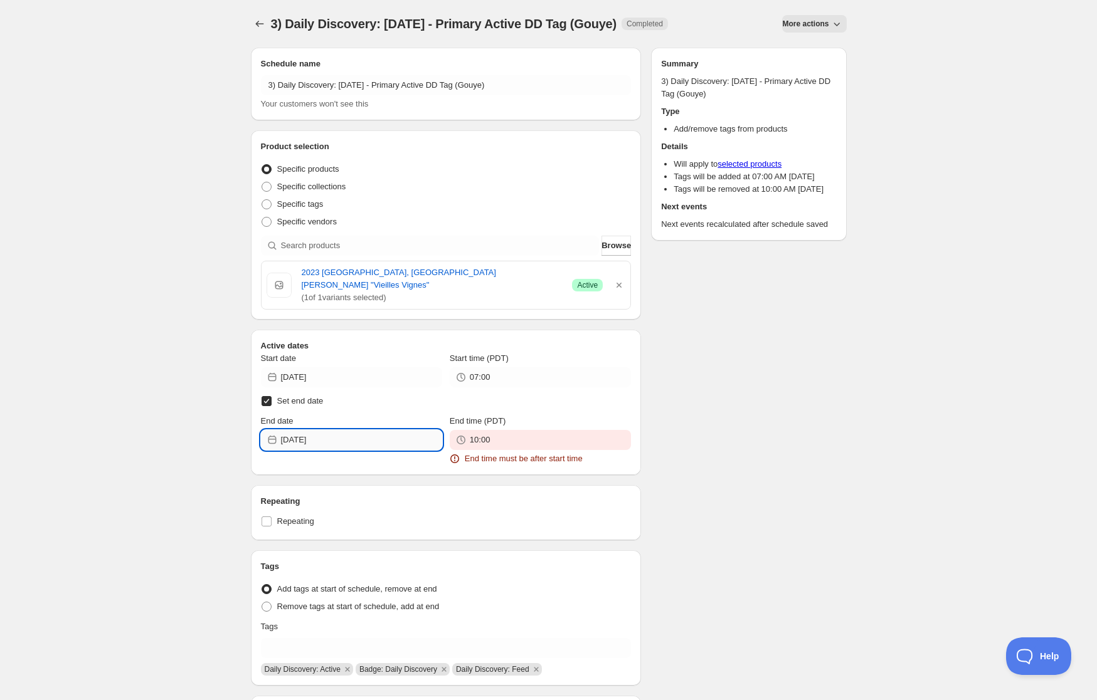
click at [375, 430] on input "[DATE]" at bounding box center [361, 440] width 161 height 20
click at [425, 457] on icon "Show next month, September 2025" at bounding box center [425, 457] width 8 height 6
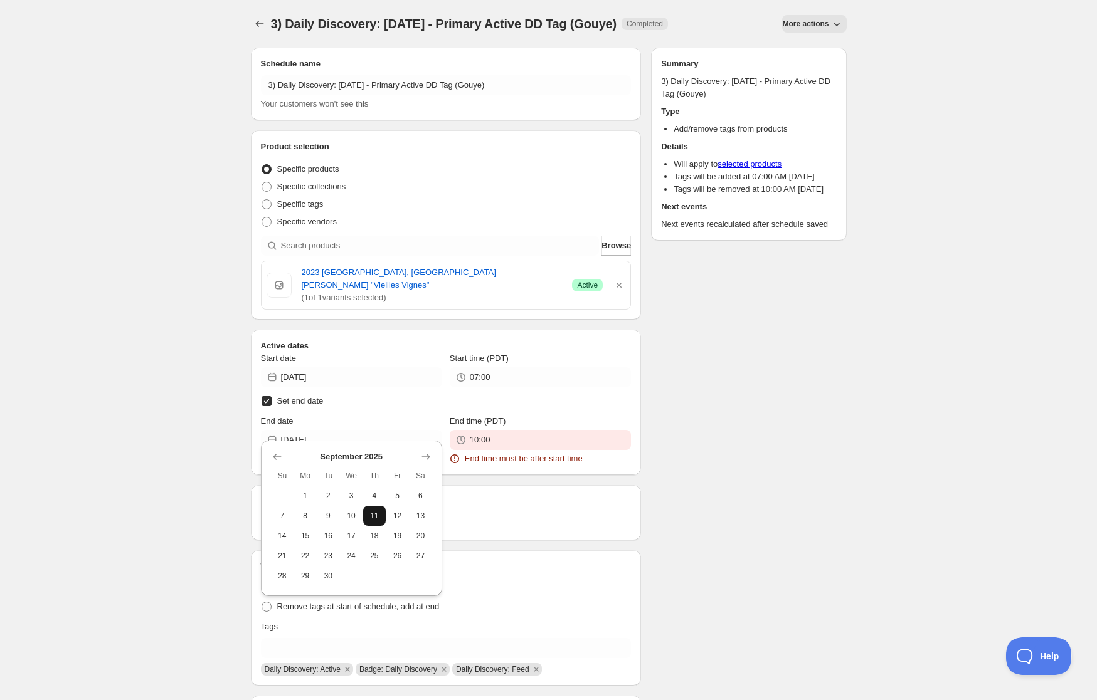
click at [372, 516] on span "11" at bounding box center [374, 516] width 13 height 10
type input "[DATE]"
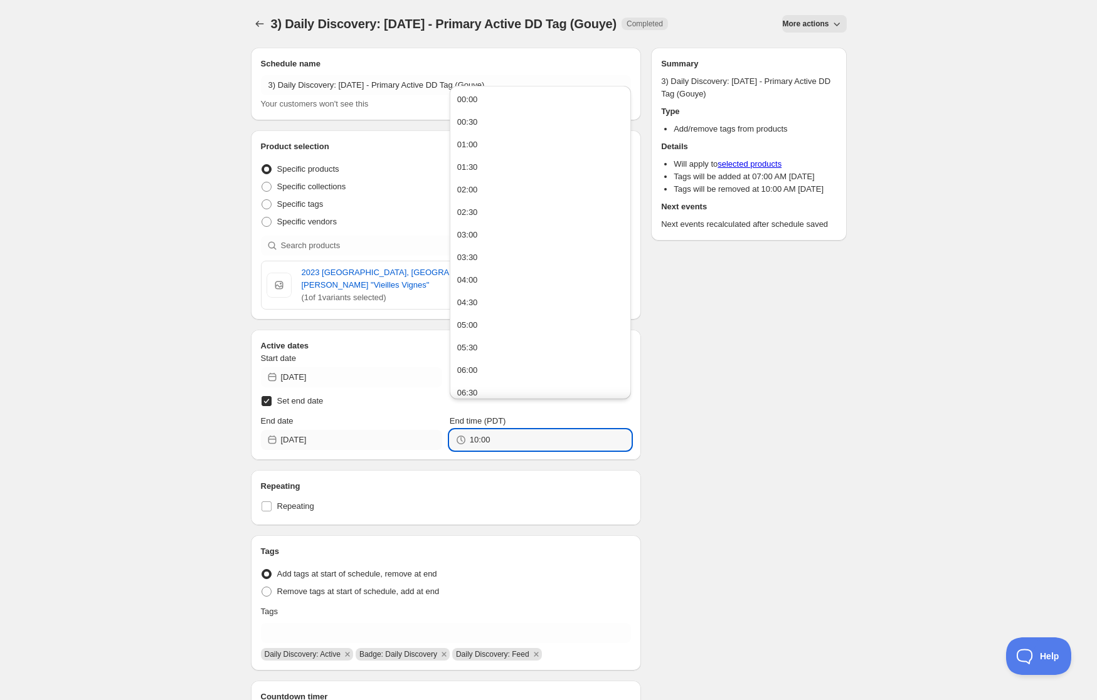
drag, startPoint x: 494, startPoint y: 426, endPoint x: 371, endPoint y: 425, distance: 123.5
click at [371, 425] on div "End date [DATE] End time (PDT) 10:00" at bounding box center [446, 432] width 371 height 35
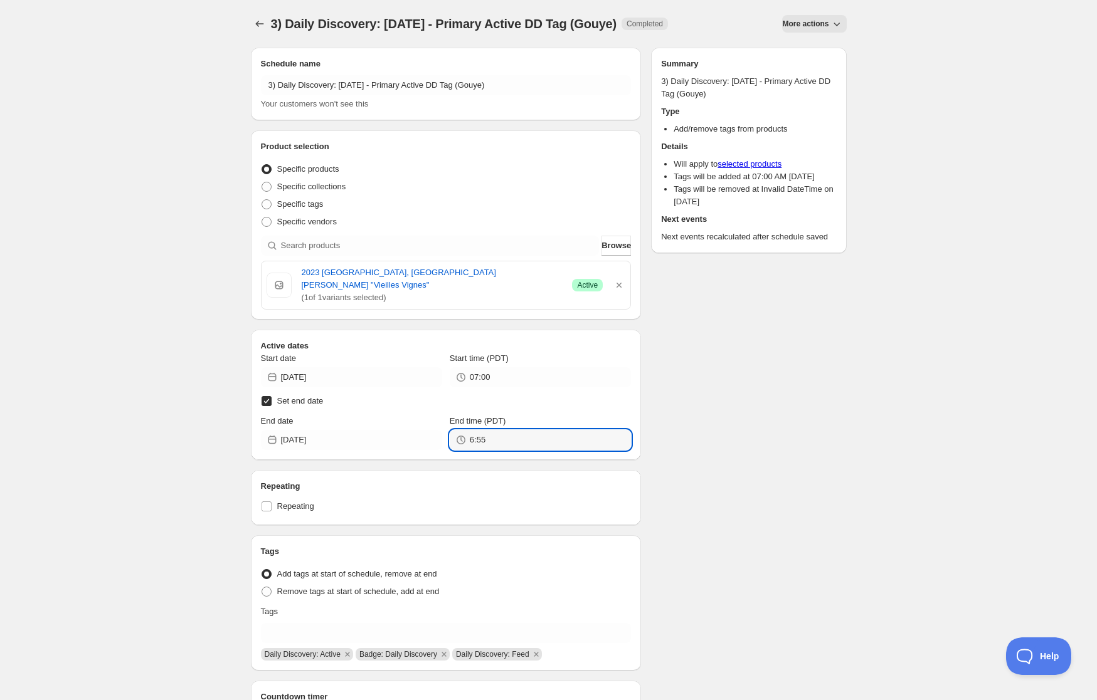
type input "06:55"
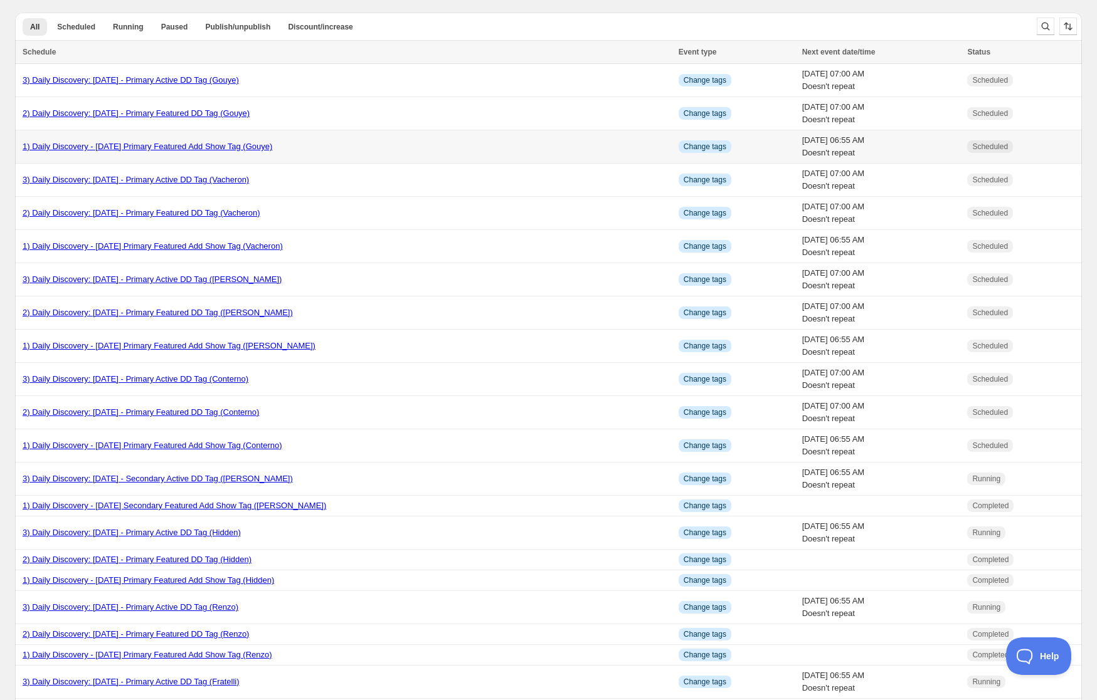
click at [157, 147] on link "1) Daily Discovery - [DATE] Primary Featured Add Show Tag (Gouye)" at bounding box center [148, 146] width 250 height 9
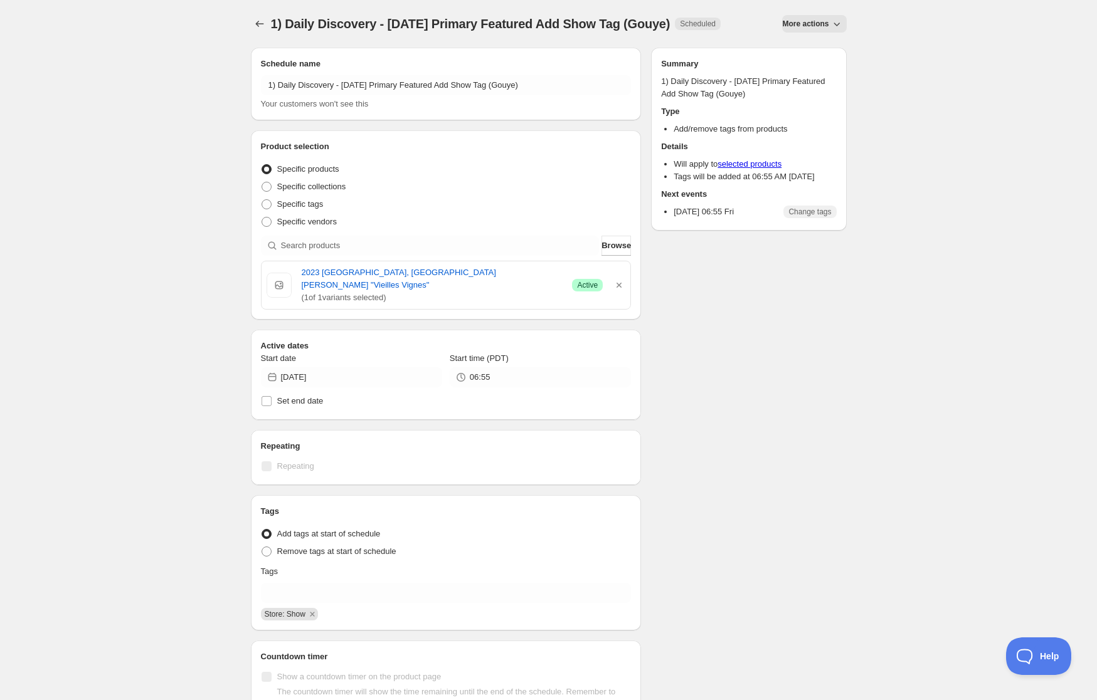
click at [811, 25] on span "More actions" at bounding box center [805, 24] width 46 height 10
click at [807, 52] on span "Duplicate" at bounding box center [818, 49] width 34 height 9
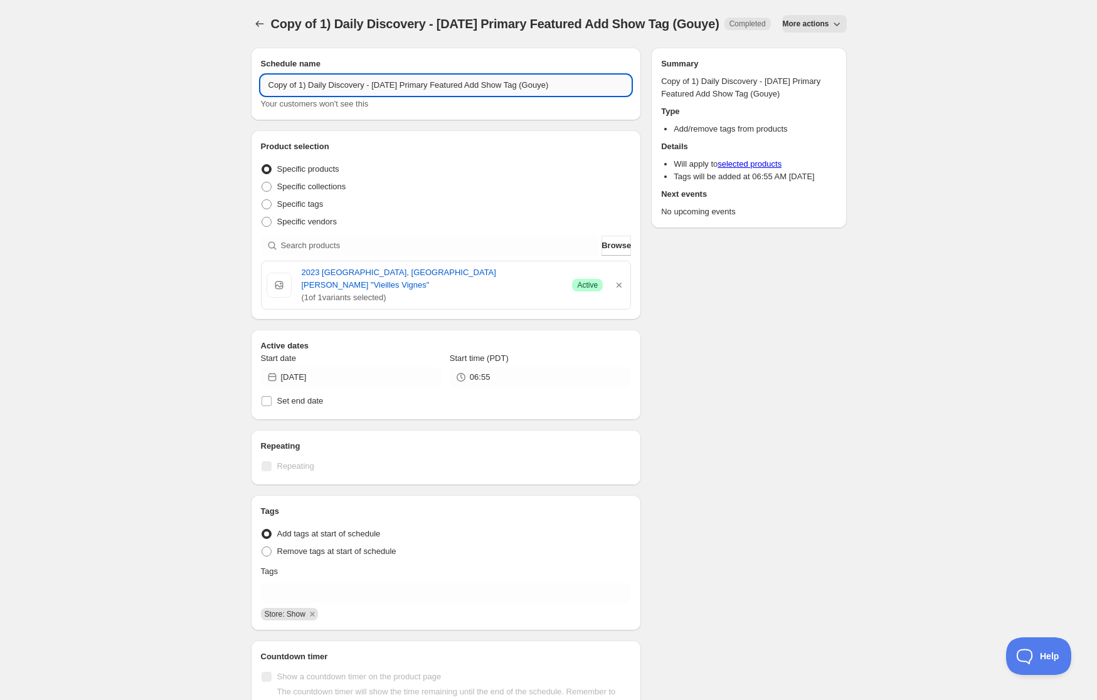
click at [297, 95] on input "Copy of 1) Daily Discovery - [DATE] Primary Featured Add Show Tag (Gouye)" at bounding box center [446, 85] width 371 height 20
click at [423, 95] on input "1) Daily Discovery - [DATE] Primary Featured Add Show Tag (Gouye)" at bounding box center [446, 85] width 371 height 20
click at [551, 95] on input "1) Daily Discovery - [DATE] Secondary Featured Add Show Tag (Gouye)" at bounding box center [446, 85] width 371 height 20
type input "1) Daily Discovery - [DATE] Secondary Featured Add Show Tag (Recarado)"
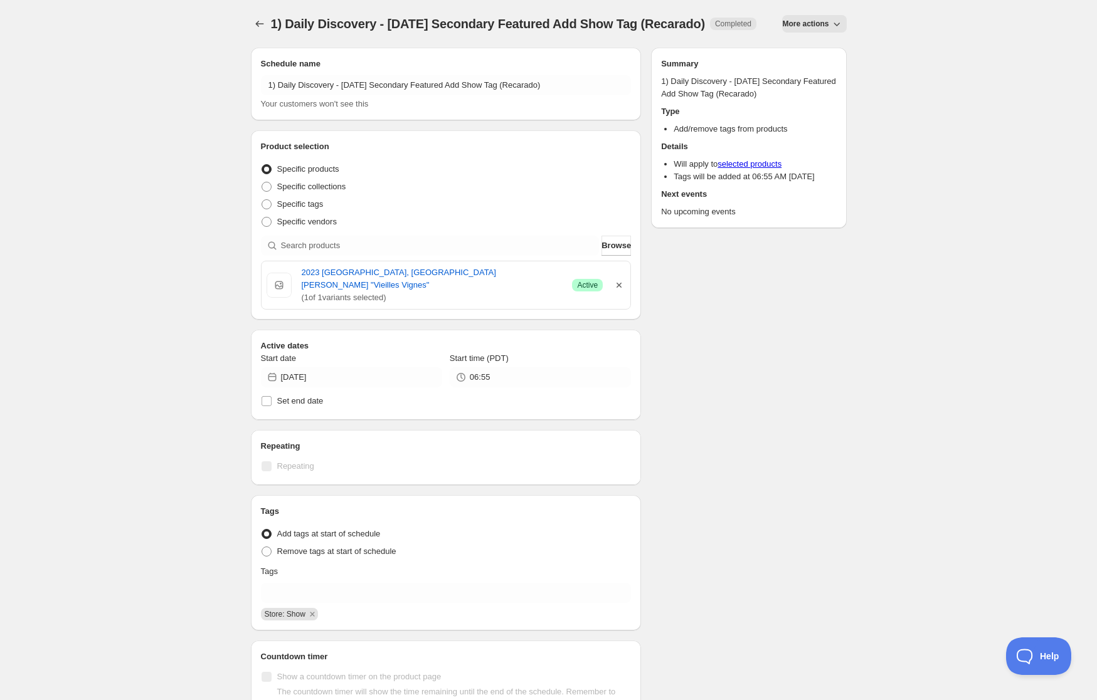
click at [618, 288] on icon "button" at bounding box center [618, 285] width 5 height 5
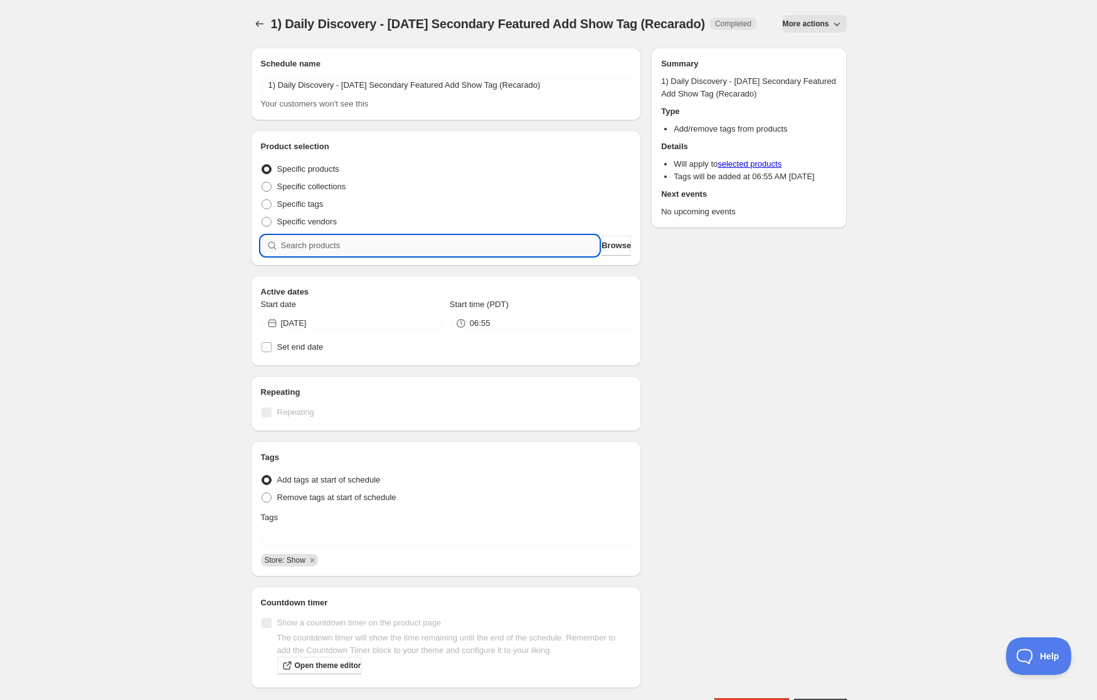
click at [435, 251] on input "search" at bounding box center [440, 246] width 319 height 20
paste input "SOMM2508-REC19CTB-750"
type input "SOMM2508-REC19CTB-750"
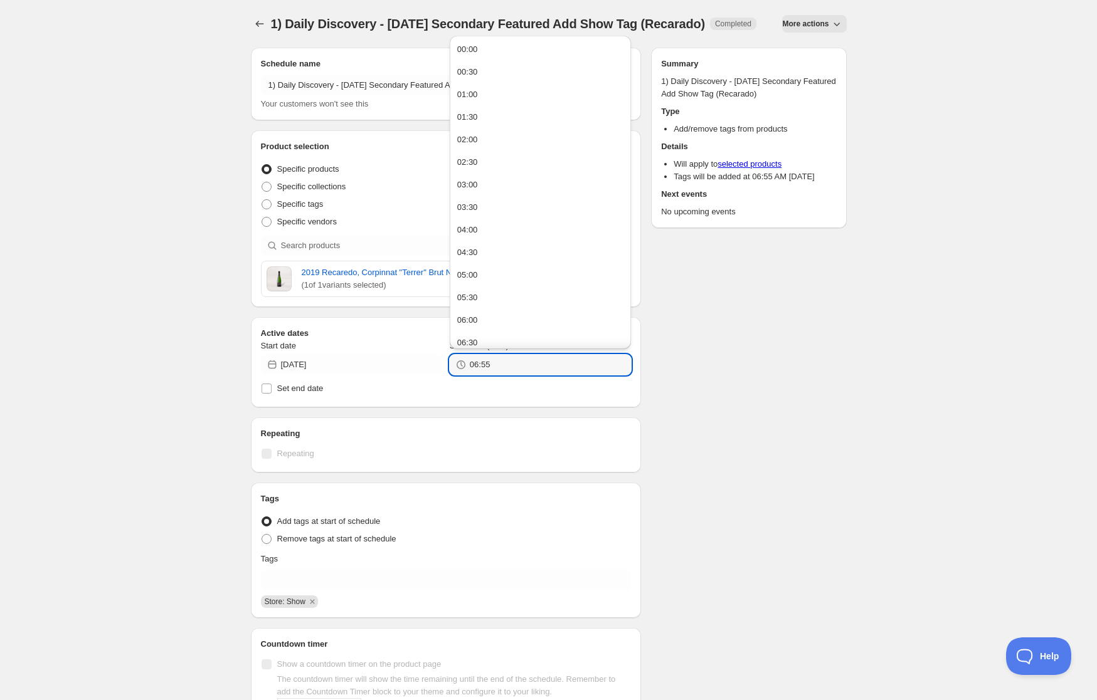
drag, startPoint x: 497, startPoint y: 369, endPoint x: 335, endPoint y: 362, distance: 162.0
click at [335, 362] on div "Start date [DATE] Start time (PDT) 06:55" at bounding box center [446, 357] width 371 height 35
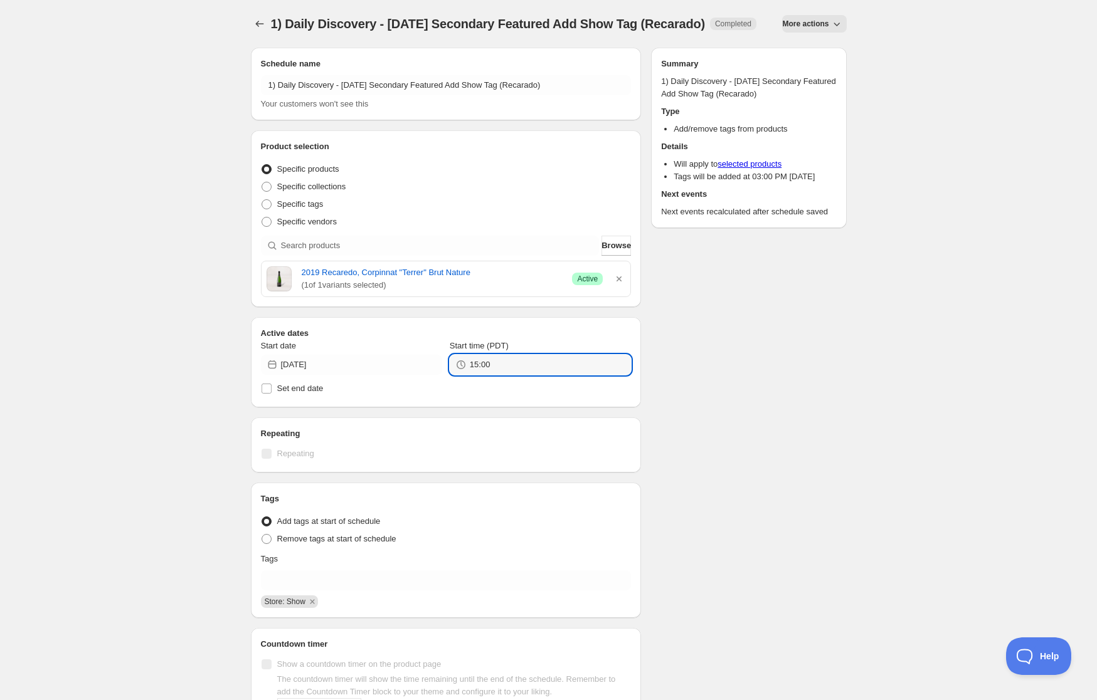
type input "15:00"
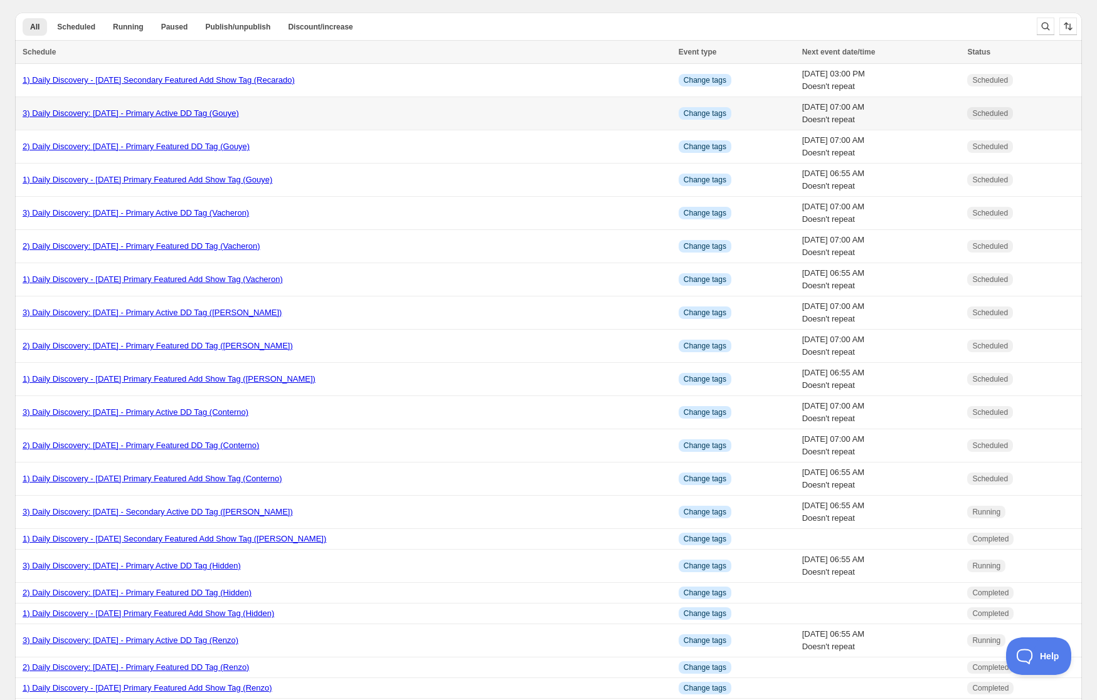
click at [102, 115] on link "3) Daily Discovery: [DATE] - Primary Active DD Tag (Gouye)" at bounding box center [131, 112] width 216 height 9
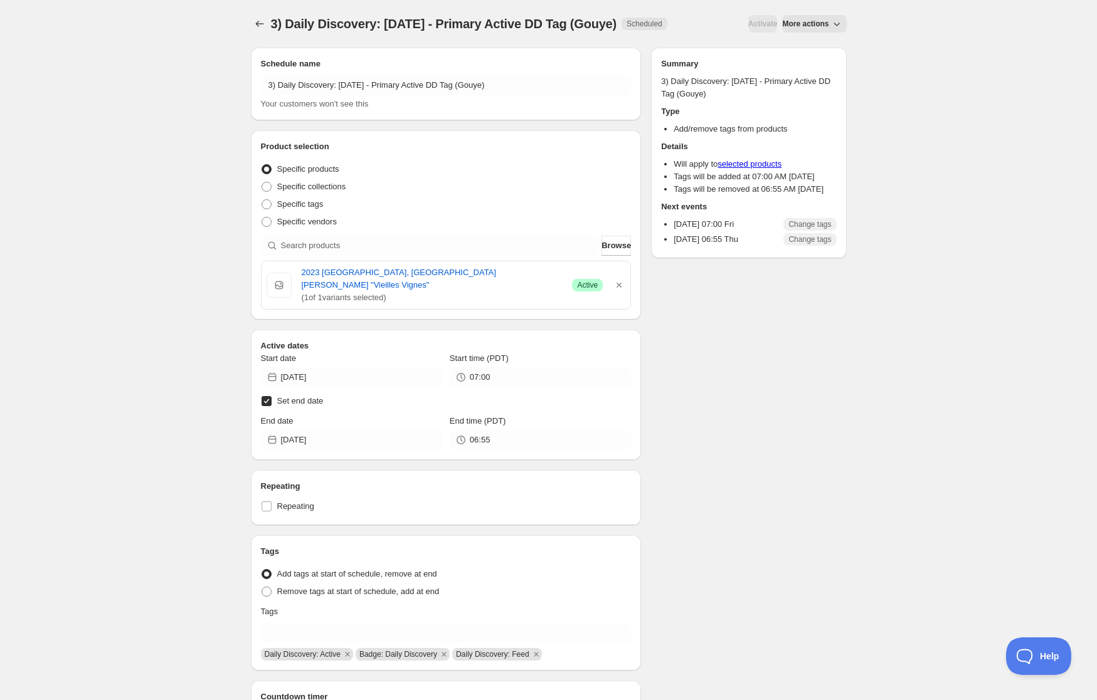
click at [824, 20] on span "More actions" at bounding box center [805, 24] width 46 height 10
click at [821, 53] on span "Duplicate" at bounding box center [818, 49] width 34 height 9
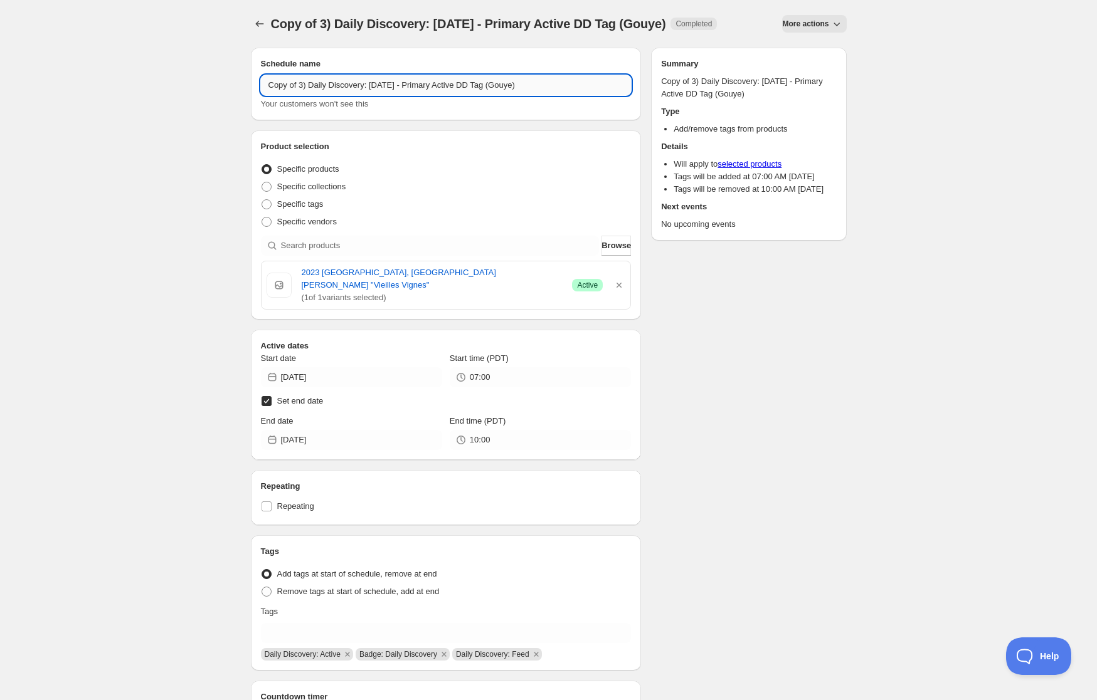
click at [298, 86] on input "Copy of 3) Daily Discovery: [DATE] - Primary Active DD Tag (Gouye)" at bounding box center [446, 85] width 371 height 20
drag, startPoint x: 426, startPoint y: 85, endPoint x: 415, endPoint y: 110, distance: 28.1
click at [426, 89] on input "3) Daily Discovery: [DATE] - Primary Active DD Tag (Gouye)" at bounding box center [446, 85] width 371 height 20
click at [515, 83] on input "3) Daily Discovery: [DATE] - Secondary Active DD Tag (Gouye)" at bounding box center [446, 85] width 371 height 20
type input "3) Daily Discovery: [DATE] - Secondary Active DD Tag (Recarado)"
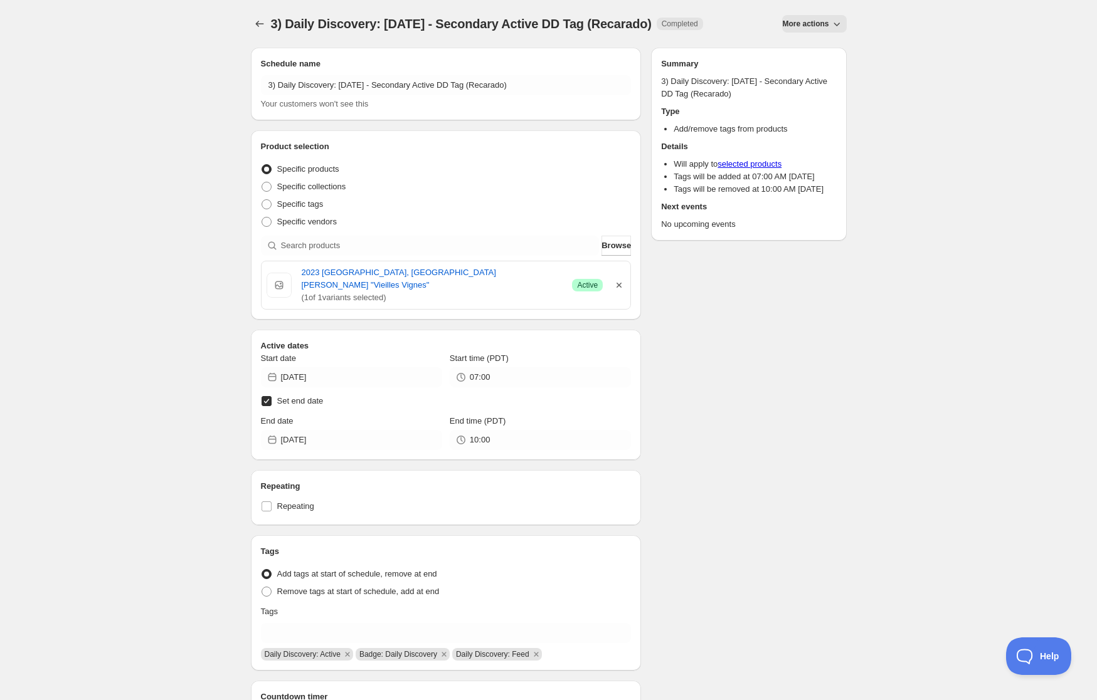
click at [621, 282] on icon "button" at bounding box center [619, 285] width 13 height 13
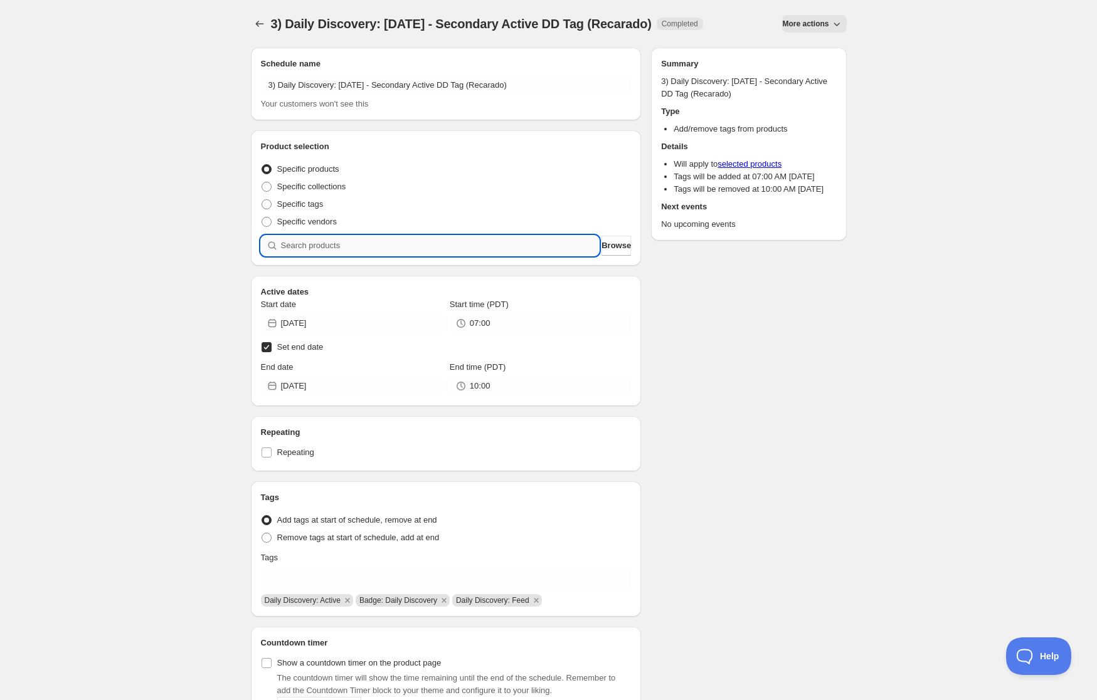
click at [514, 240] on input "search" at bounding box center [440, 246] width 319 height 20
paste input "SOMM2508-REC19CTB-750"
type input "SOMM2508-REC19CTB-750"
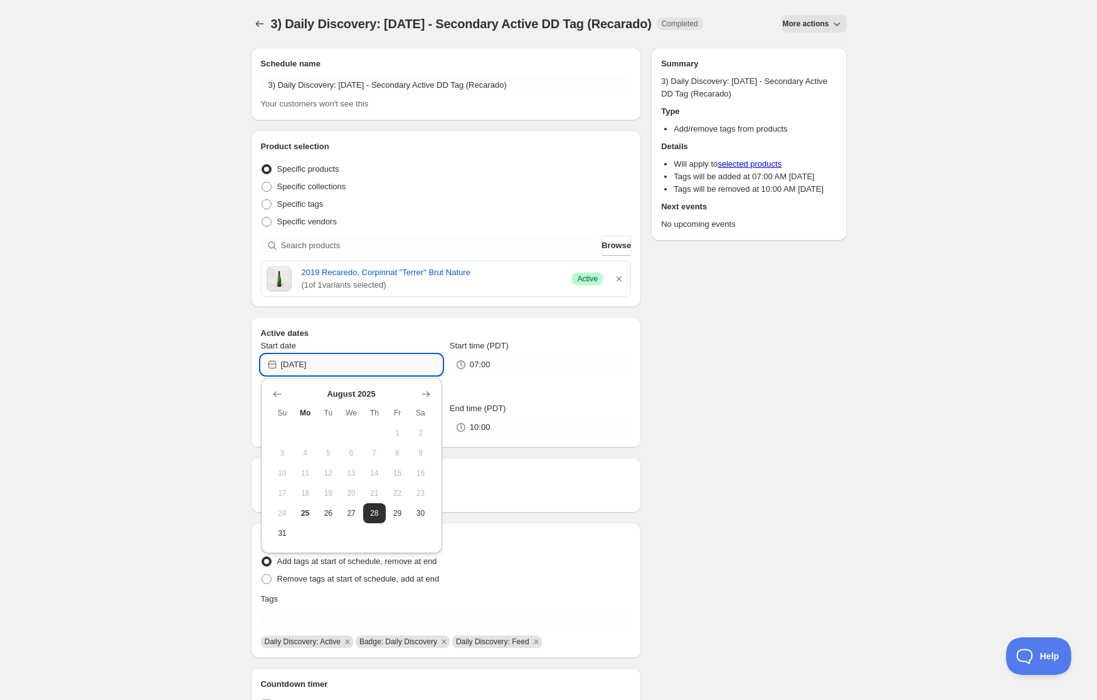
click at [366, 363] on input "[DATE]" at bounding box center [361, 365] width 161 height 20
click at [398, 512] on span "29" at bounding box center [397, 514] width 13 height 10
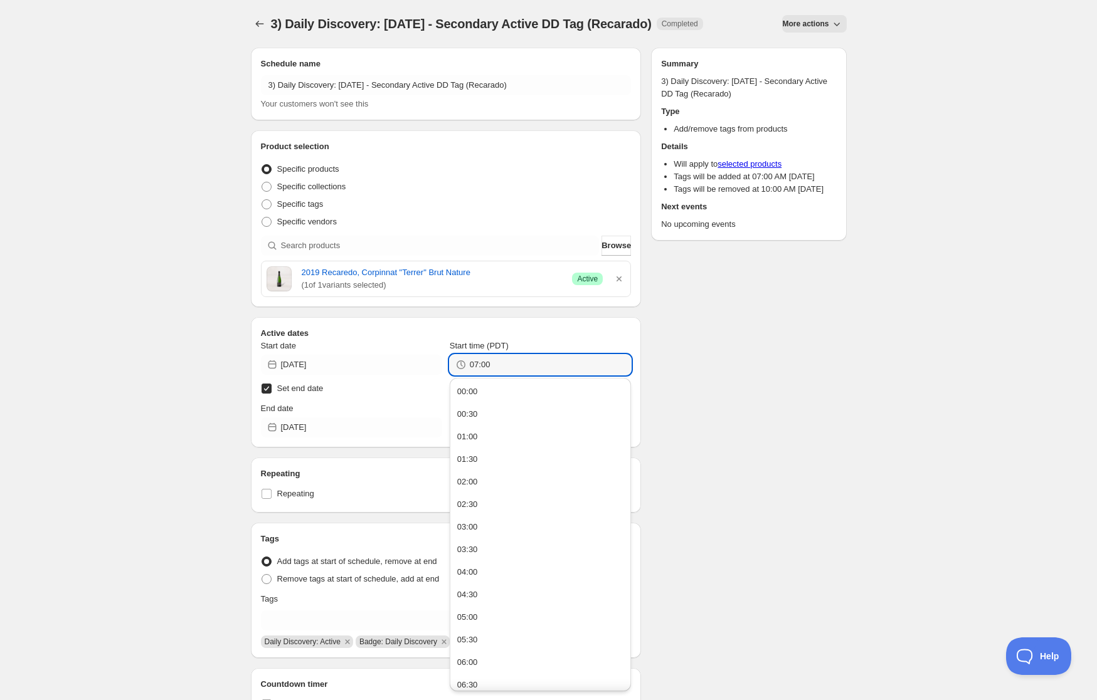
drag, startPoint x: 506, startPoint y: 360, endPoint x: 331, endPoint y: 322, distance: 179.0
click at [331, 322] on div "Active dates Start date [DATE] Start time (PDT) 07:00 Set end date End date [DA…" at bounding box center [446, 382] width 391 height 130
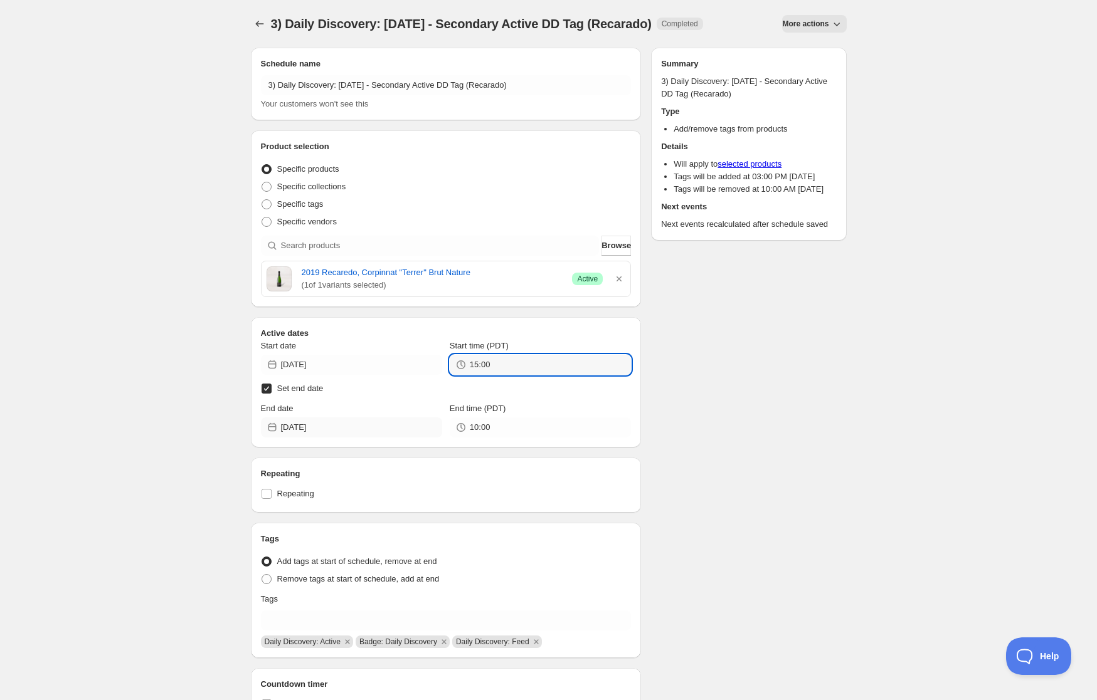
type input "15:00"
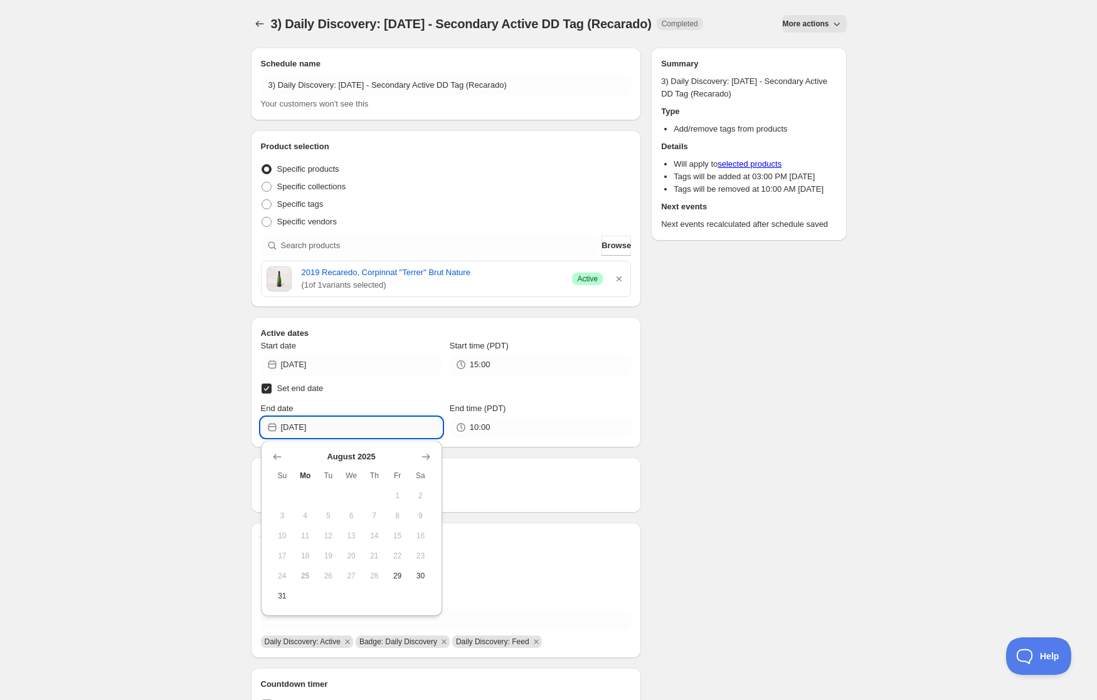
click at [363, 430] on input "[DATE]" at bounding box center [361, 428] width 161 height 20
click at [426, 457] on icon "Show next month, September 2025" at bounding box center [425, 457] width 8 height 6
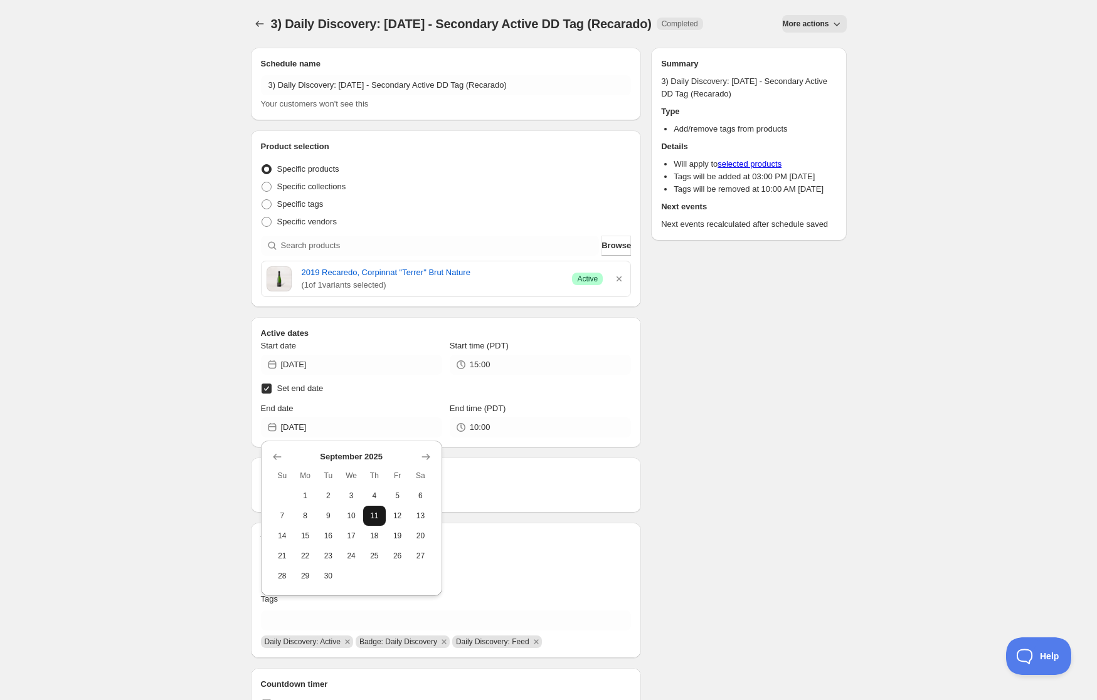
click at [377, 517] on span "11" at bounding box center [374, 516] width 13 height 10
type input "[DATE]"
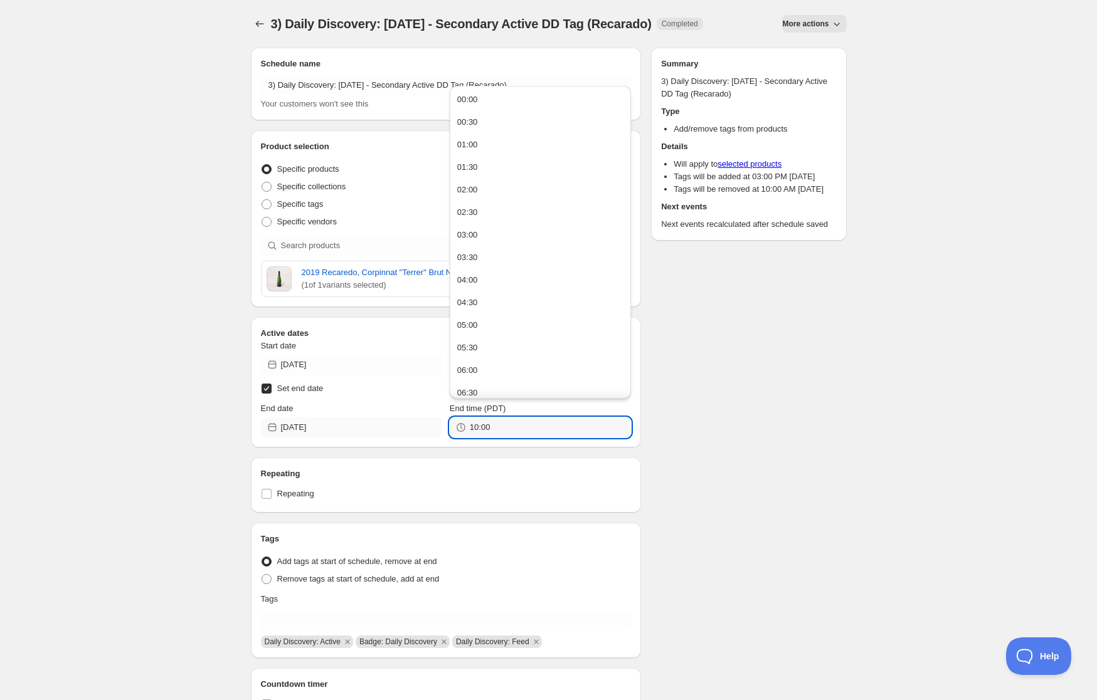
drag, startPoint x: 495, startPoint y: 425, endPoint x: 385, endPoint y: 427, distance: 109.8
click at [385, 427] on div "End date [DATE] End time (PDT) 10:00" at bounding box center [446, 420] width 371 height 35
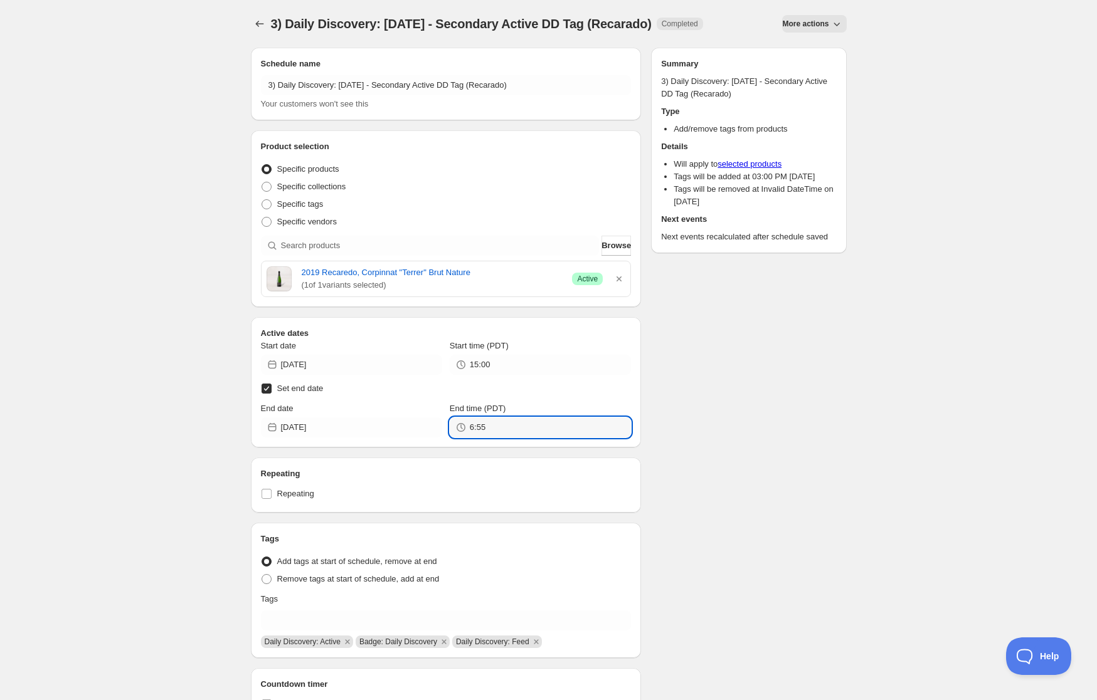
type input "06:55"
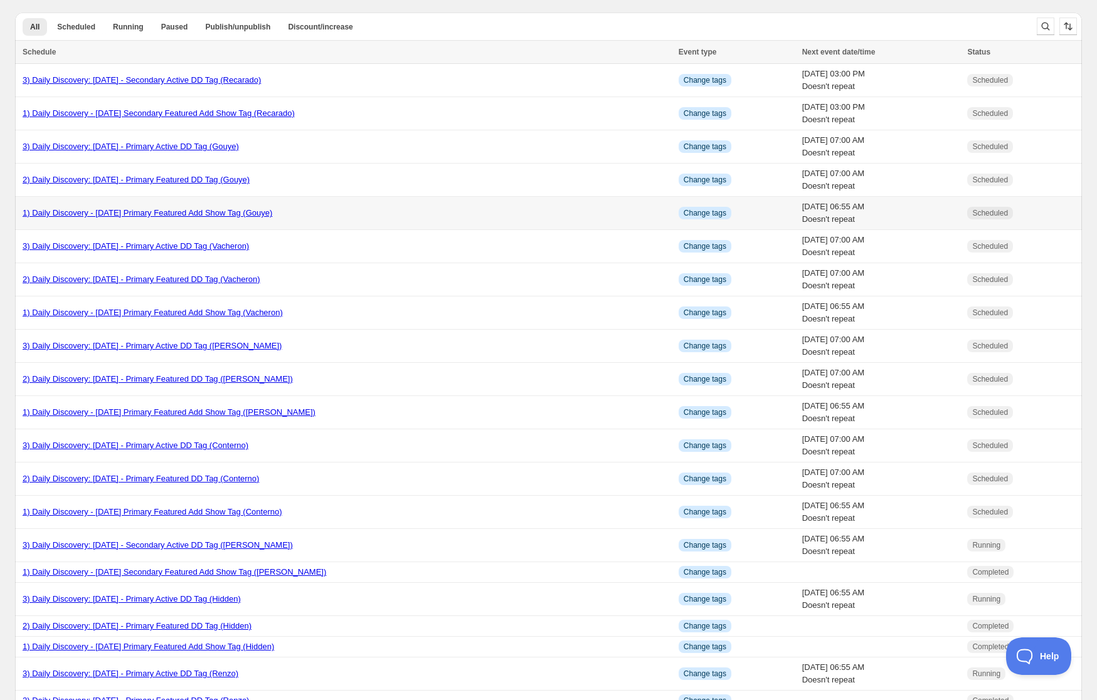
click at [110, 210] on link "1) Daily Discovery - [DATE] Primary Featured Add Show Tag (Gouye)" at bounding box center [148, 212] width 250 height 9
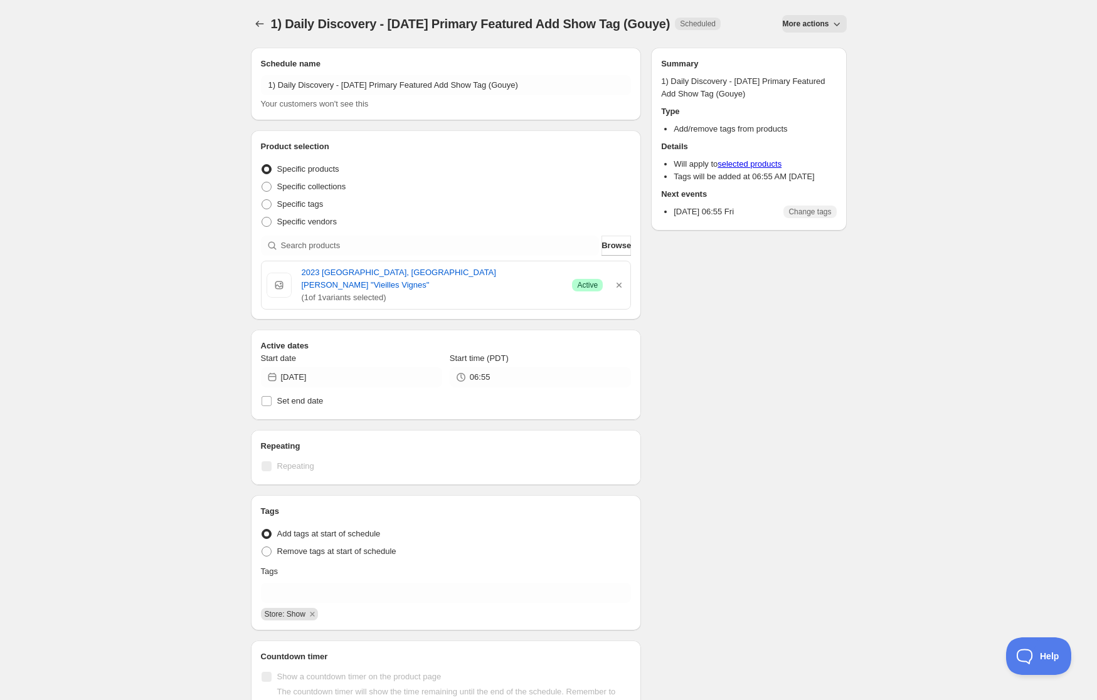
click at [815, 20] on span "More actions" at bounding box center [805, 24] width 46 height 10
click at [801, 48] on span "Duplicate" at bounding box center [818, 49] width 34 height 9
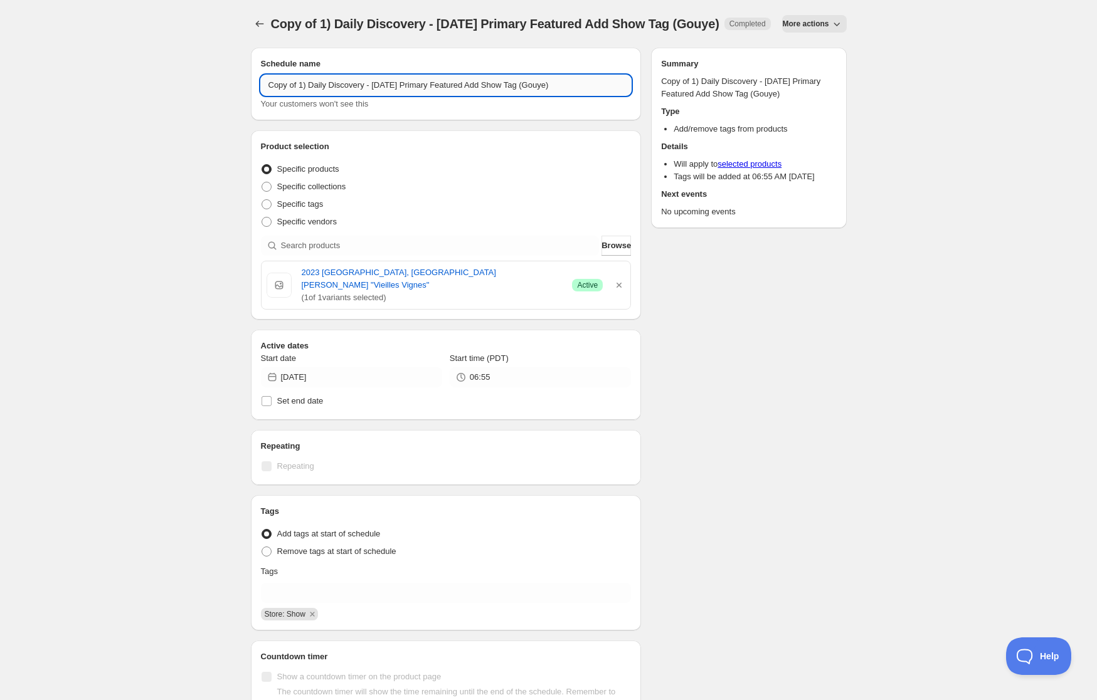
click at [298, 95] on input "Copy of 1) Daily Discovery - [DATE] Primary Featured Add Show Tag (Gouye)" at bounding box center [446, 85] width 371 height 20
click at [377, 95] on input "1) Daily Discovery - [DATE] Primary Featured Add Show Tag (Gouye)" at bounding box center [446, 85] width 371 height 20
click at [374, 95] on input "1) Daily Discovery - [DATE] Primary Featured Add Show Tag (Gouye)" at bounding box center [446, 85] width 371 height 20
click at [537, 95] on input "1) Daily Discovery - [DATE] Primary Featured Add Show Tag (Gouye)" at bounding box center [446, 85] width 371 height 20
type input "1) Daily Discovery - [DATE] Primary Featured Add Show Tag (Singer)"
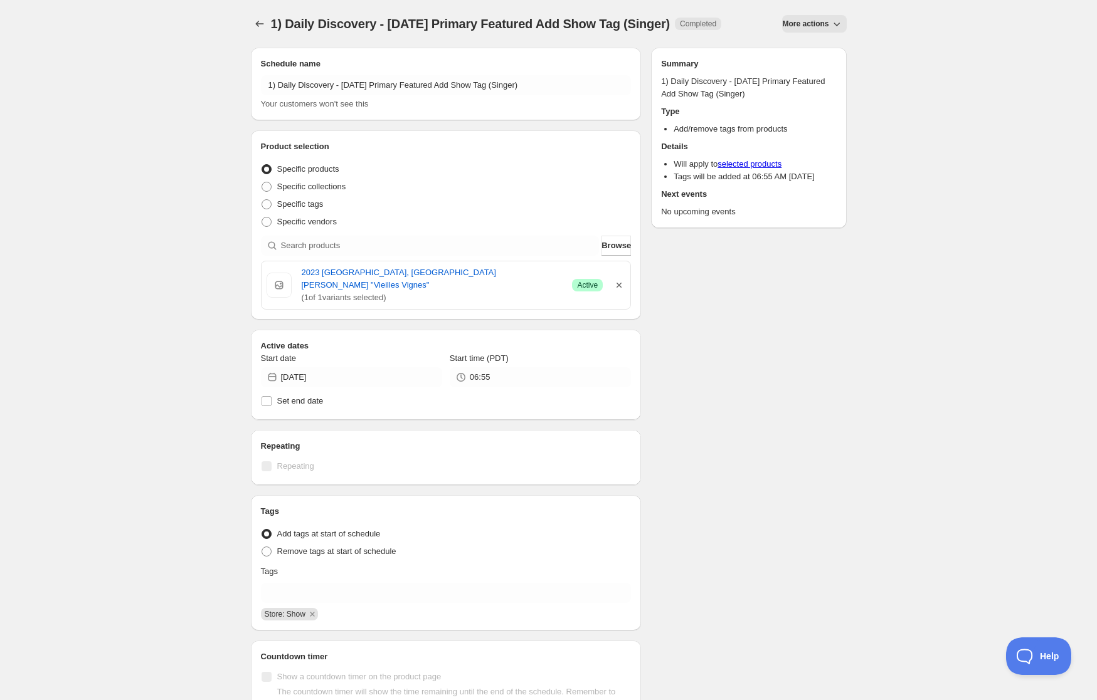
click at [621, 288] on icon "button" at bounding box center [618, 285] width 5 height 5
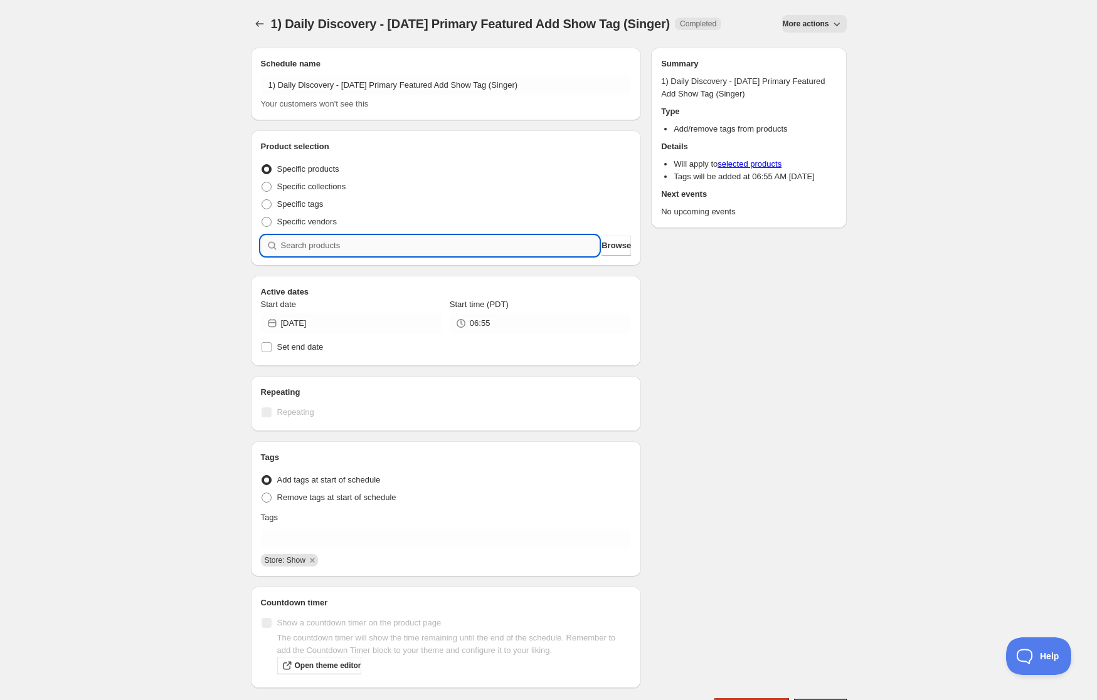
click at [561, 255] on input "search" at bounding box center [440, 246] width 319 height 20
paste input "SOMM2508-SBL21ESY-750"
type input "SOMM2508-SBL21ESY-750"
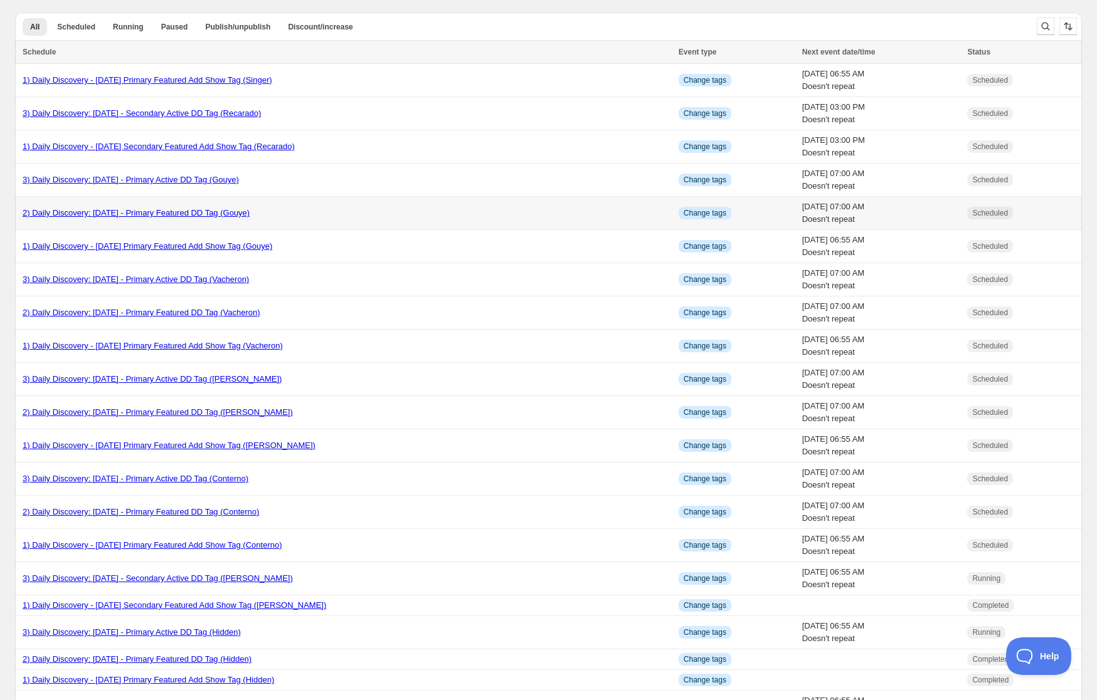
click at [124, 207] on div "2) Daily Discovery: [DATE] - Primary Featured DD Tag (Gouye)" at bounding box center [347, 213] width 648 height 13
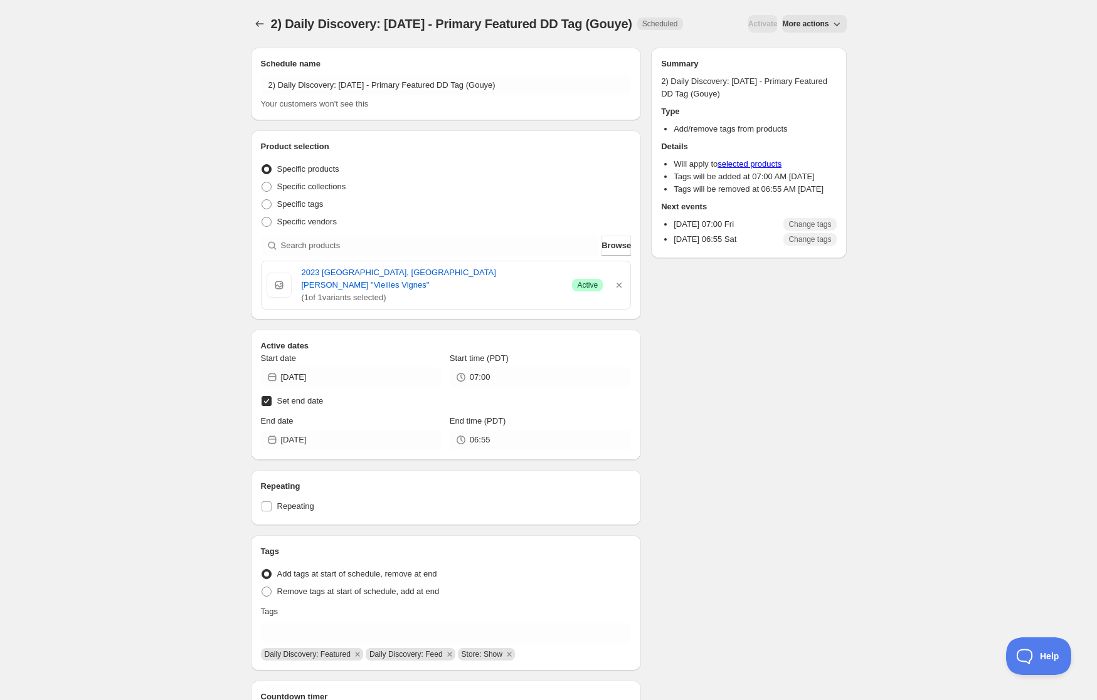
click at [820, 29] on span "More actions" at bounding box center [805, 24] width 46 height 10
click at [815, 70] on span "Duplicate" at bounding box center [818, 72] width 34 height 9
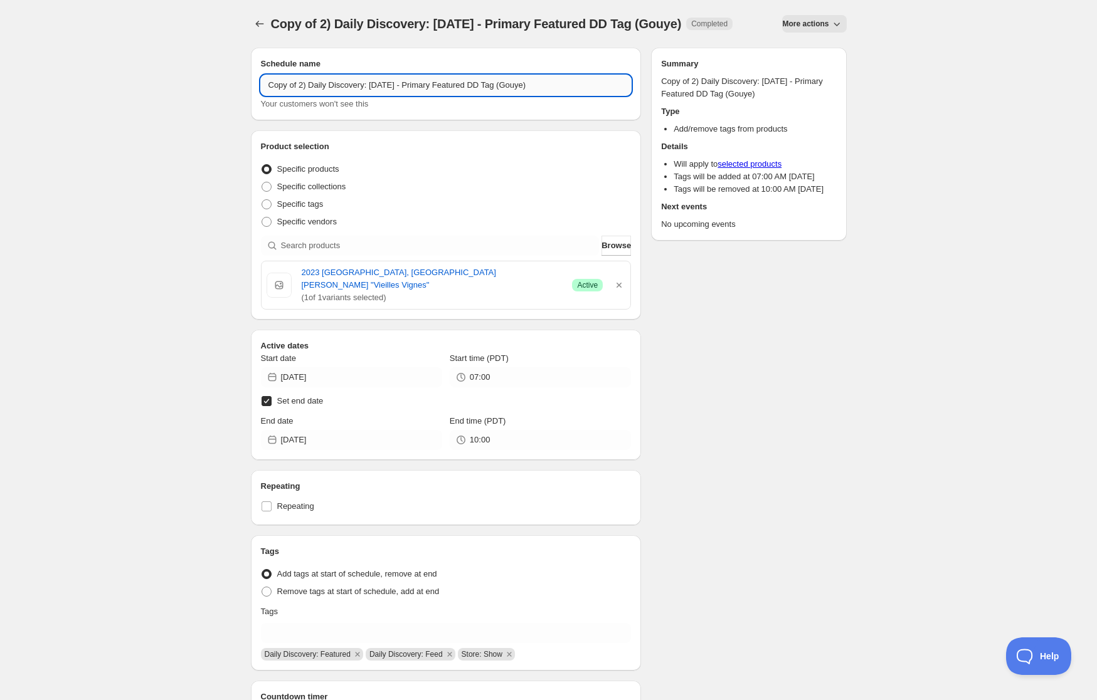
click at [298, 95] on input "Copy of 2) Daily Discovery: [DATE] - Primary Featured DD Tag (Gouye)" at bounding box center [446, 85] width 371 height 20
click at [372, 85] on input "2) Daily Discovery: [DATE] - Primary Featured DD Tag (Gouye)" at bounding box center [446, 85] width 371 height 20
click at [515, 83] on input "2) Daily Discovery: [DATE] - Primary Featured DD Tag (Gouye)" at bounding box center [446, 85] width 371 height 20
type input "2) Daily Discovery: [DATE] - Primary Featured DD Tag (Singer)"
click at [618, 282] on icon "button" at bounding box center [619, 285] width 13 height 13
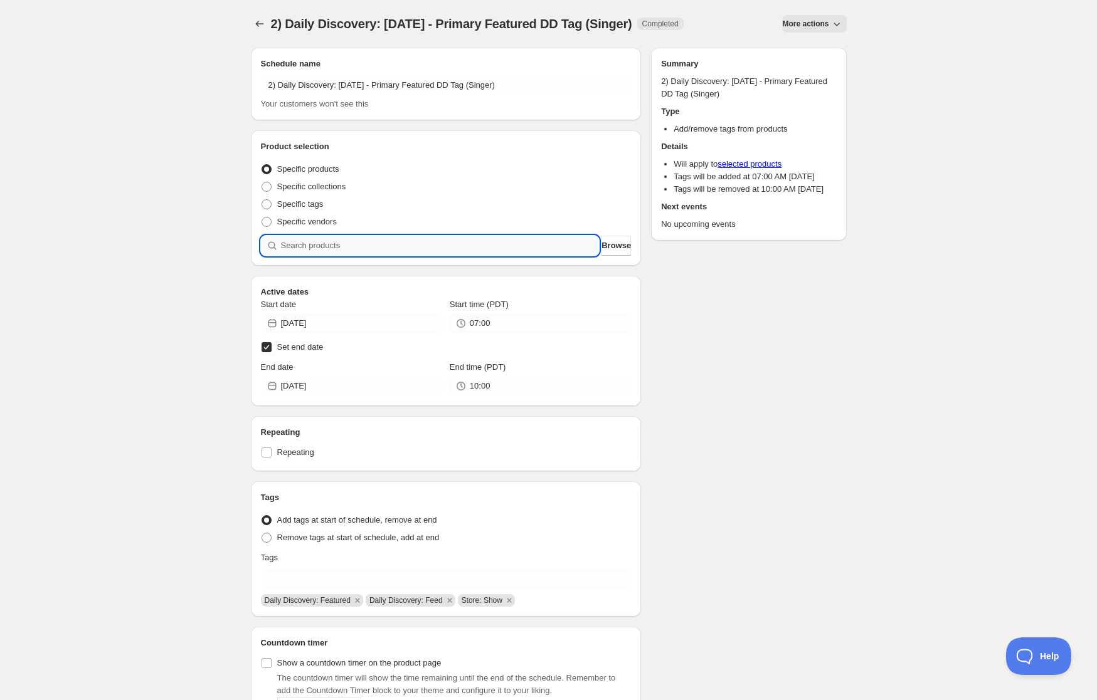
click at [481, 248] on input "search" at bounding box center [440, 246] width 319 height 20
paste input "SOMM2508-SBL21ESY-750"
type input "SOMM2508-SBL21ESY-750"
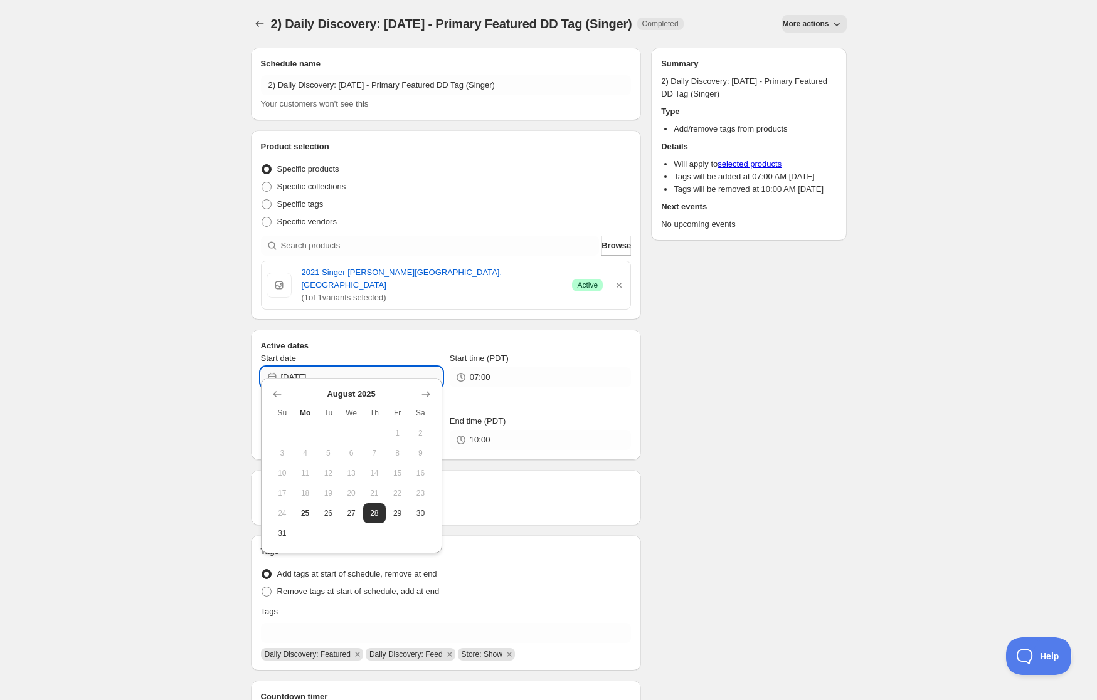
click at [374, 367] on input "[DATE]" at bounding box center [361, 377] width 161 height 20
click at [421, 515] on span "30" at bounding box center [420, 514] width 13 height 10
type input "[DATE]"
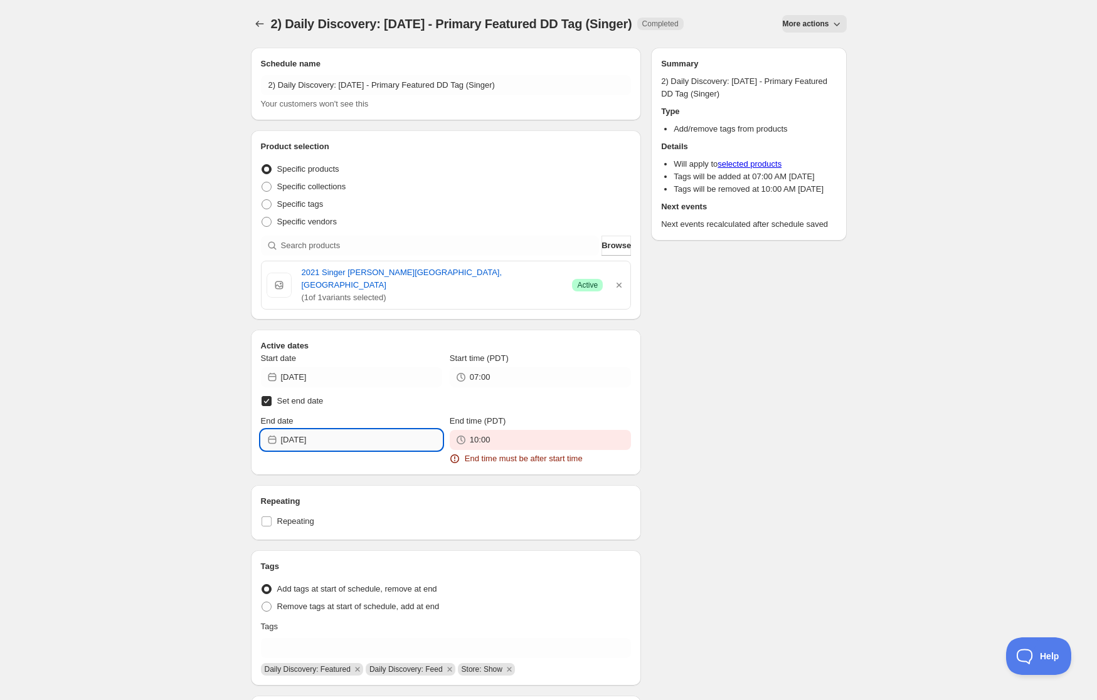
click at [357, 430] on input "[DATE]" at bounding box center [361, 440] width 161 height 20
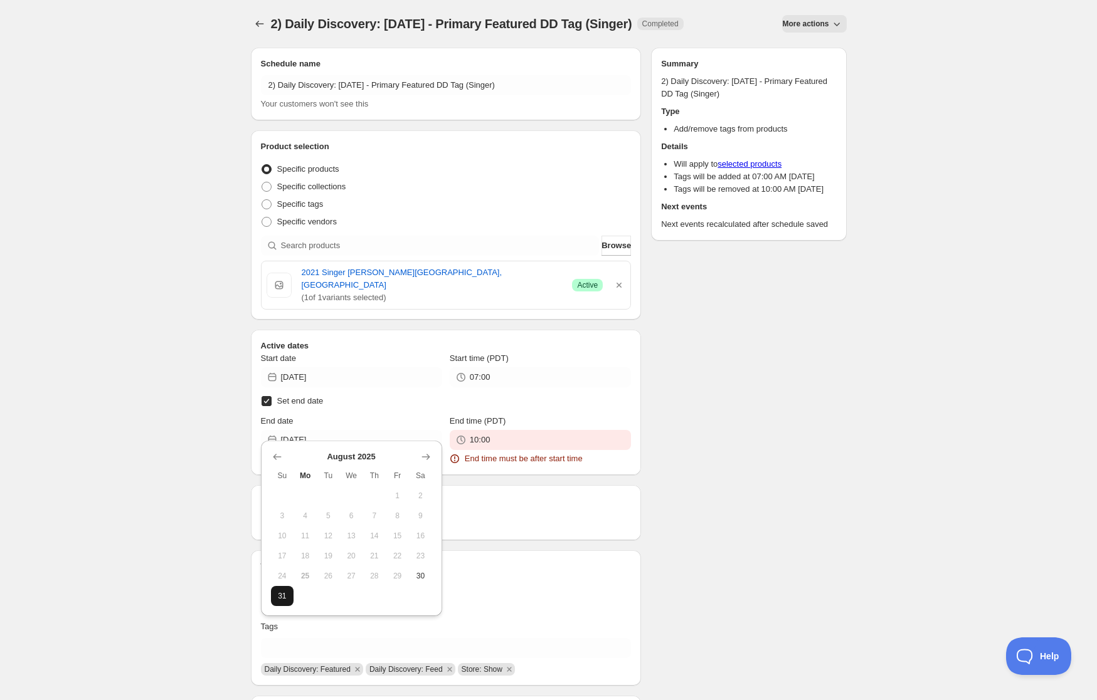
click at [280, 594] on span "31" at bounding box center [282, 596] width 13 height 10
type input "[DATE]"
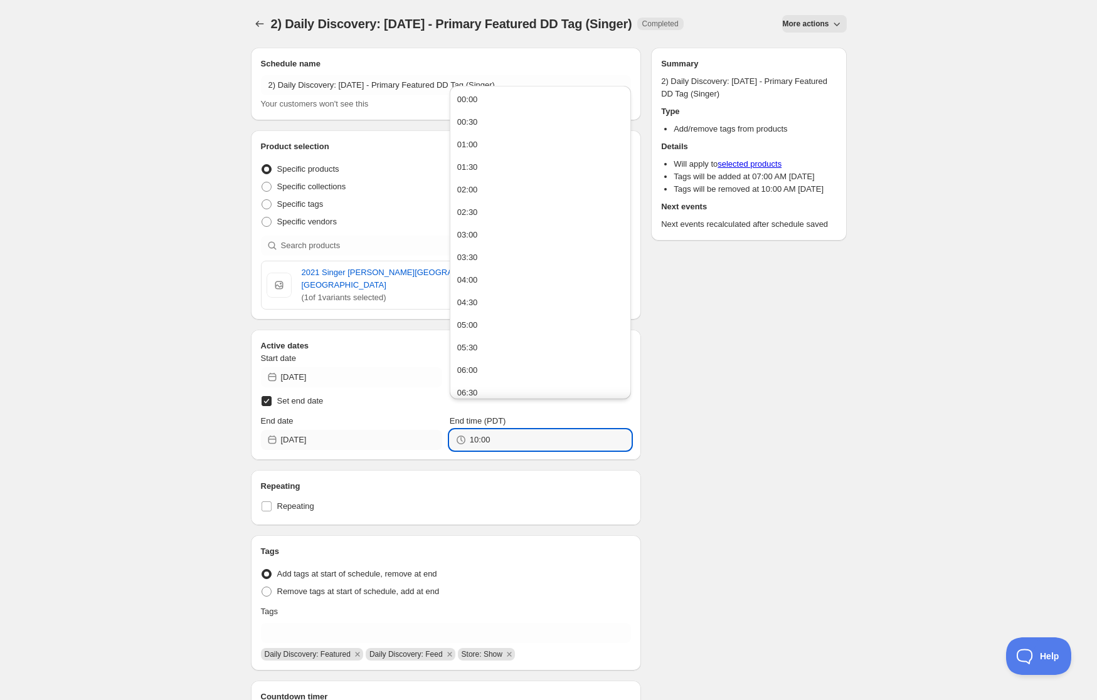
drag, startPoint x: 454, startPoint y: 424, endPoint x: 340, endPoint y: 421, distance: 114.2
click at [340, 421] on div "End date [DATE] End time (PDT) 10:00" at bounding box center [446, 432] width 371 height 35
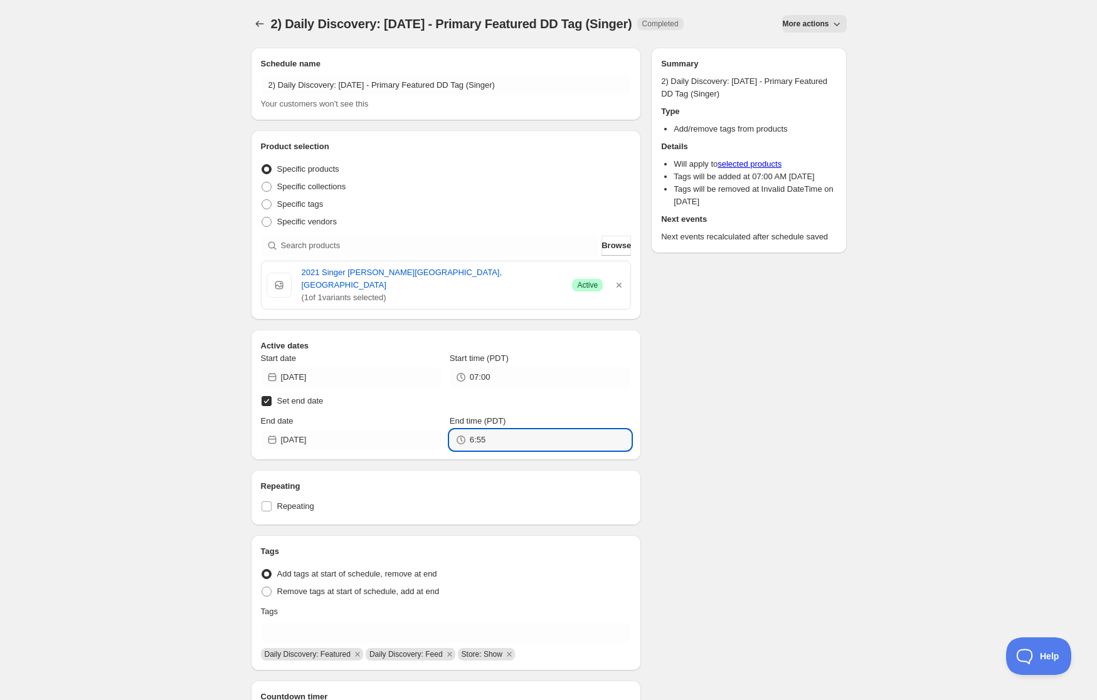
type input "06:55"
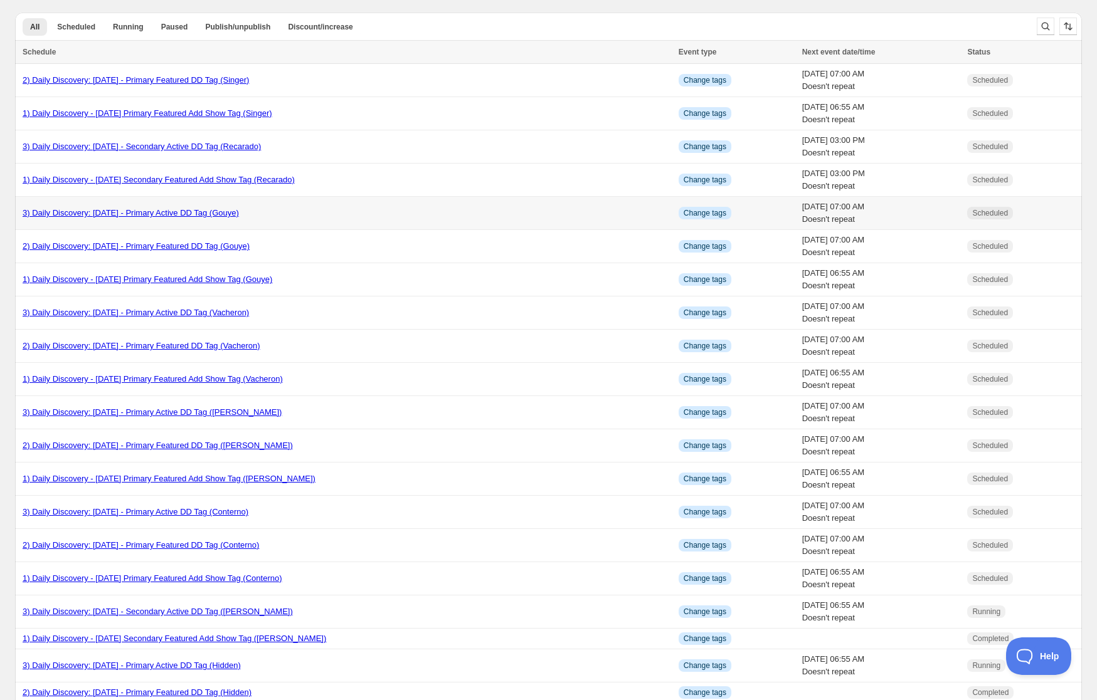
click at [85, 213] on link "3) Daily Discovery: [DATE] - Primary Active DD Tag (Gouye)" at bounding box center [131, 212] width 216 height 9
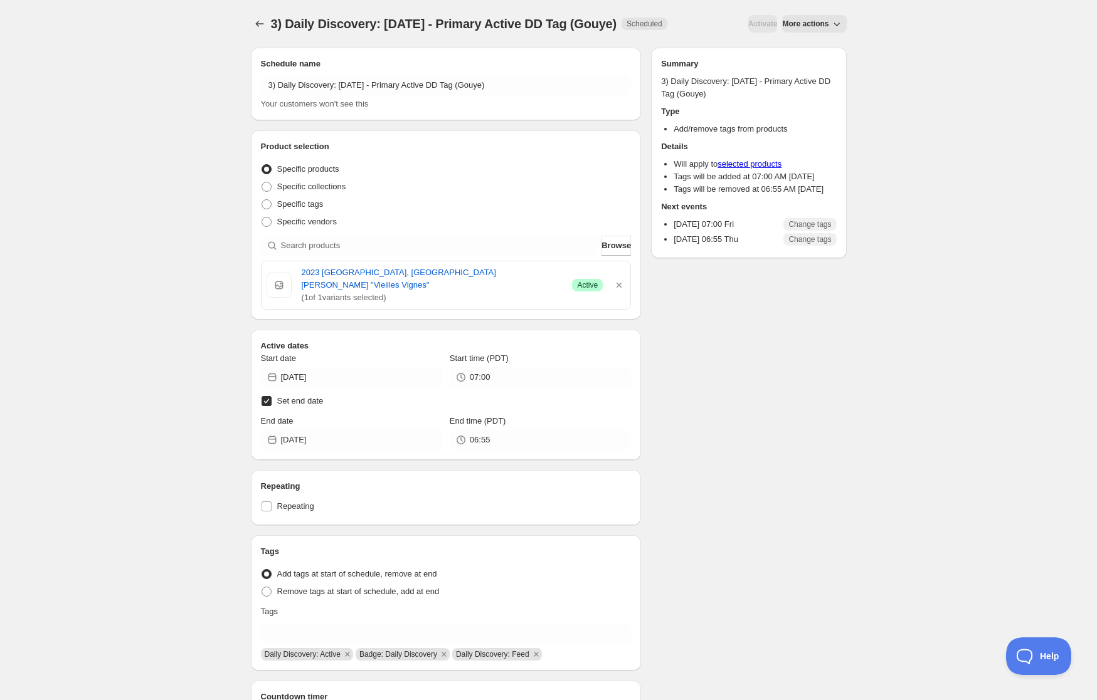
click at [805, 21] on span "More actions" at bounding box center [805, 24] width 46 height 10
click at [805, 46] on span "Duplicate" at bounding box center [818, 49] width 34 height 9
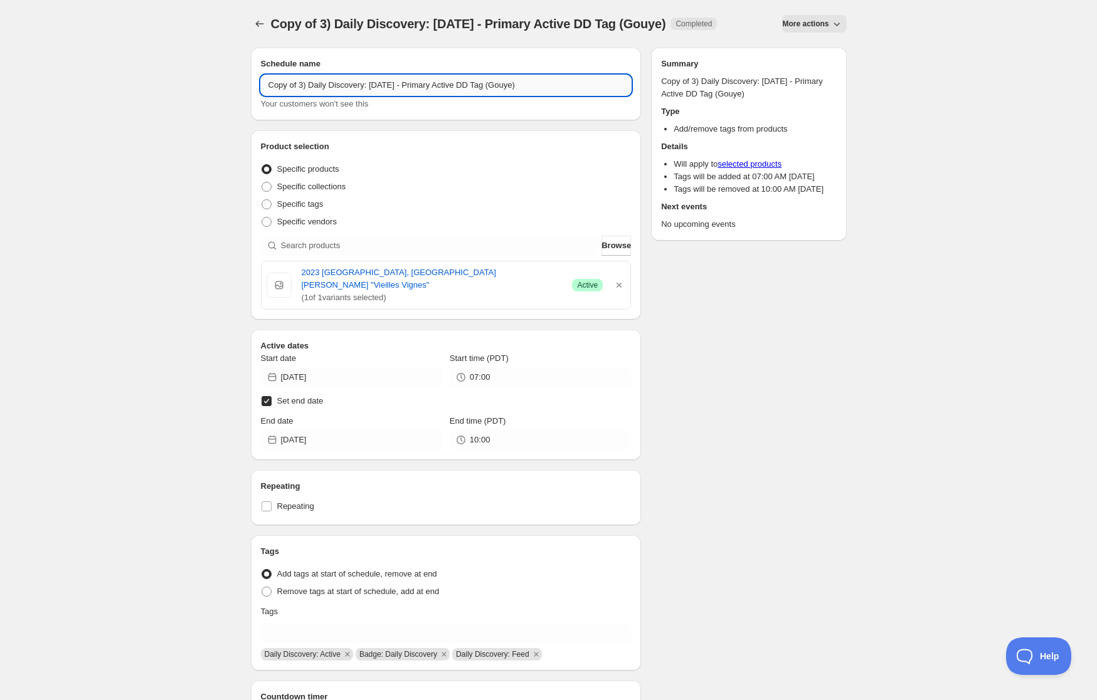
click at [299, 83] on input "Copy of 3) Daily Discovery: [DATE] - Primary Active DD Tag (Gouye)" at bounding box center [446, 85] width 371 height 20
click at [371, 82] on input "3) Daily Discovery: [DATE] - Primary Active DD Tag (Gouye)" at bounding box center [446, 85] width 371 height 20
click at [507, 90] on input "3) Daily Discovery: [DATE] - Primary Active DD Tag (Gouye)" at bounding box center [446, 85] width 371 height 20
type input "3) Daily Discovery: [DATE] - Primary Active DD Tag (Singer)"
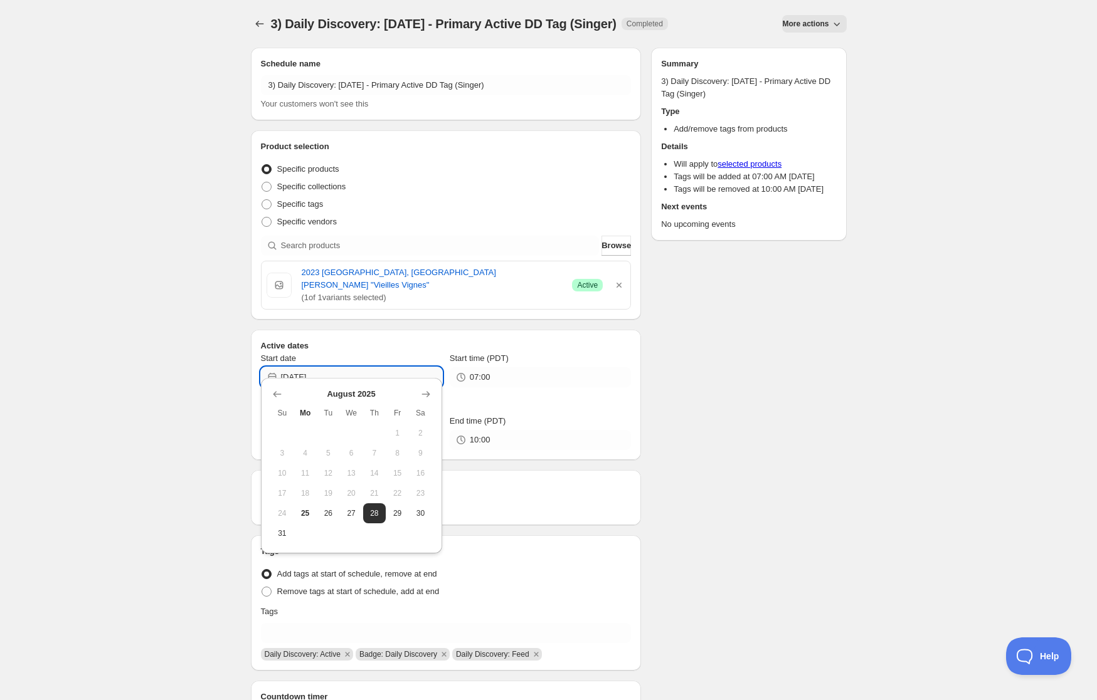
click at [387, 367] on input "[DATE]" at bounding box center [361, 377] width 161 height 20
click at [425, 510] on span "30" at bounding box center [420, 514] width 13 height 10
type input "[DATE]"
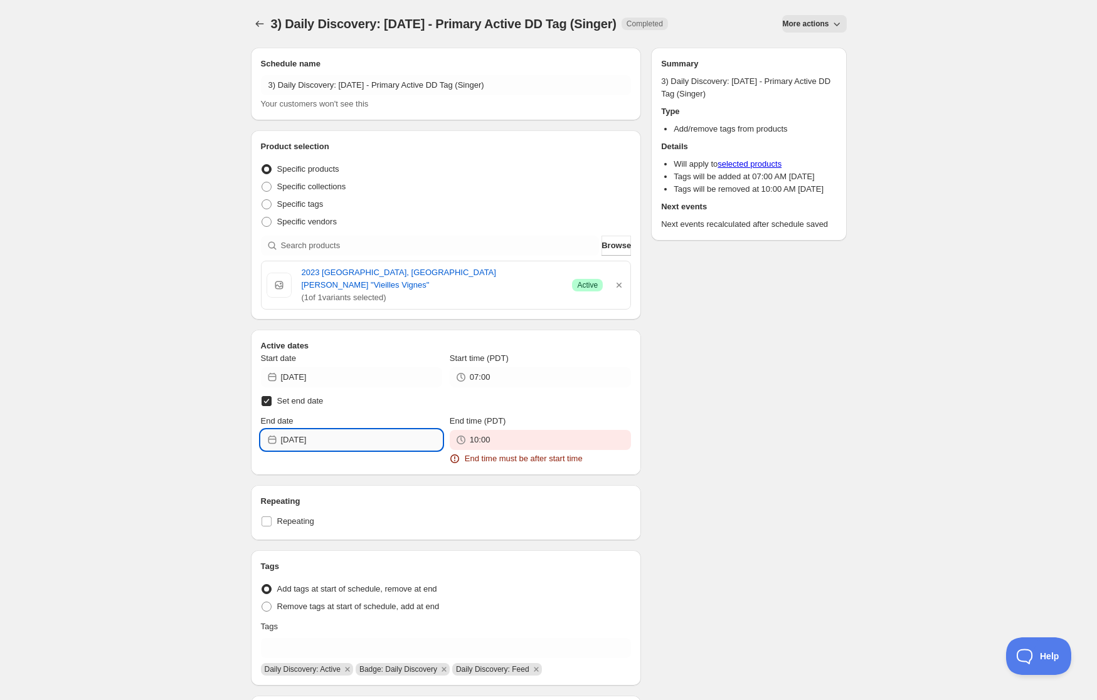
click at [409, 430] on input "[DATE]" at bounding box center [361, 440] width 161 height 20
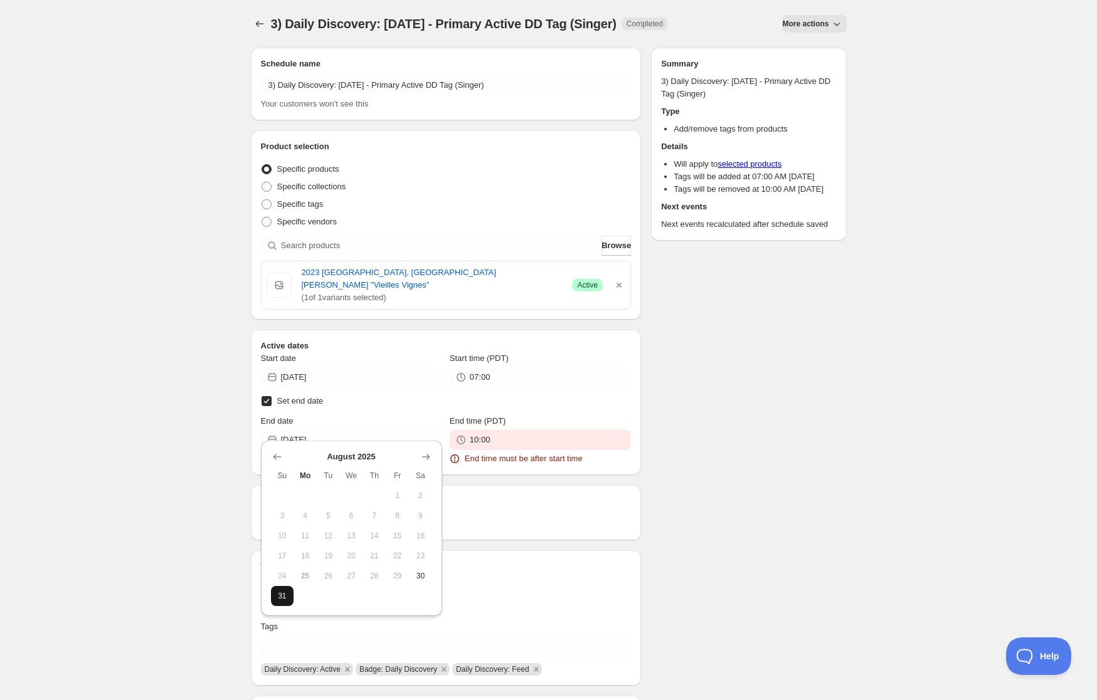
click at [277, 596] on span "31" at bounding box center [282, 596] width 13 height 10
type input "[DATE]"
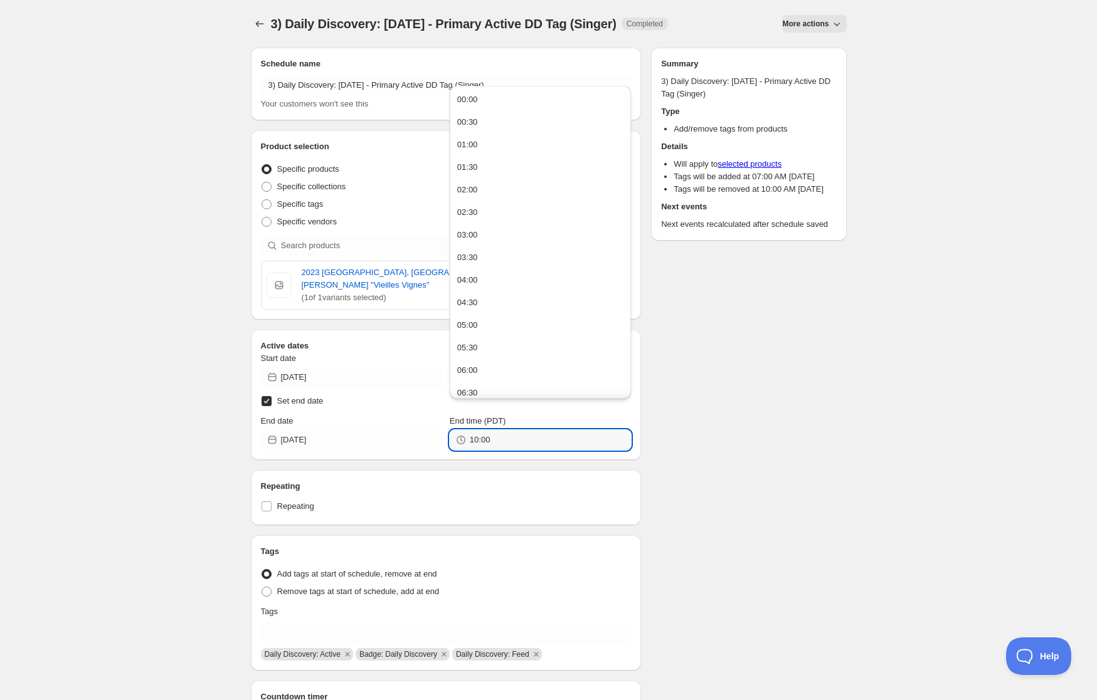
drag, startPoint x: 494, startPoint y: 431, endPoint x: 255, endPoint y: 430, distance: 238.9
click at [255, 430] on div "Active dates Start date [DATE] Start time (PDT) 07:00 Set end date End date [DA…" at bounding box center [446, 395] width 391 height 130
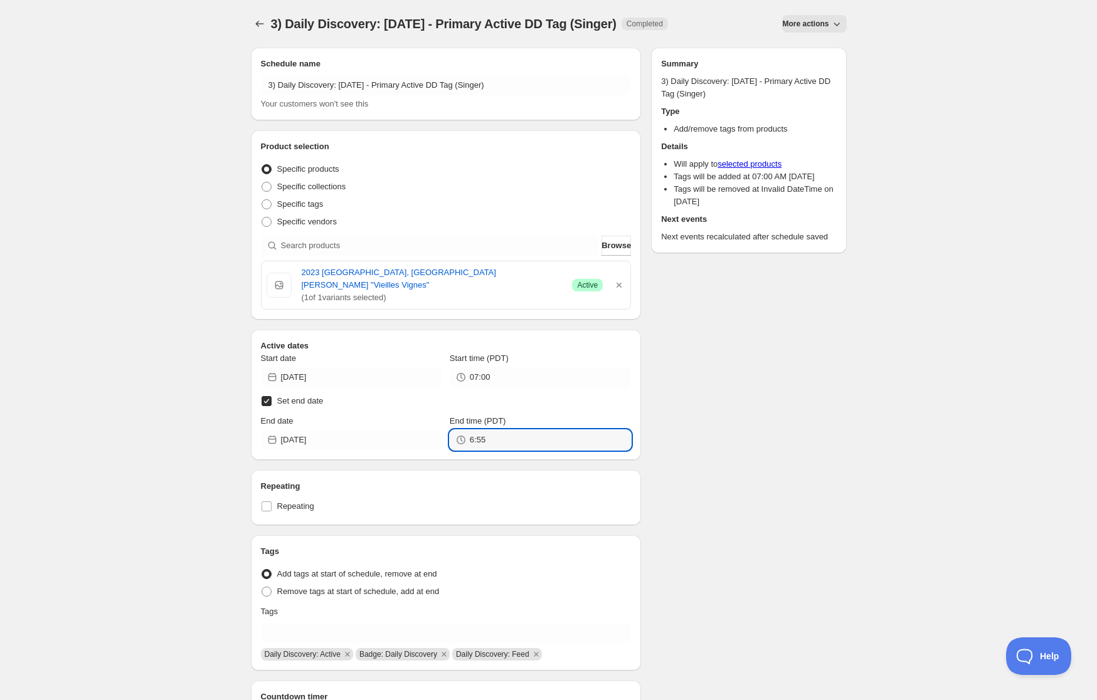
type input "06:55"
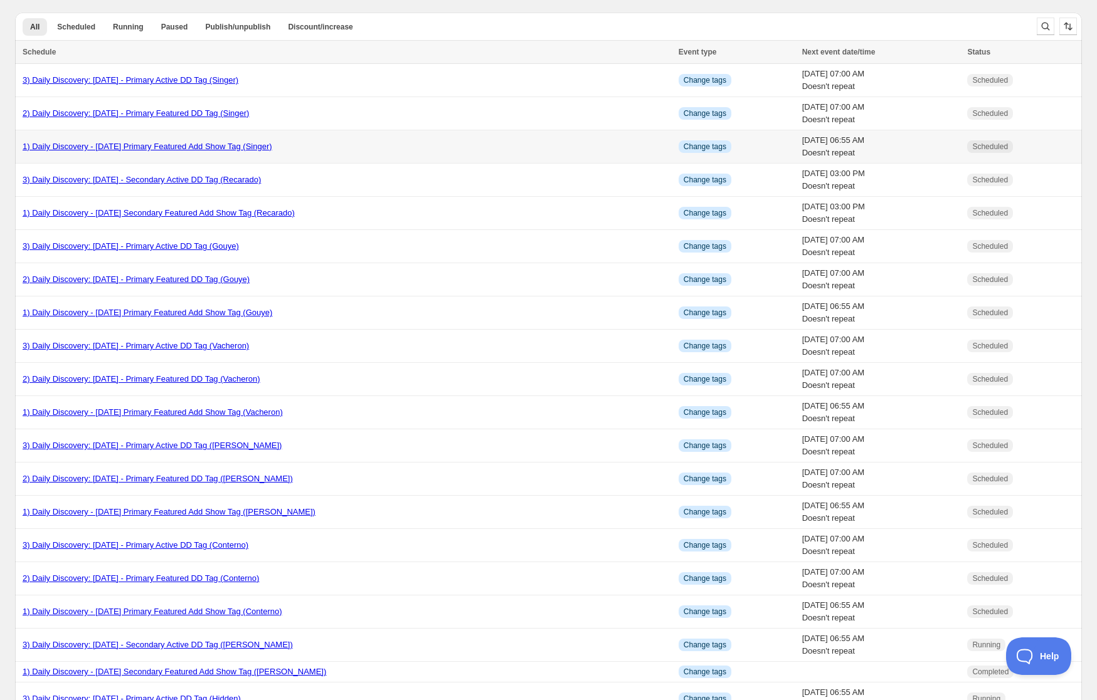
click at [182, 145] on link "1) Daily Discovery - [DATE] Primary Featured Add Show Tag (Singer)" at bounding box center [148, 146] width 250 height 9
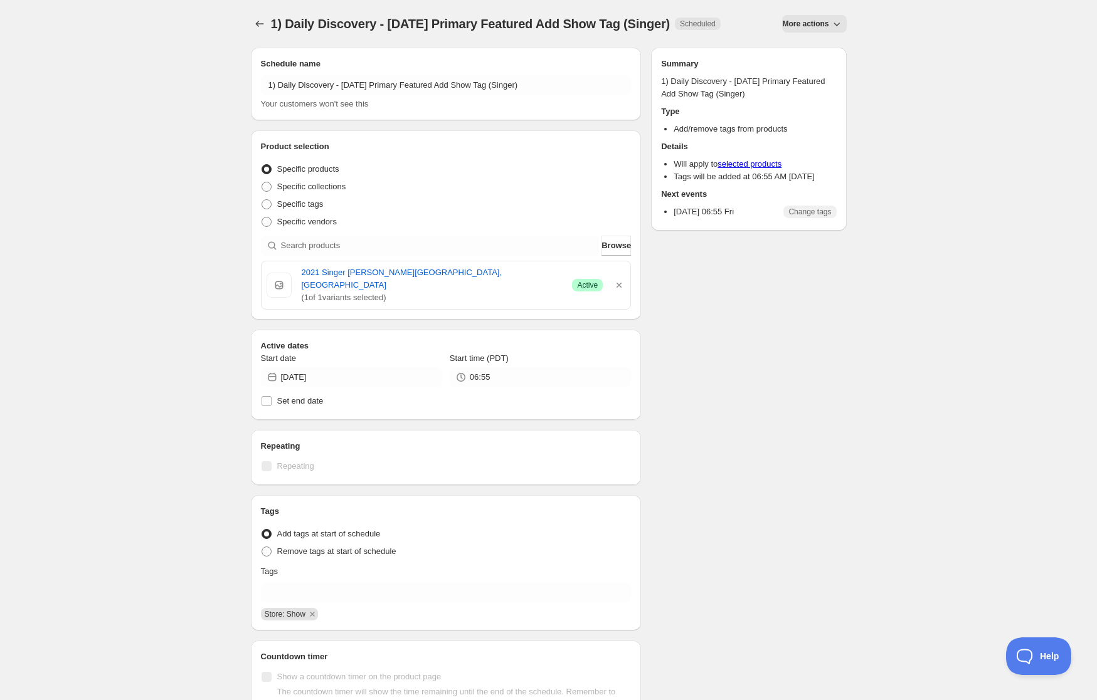
click at [828, 21] on span "More actions" at bounding box center [805, 24] width 46 height 10
click at [815, 52] on span "Duplicate" at bounding box center [818, 49] width 34 height 9
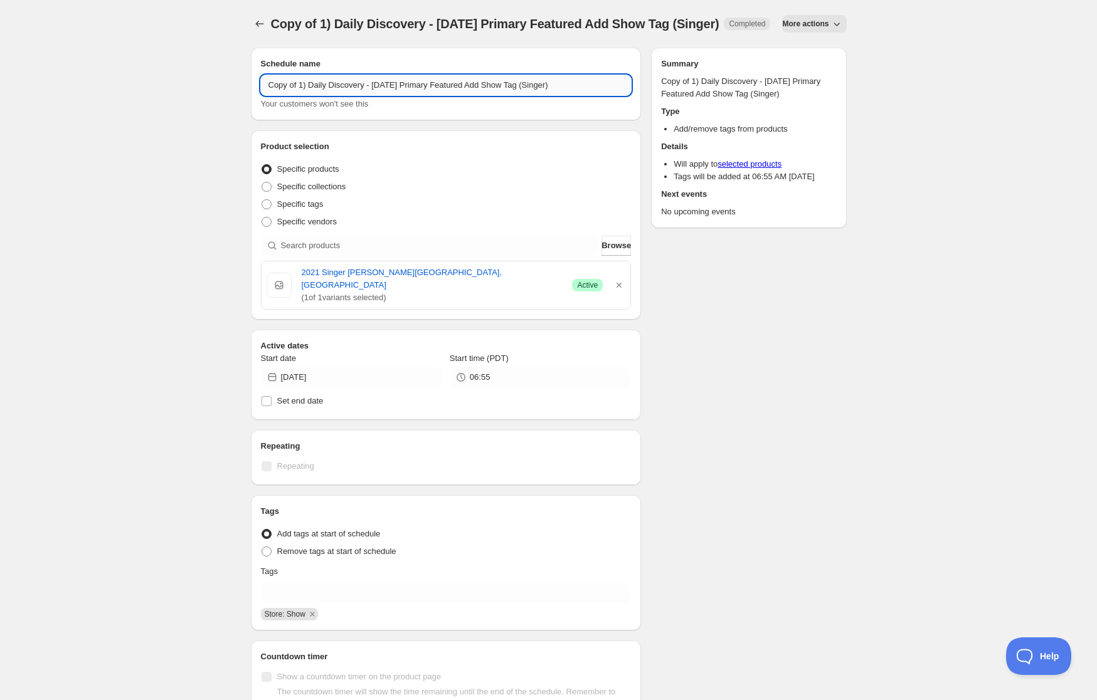
click at [298, 95] on input "Copy of 1) Daily Discovery - [DATE] Primary Featured Add Show Tag (Singer)" at bounding box center [446, 85] width 371 height 20
drag, startPoint x: 376, startPoint y: 92, endPoint x: 366, endPoint y: 119, distance: 28.6
click at [376, 95] on input "1) Daily Discovery - [DATE] Primary Featured Add Show Tag (Singer)" at bounding box center [446, 85] width 371 height 20
drag, startPoint x: 539, startPoint y: 97, endPoint x: 532, endPoint y: 134, distance: 36.9
click at [539, 95] on input "1) Daily Discovery - [DATE] Primary Featured Add Show Tag (Singer)" at bounding box center [446, 85] width 371 height 20
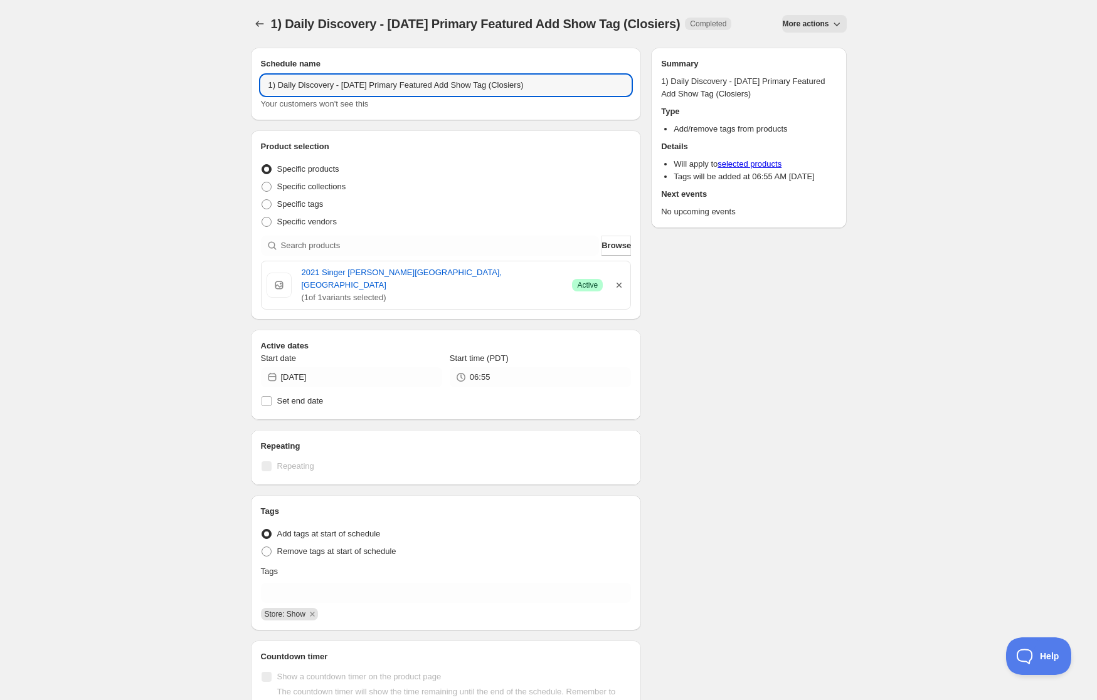
type input "1) Daily Discovery - [DATE] Primary Featured Add Show Tag (Closiers)"
click at [616, 290] on icon "button" at bounding box center [619, 285] width 13 height 13
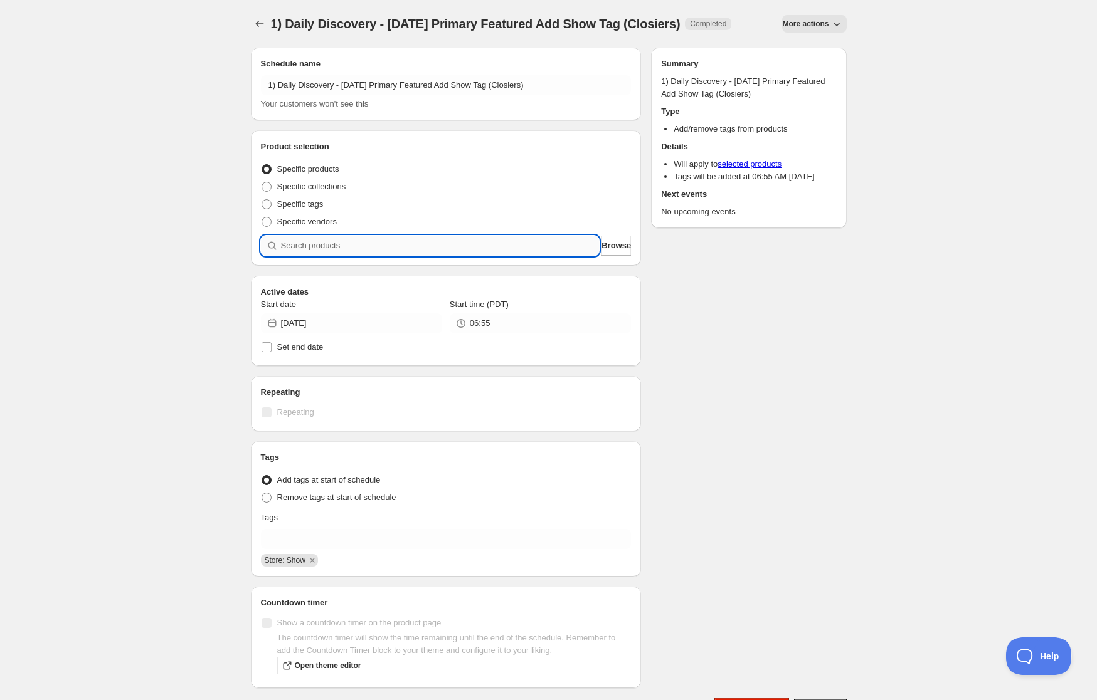
click at [505, 255] on input "search" at bounding box center [440, 246] width 319 height 20
paste input "SOMM2508-DCL23SCH-750"
type input "SOMM2508-DCL23SCH-750"
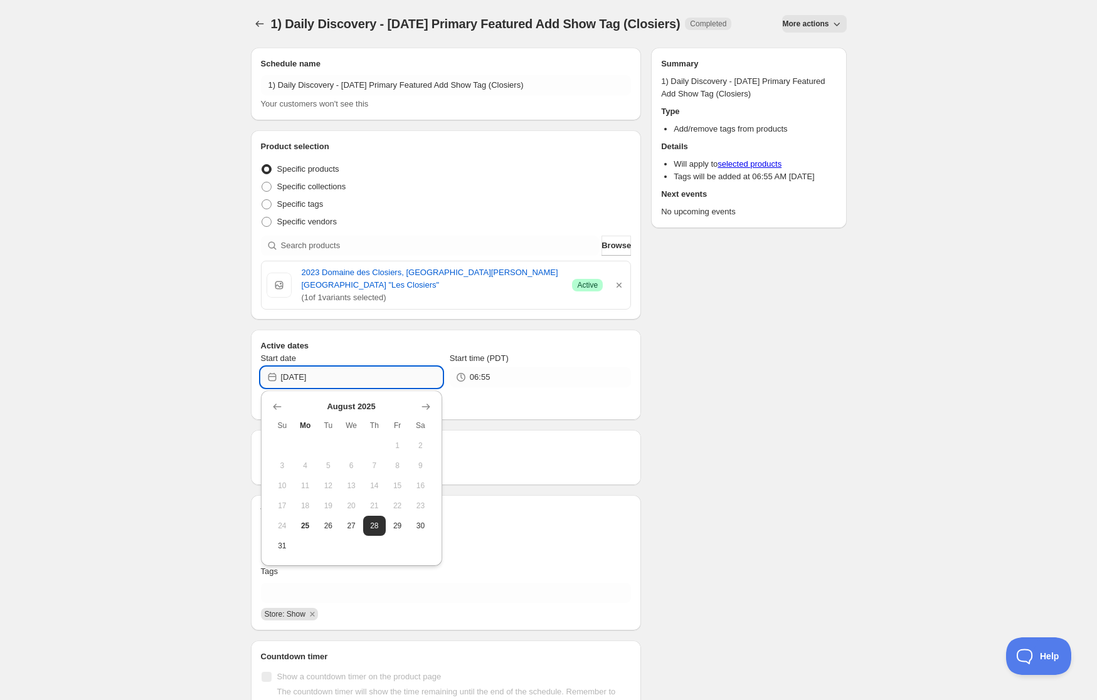
click at [393, 372] on input "[DATE]" at bounding box center [361, 377] width 161 height 20
click at [278, 547] on span "31" at bounding box center [282, 546] width 13 height 10
type input "[DATE]"
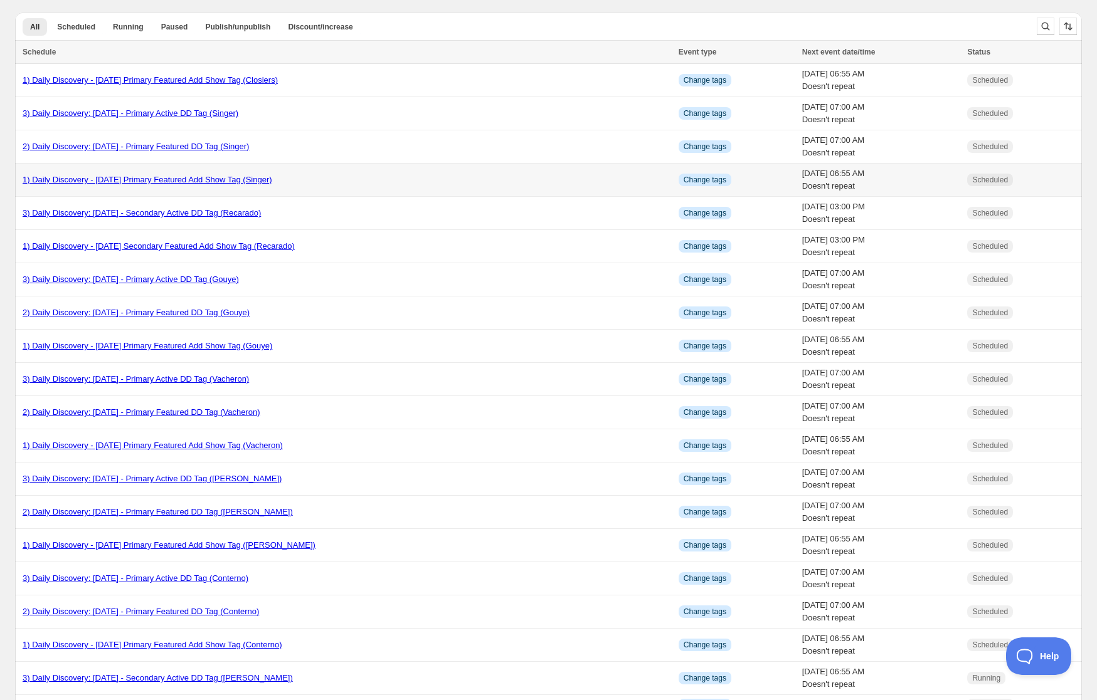
click at [83, 172] on td "1) Daily Discovery - [DATE] Primary Featured Add Show Tag (Singer)" at bounding box center [345, 180] width 660 height 33
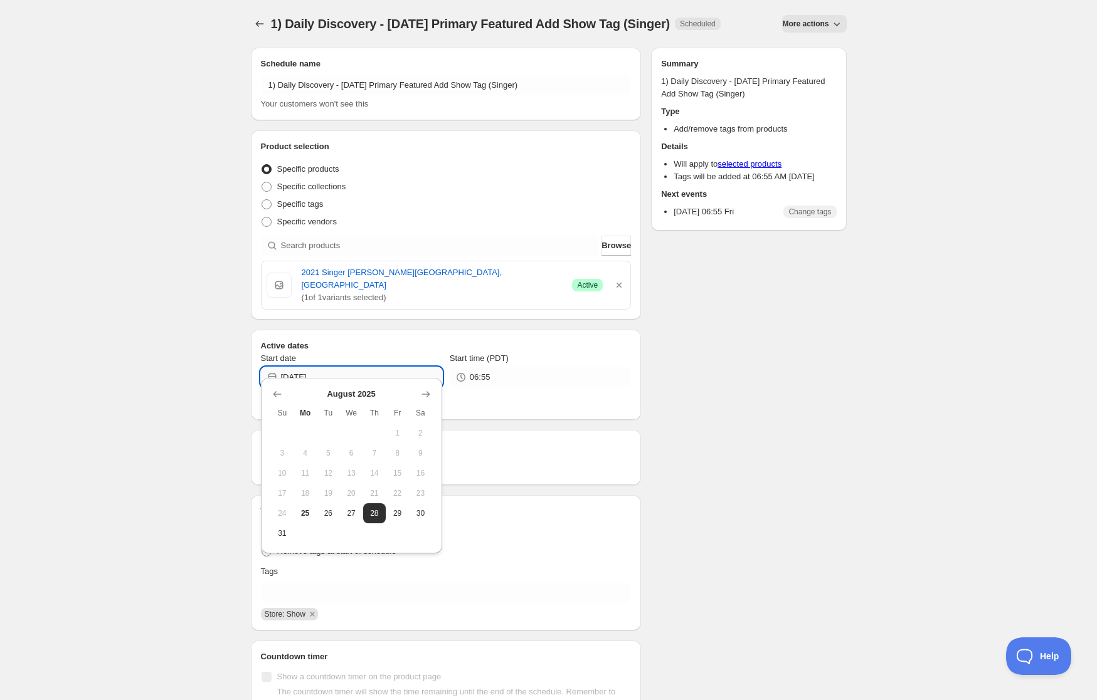
click at [330, 368] on input "[DATE]" at bounding box center [361, 377] width 161 height 20
click at [411, 511] on button "30" at bounding box center [420, 514] width 23 height 20
type input "[DATE]"
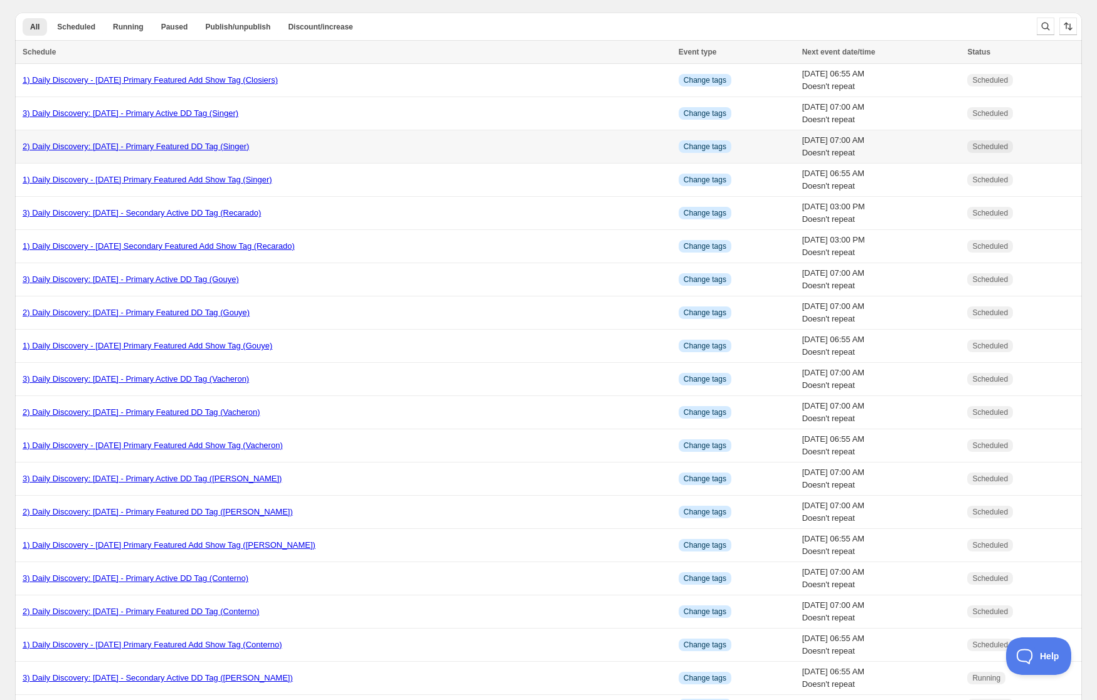
click at [75, 143] on link "2) Daily Discovery: [DATE] - Primary Featured DD Tag (Singer)" at bounding box center [136, 146] width 226 height 9
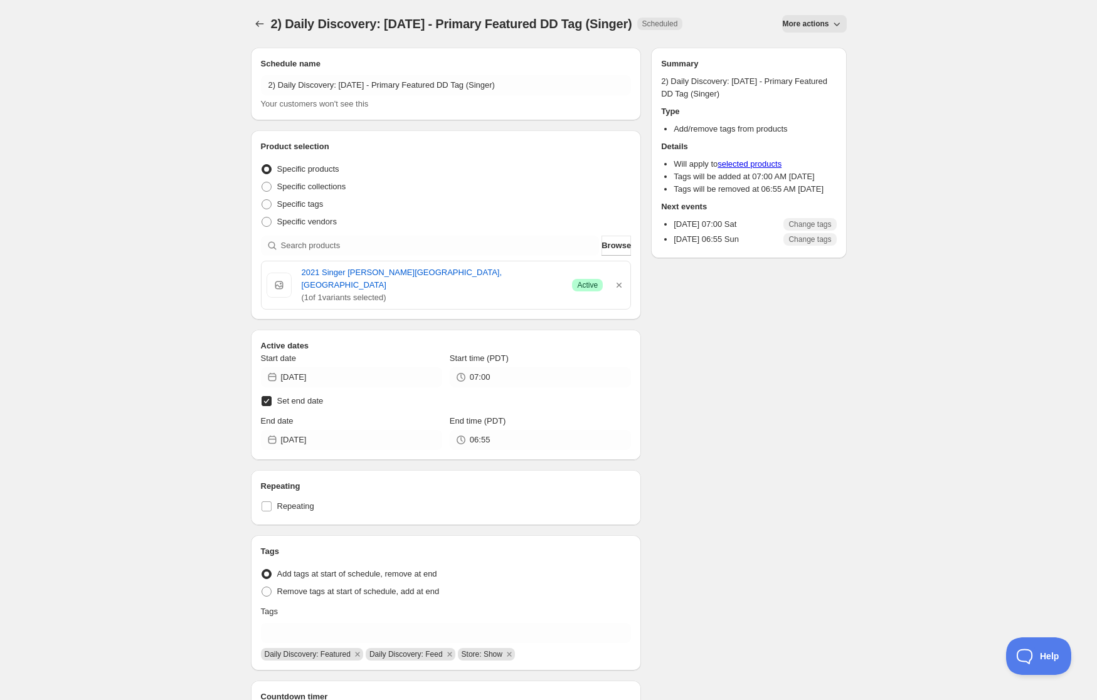
click at [838, 26] on icon "button" at bounding box center [836, 24] width 13 height 13
click at [830, 53] on span "Duplicate" at bounding box center [818, 49] width 34 height 9
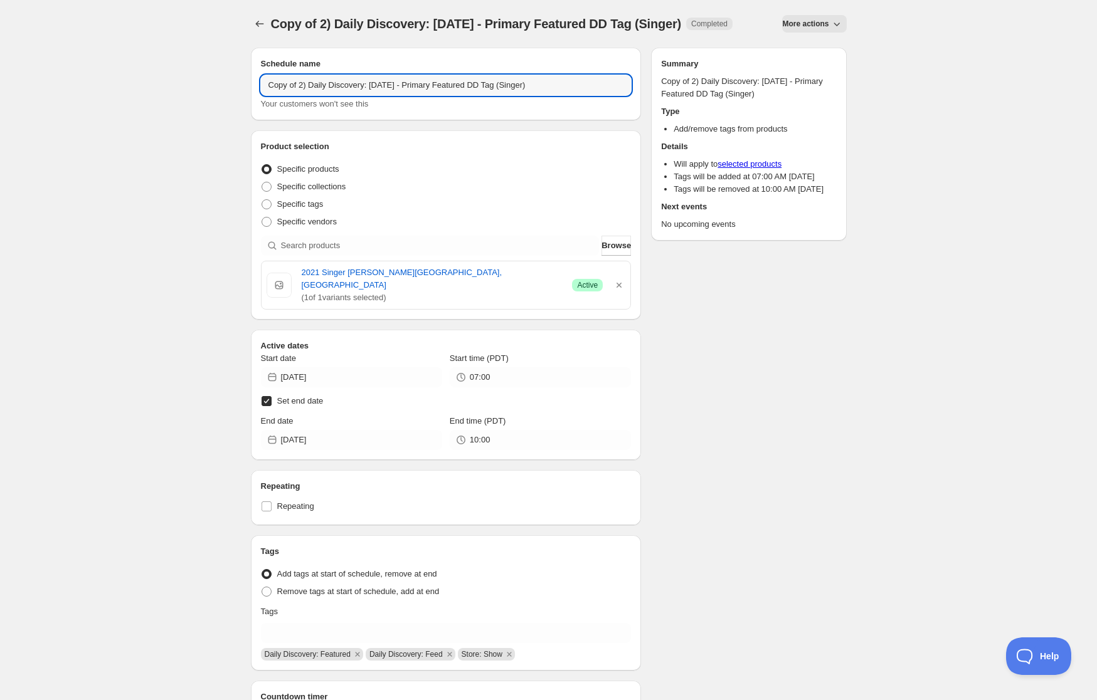
drag, startPoint x: 298, startPoint y: 97, endPoint x: 306, endPoint y: 124, distance: 28.6
click at [299, 95] on input "Copy of 2) Daily Discovery: [DATE] - Primary Featured DD Tag (Singer)" at bounding box center [446, 85] width 371 height 20
click at [371, 83] on input "2) Daily Discovery: [DATE] - Primary Featured DD Tag (Singer)" at bounding box center [446, 85] width 371 height 20
click at [515, 87] on input "2) Daily Discovery: [DATE] - Primary Featured DD Tag (Singer)" at bounding box center [446, 85] width 371 height 20
type input "2) Daily Discovery: [DATE] - Primary Featured DD Tag (Closiers)"
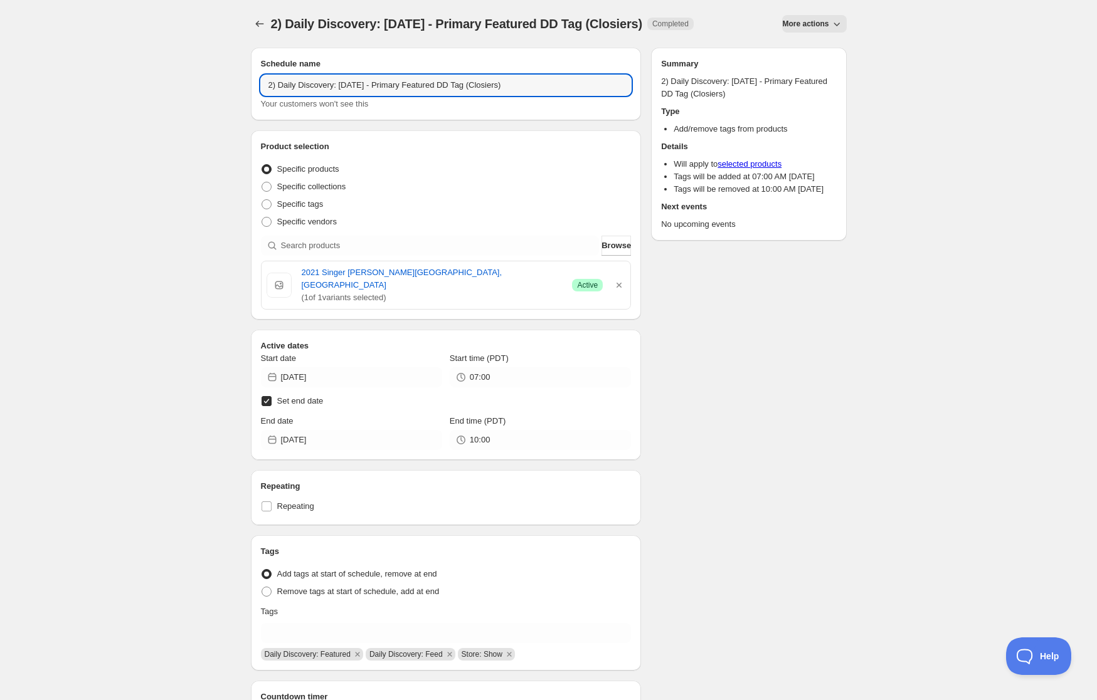
drag, startPoint x: 620, startPoint y: 280, endPoint x: 592, endPoint y: 276, distance: 27.8
click at [619, 283] on icon "button" at bounding box center [618, 285] width 5 height 5
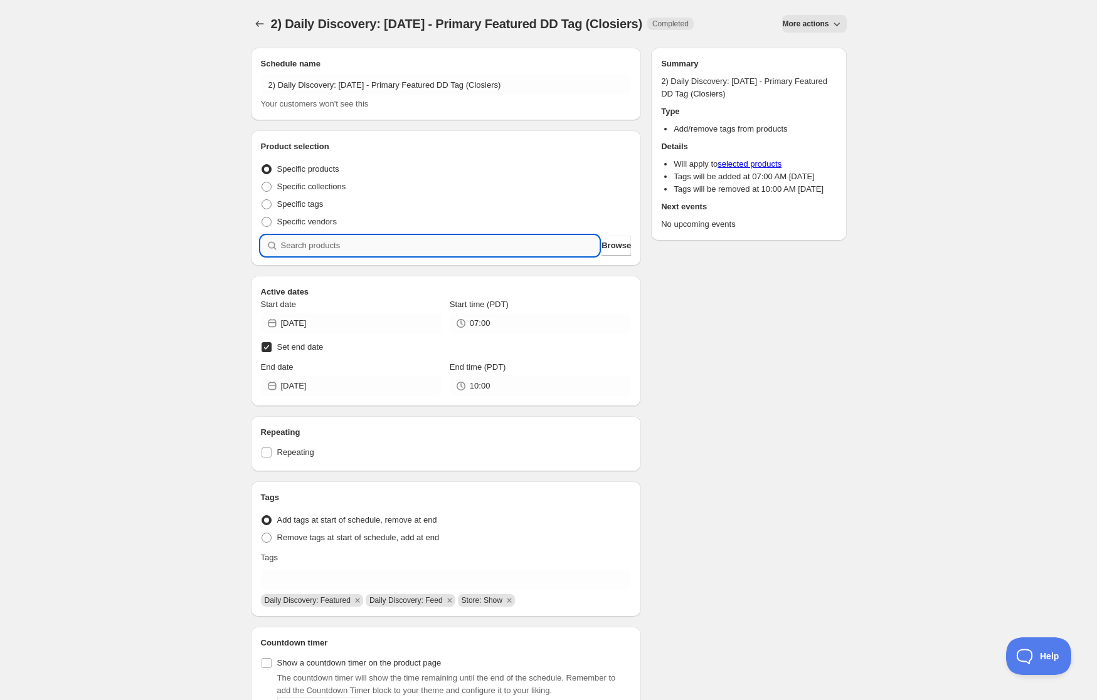
click at [515, 239] on input "search" at bounding box center [440, 246] width 319 height 20
paste input "SOMM2508-DCL23SCH-750"
type input "SOMM2508-DCL23SCH-750"
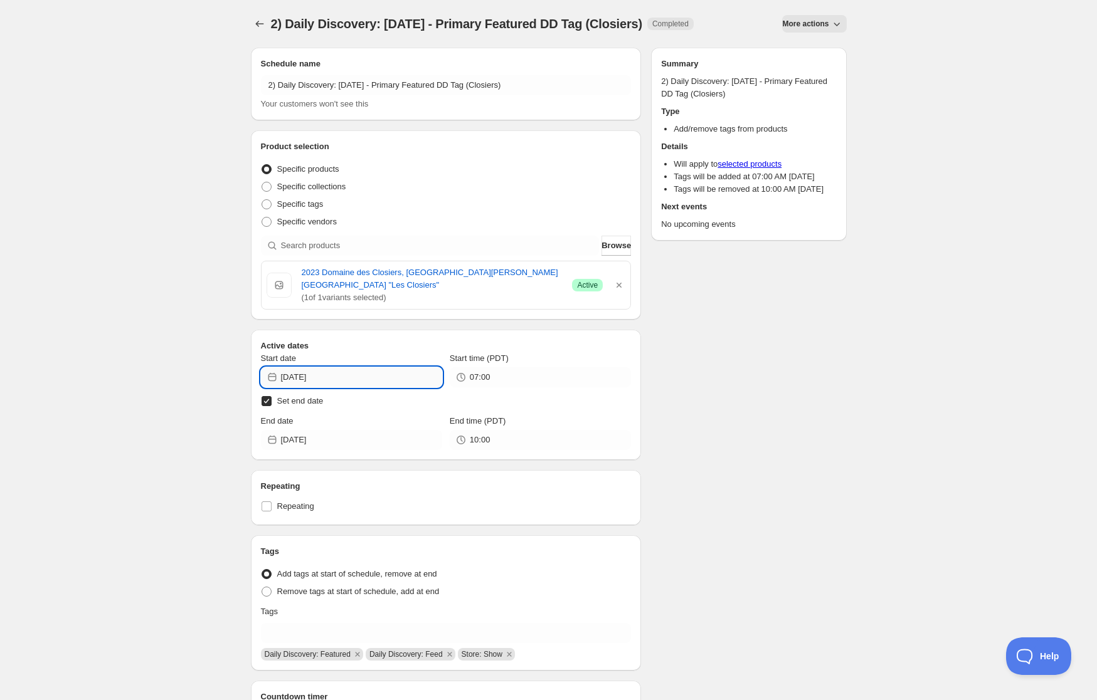
click at [378, 367] on input "[DATE]" at bounding box center [361, 377] width 161 height 20
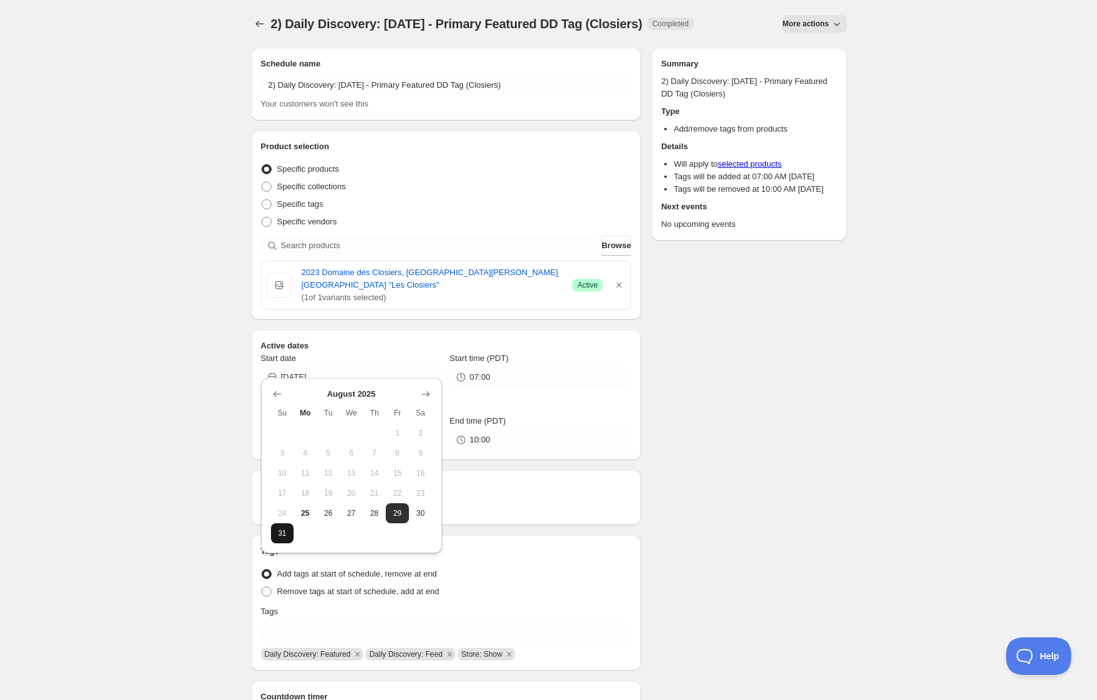
click at [290, 536] on button "31" at bounding box center [282, 534] width 23 height 20
type input "[DATE]"
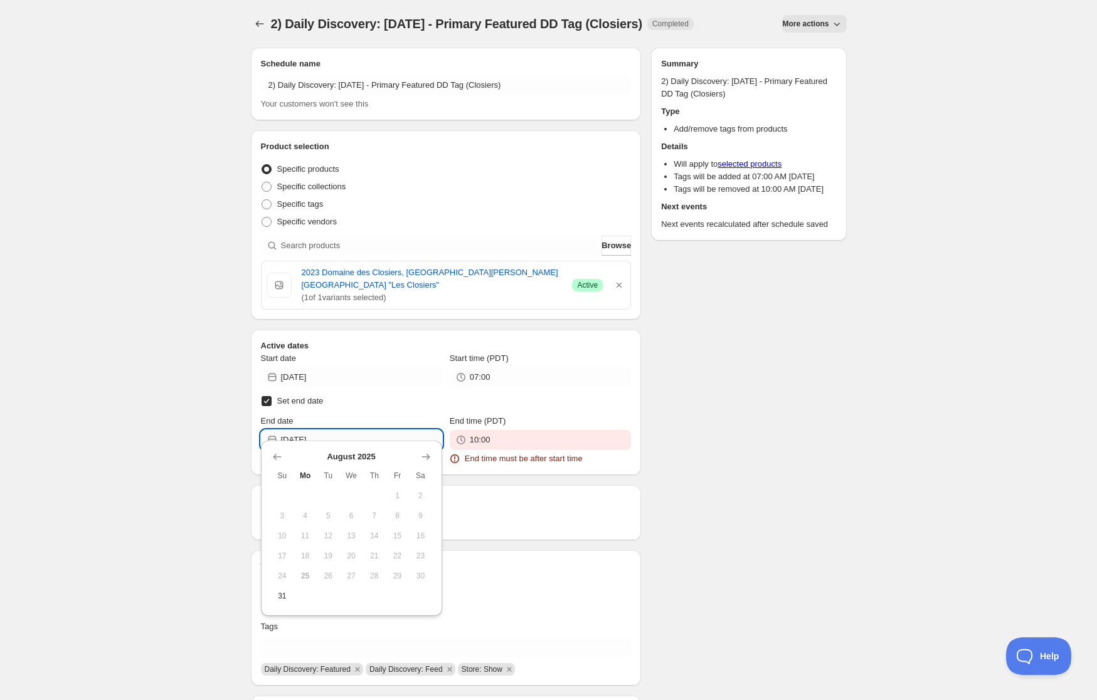
click at [359, 430] on input "[DATE]" at bounding box center [361, 440] width 161 height 20
click at [424, 459] on icon "Show next month, September 2025" at bounding box center [426, 457] width 13 height 13
click at [307, 497] on span "1" at bounding box center [304, 496] width 13 height 10
type input "[DATE]"
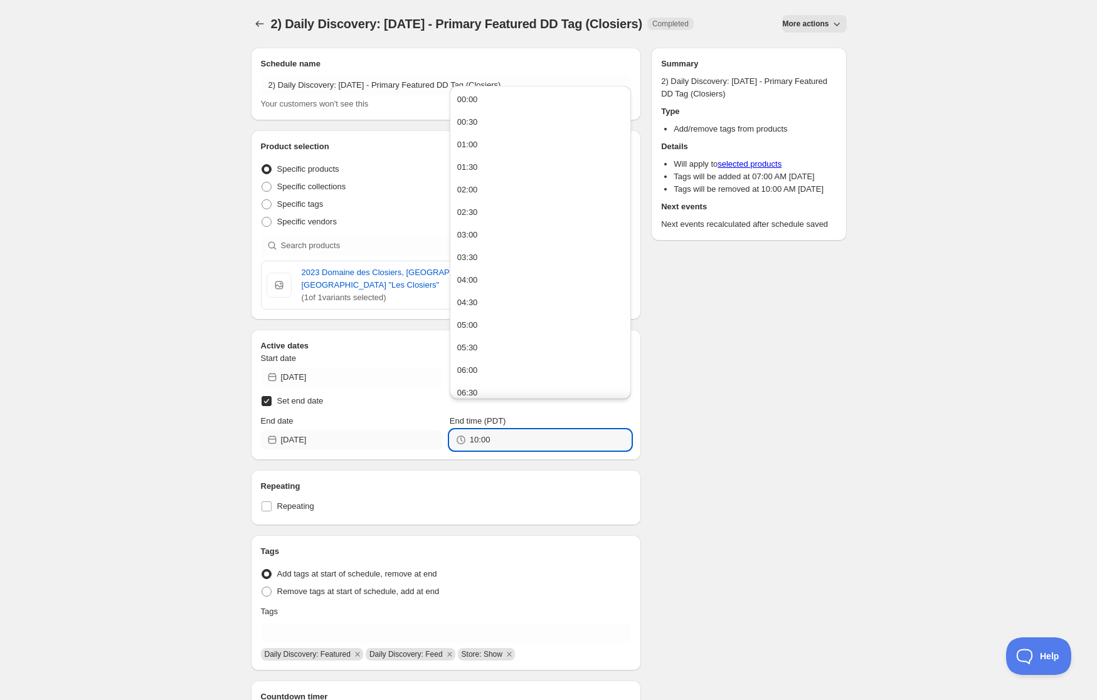
drag, startPoint x: 489, startPoint y: 425, endPoint x: 342, endPoint y: 430, distance: 146.8
click at [342, 430] on div "End date [DATE] End time (PDT) 10:00" at bounding box center [446, 432] width 371 height 35
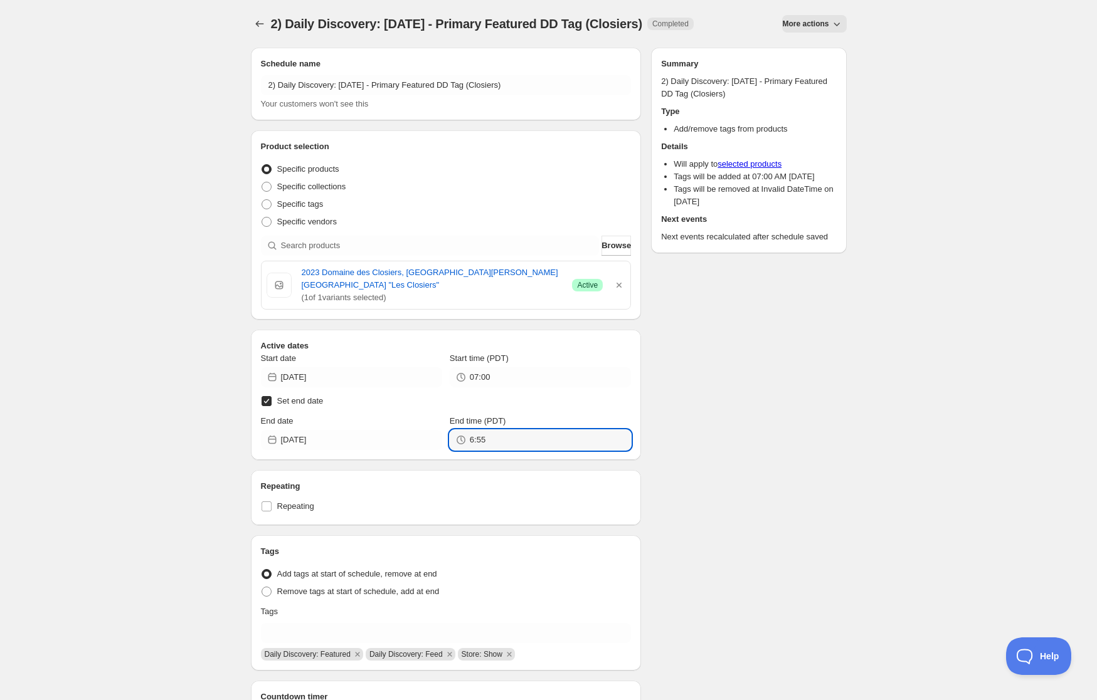
type input "06:55"
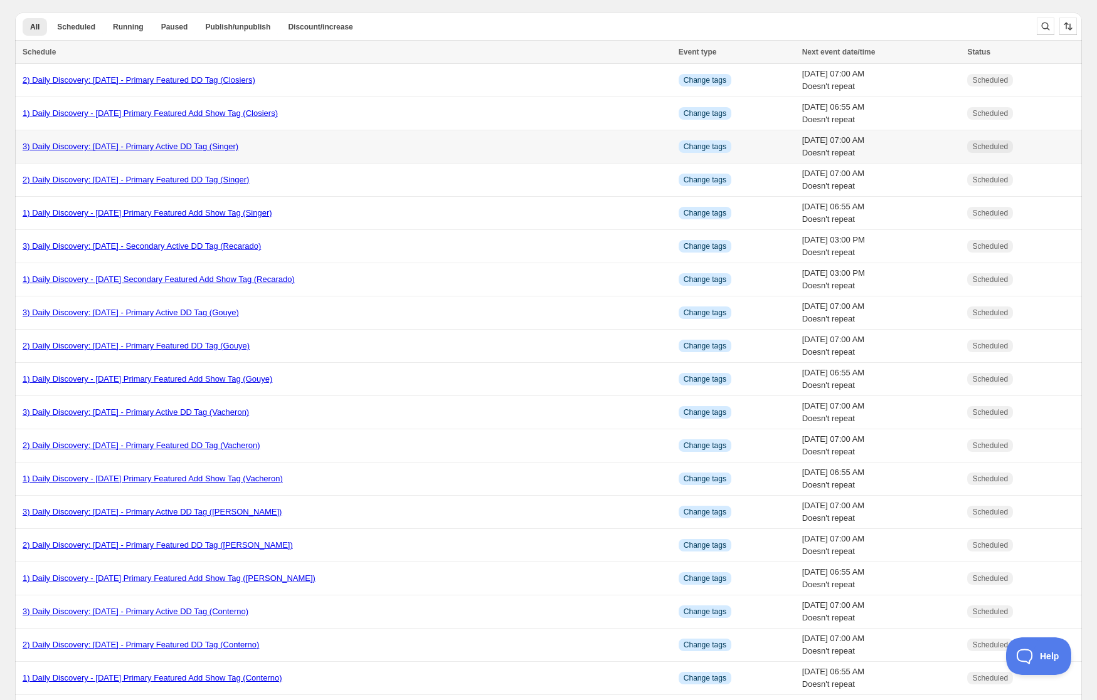
click at [69, 143] on link "3) Daily Discovery: [DATE] - Primary Active DD Tag (Singer)" at bounding box center [131, 146] width 216 height 9
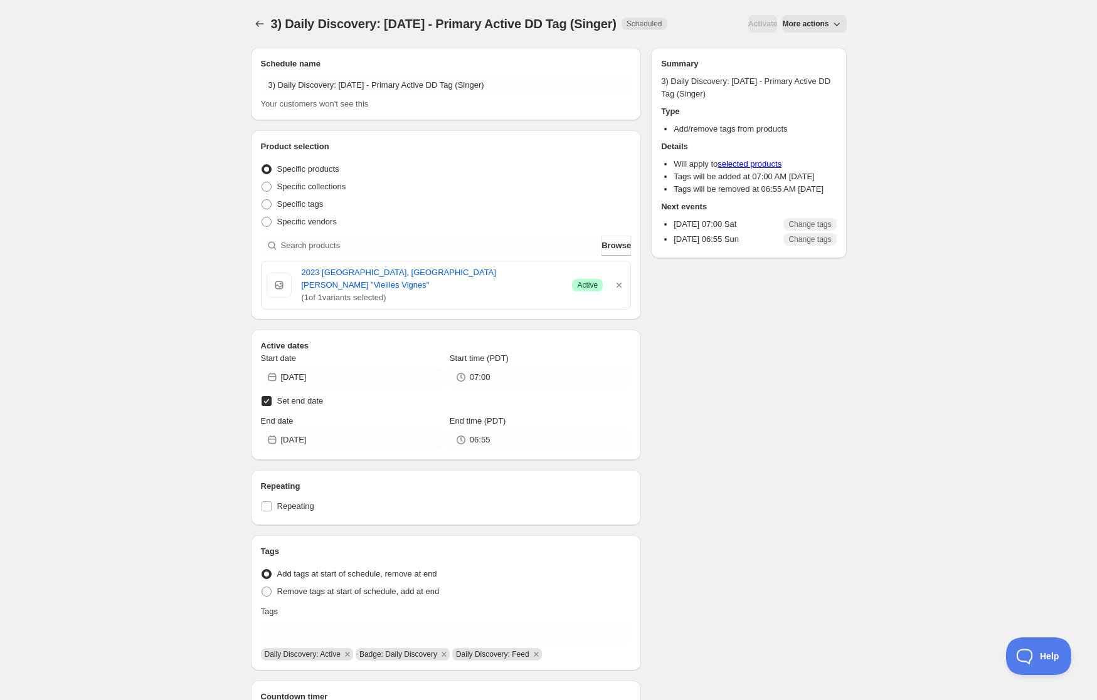
click at [814, 19] on span "More actions" at bounding box center [805, 24] width 46 height 10
click at [811, 44] on span "Duplicate" at bounding box center [818, 50] width 34 height 13
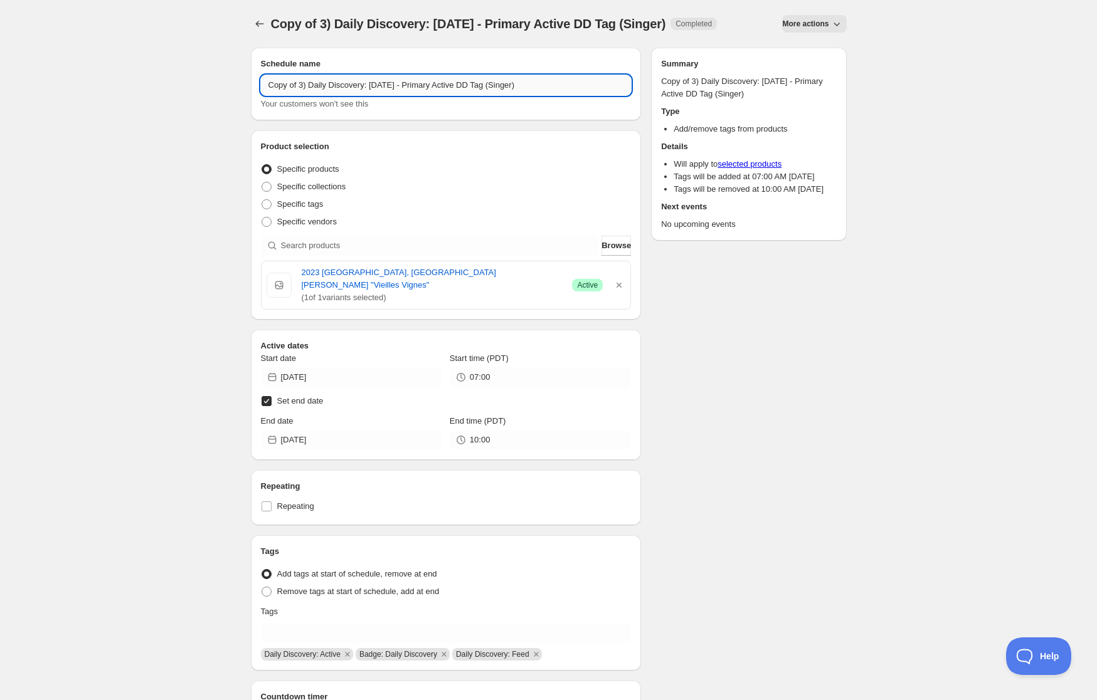
click at [298, 83] on input "Copy of 3) Daily Discovery: [DATE] - Primary Active DD Tag (Singer)" at bounding box center [446, 85] width 371 height 20
click at [371, 89] on input "3) Daily Discovery: [DATE] - Primary Active DD Tag (Singer)" at bounding box center [446, 85] width 371 height 20
click at [505, 88] on input "3) Daily Discovery: [DATE] - Primary Active DD Tag (Singer)" at bounding box center [446, 85] width 371 height 20
type input "3) Daily Discovery: [DATE] - Primary Active DD Tag (Closiers)"
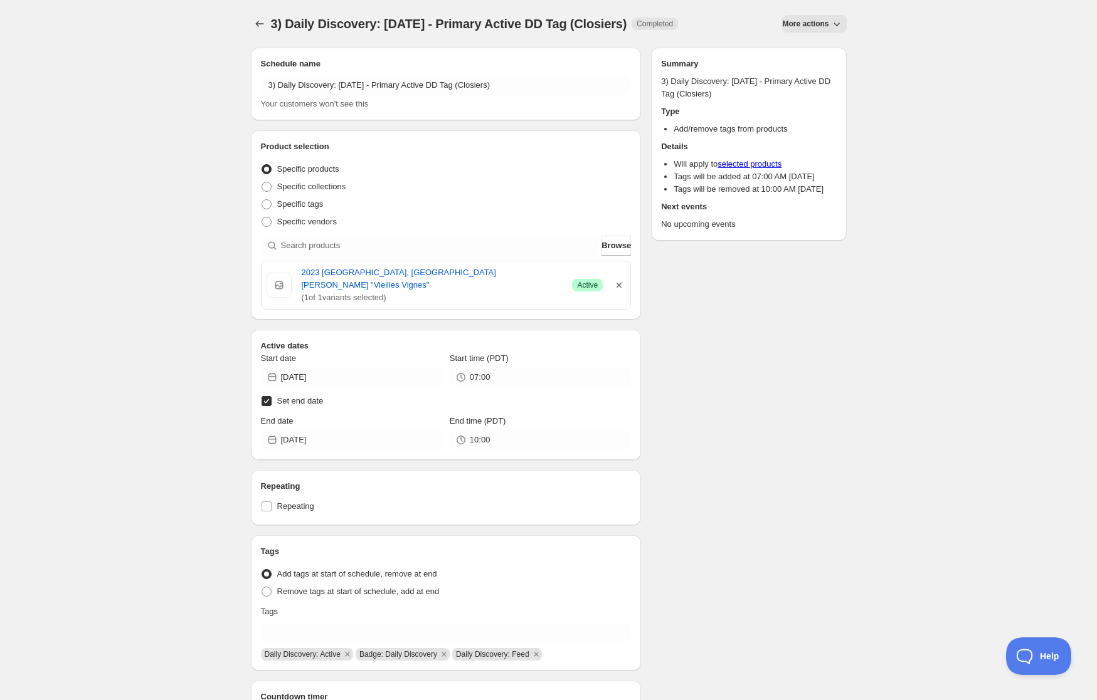
click at [616, 279] on icon "button" at bounding box center [619, 285] width 13 height 13
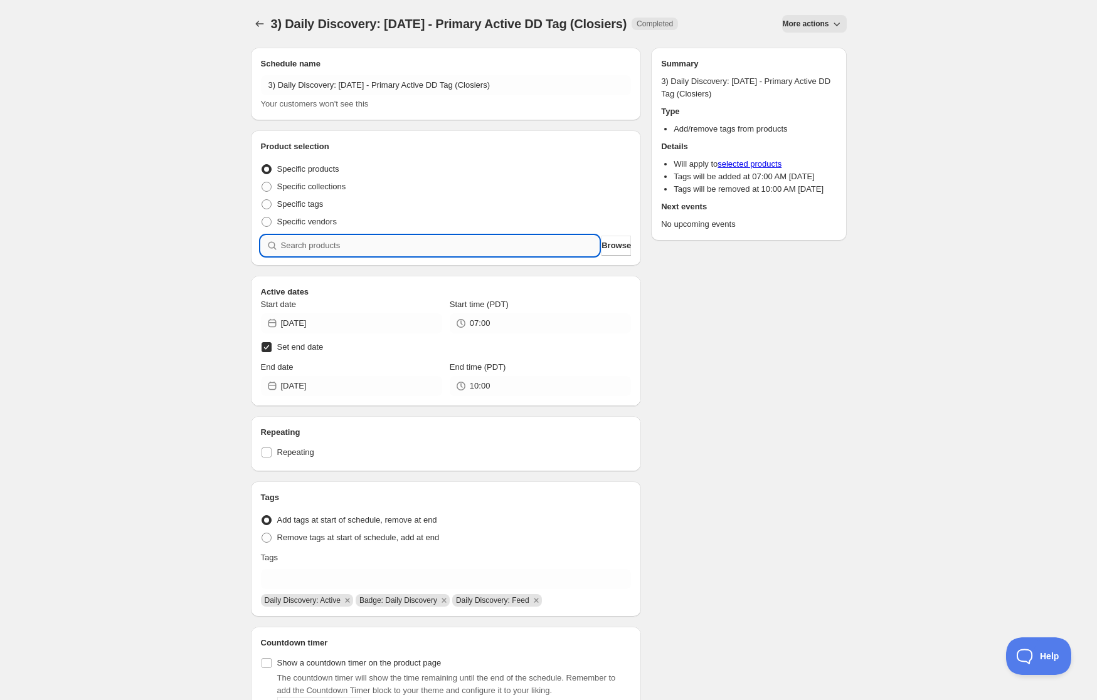
click at [556, 240] on input "search" at bounding box center [440, 246] width 319 height 20
paste input "SOMM2508-DCL23SCH-750"
type input "SOMM2508-DCL23SCH-750"
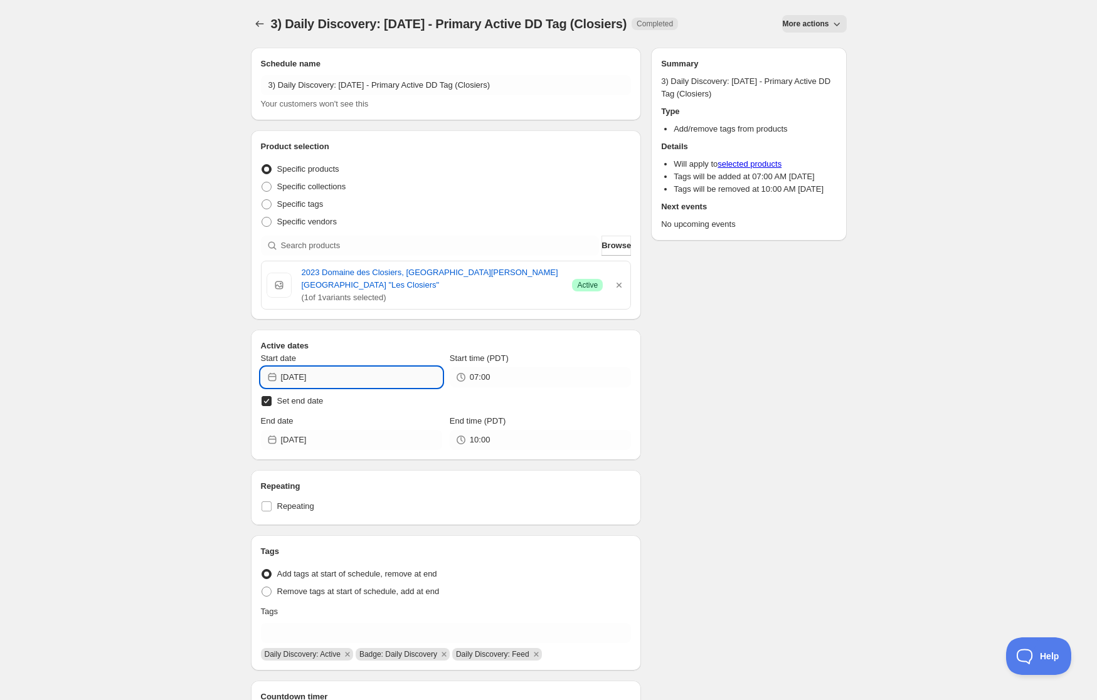
click at [398, 367] on input "[DATE]" at bounding box center [361, 377] width 161 height 20
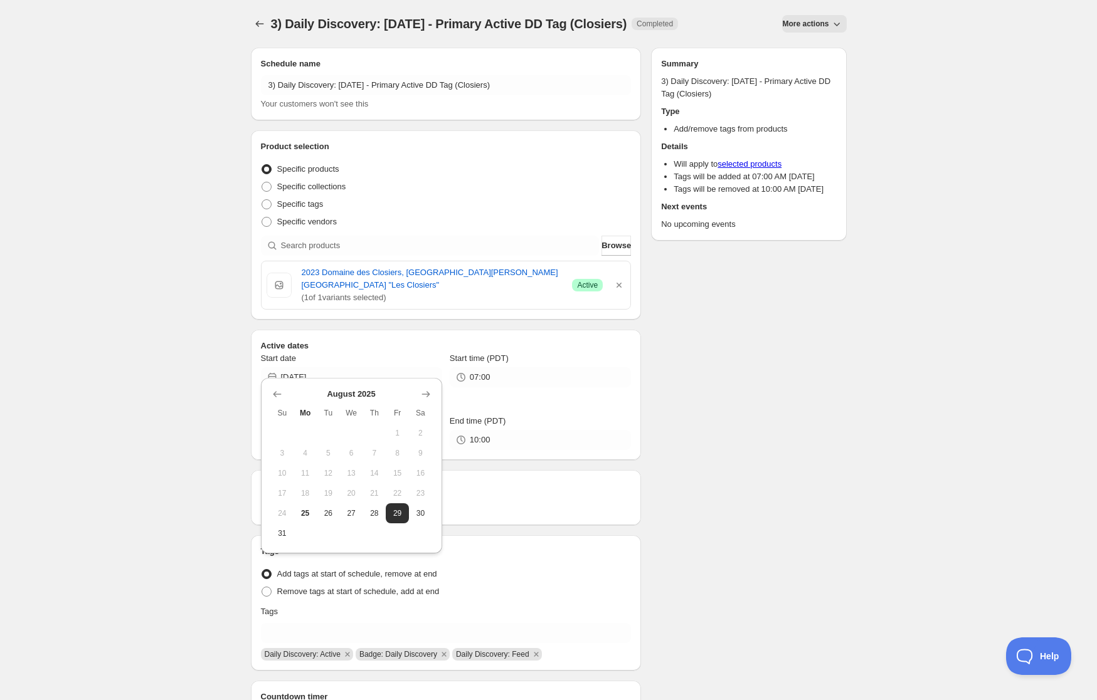
click at [274, 529] on button "31" at bounding box center [282, 534] width 23 height 20
type input "[DATE]"
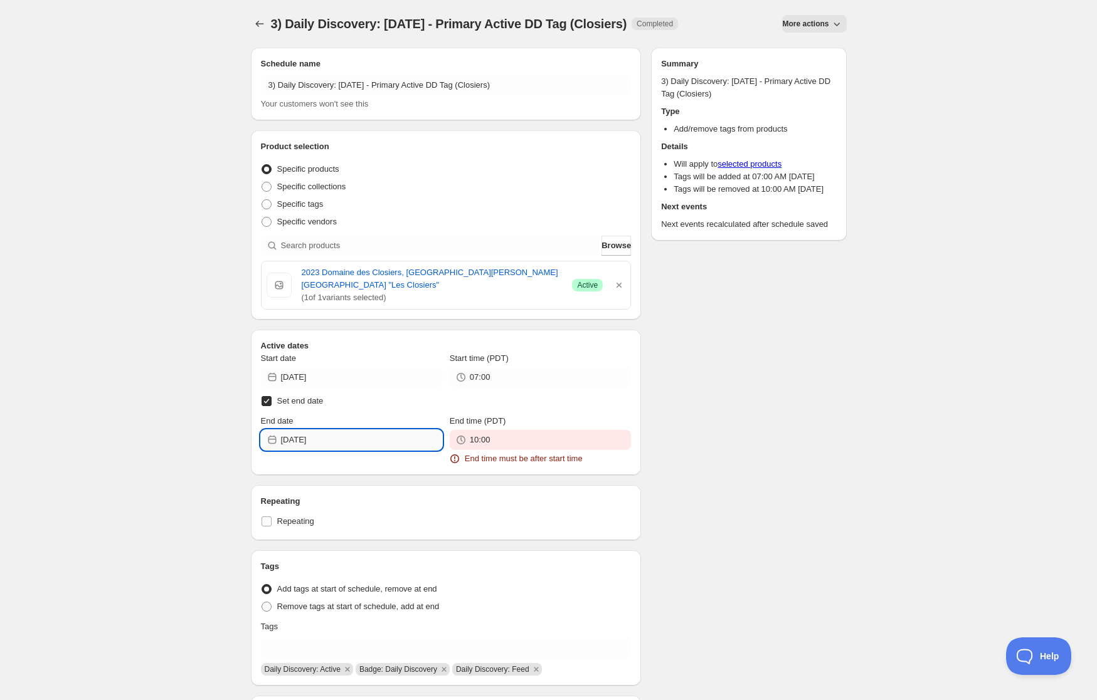
click at [361, 430] on input "[DATE]" at bounding box center [361, 440] width 161 height 20
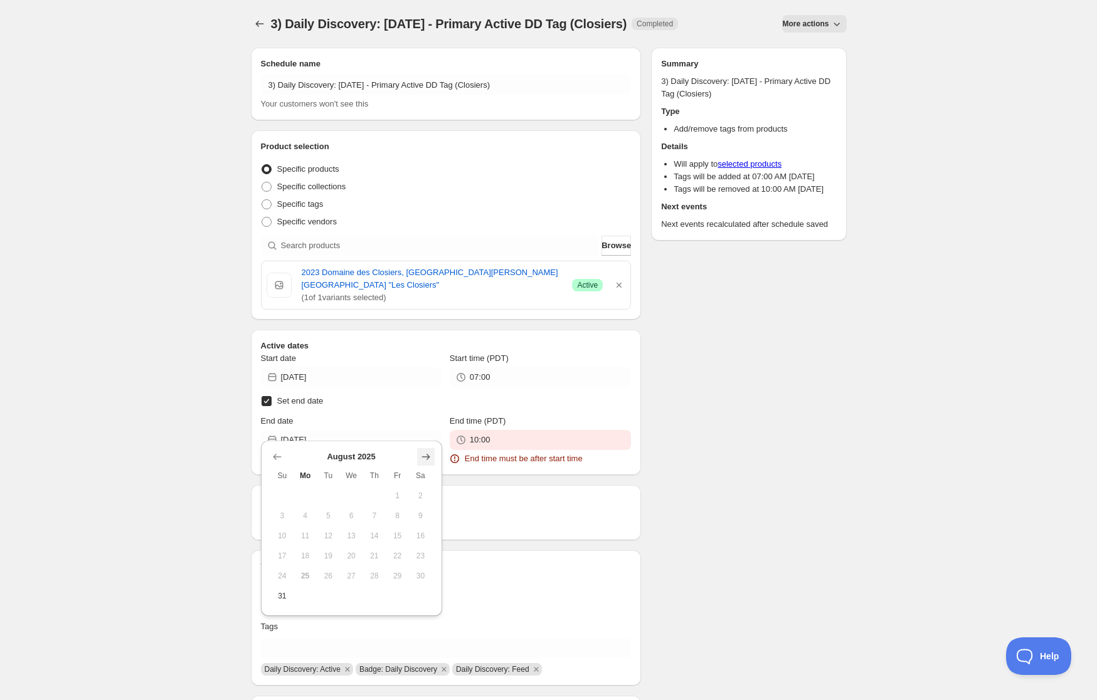
click at [423, 451] on icon "Show next month, September 2025" at bounding box center [426, 457] width 13 height 13
click at [423, 515] on span "13" at bounding box center [420, 516] width 13 height 10
type input "[DATE]"
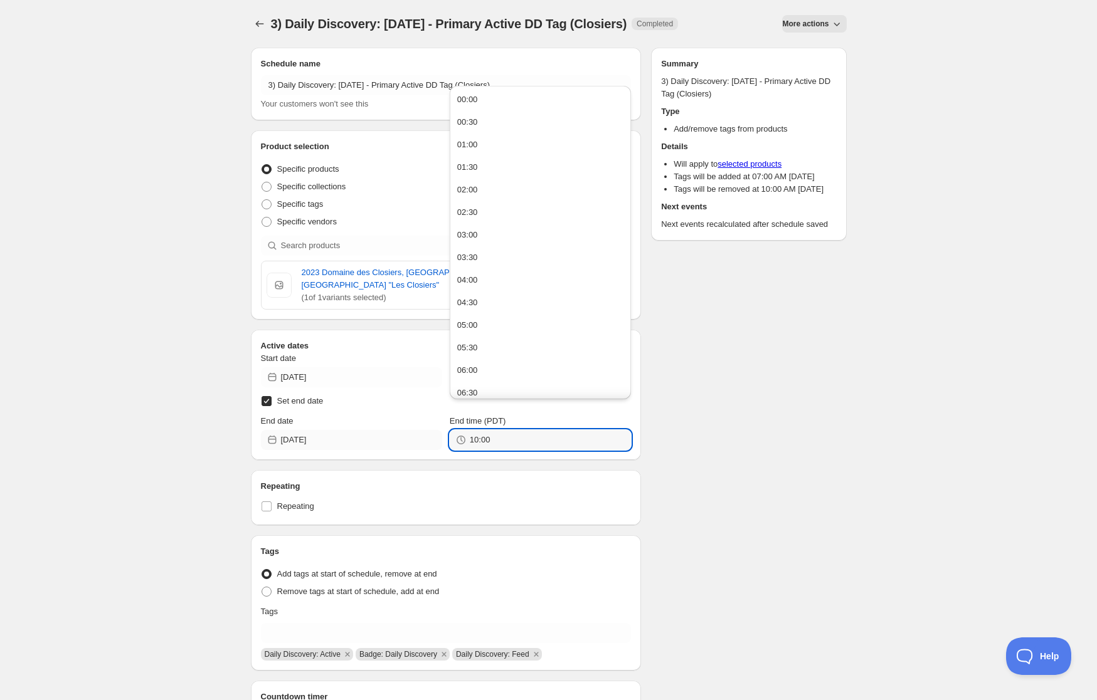
drag, startPoint x: 530, startPoint y: 431, endPoint x: 323, endPoint y: 429, distance: 207.6
click at [324, 429] on div "End date [DATE] End time (PDT) 10:00" at bounding box center [446, 432] width 371 height 35
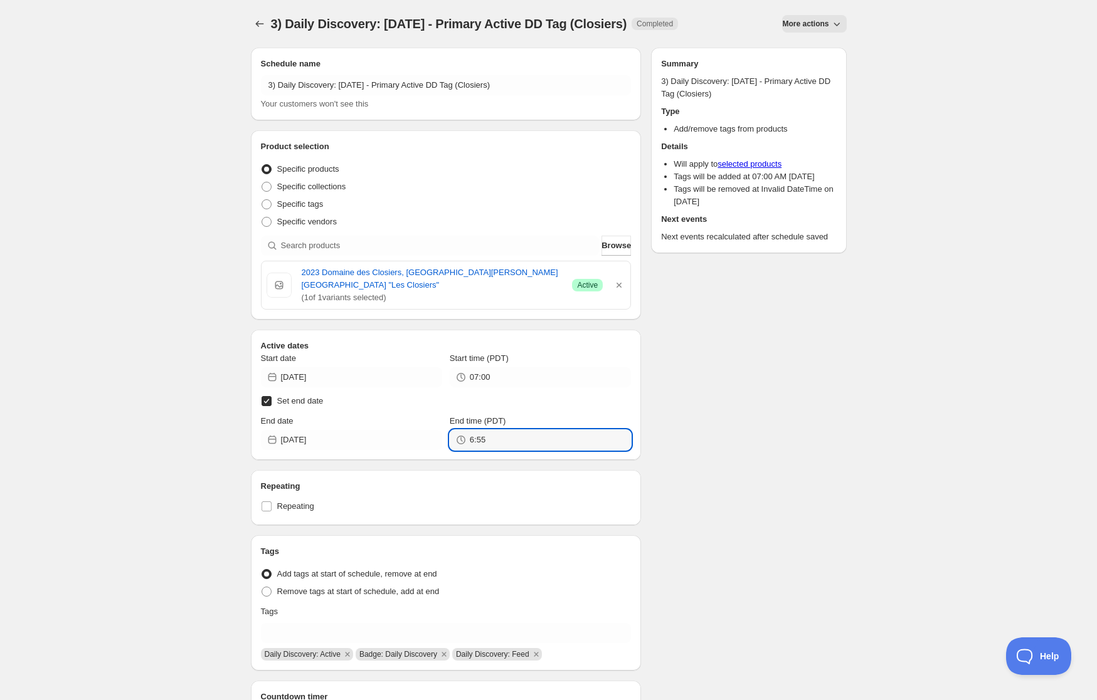
type input "06:55"
